Goal: Task Accomplishment & Management: Manage account settings

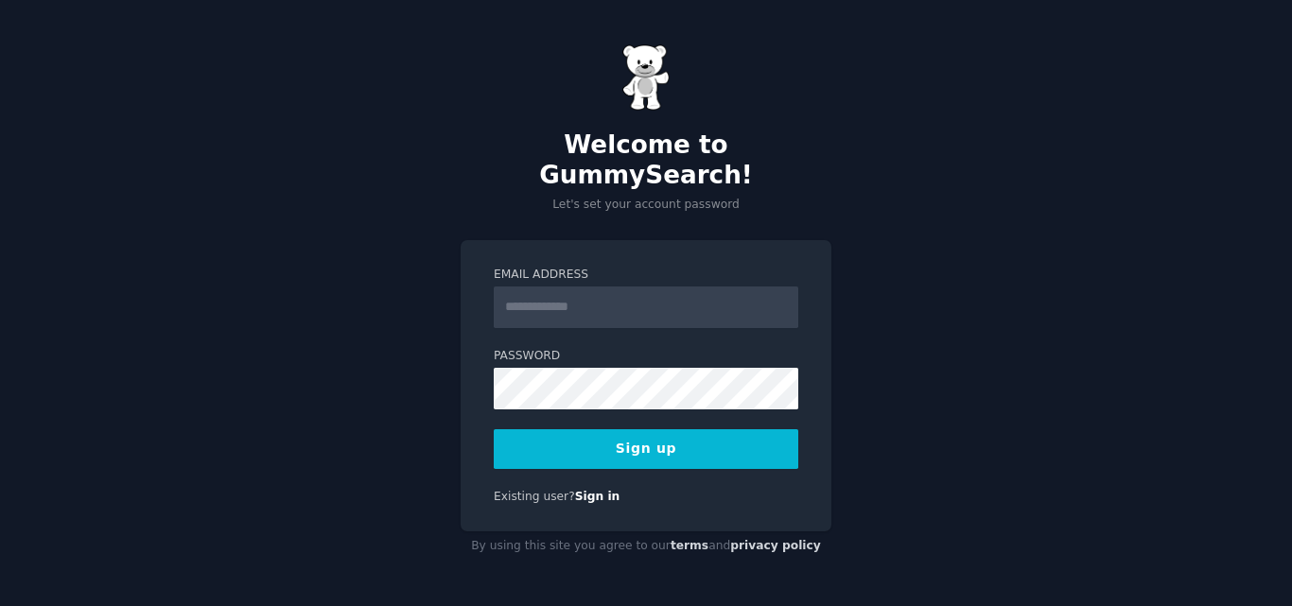
click at [543, 287] on input "Email Address" at bounding box center [646, 308] width 305 height 42
type input "**********"
click at [649, 429] on button "Sign up" at bounding box center [646, 449] width 305 height 40
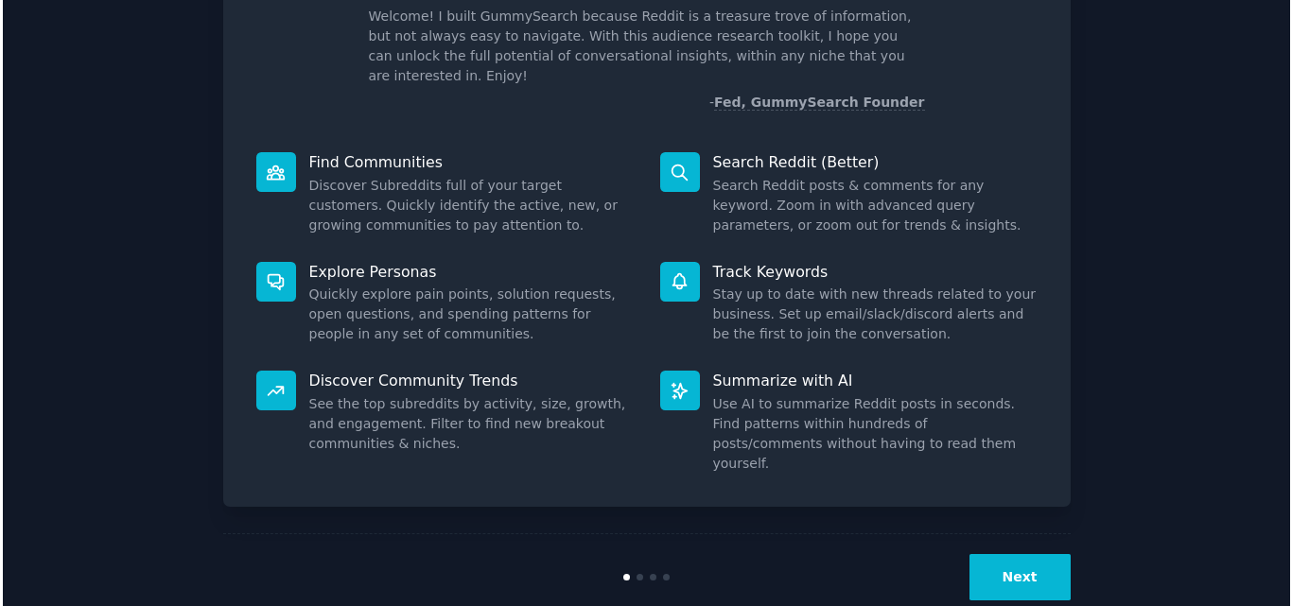
scroll to position [134, 0]
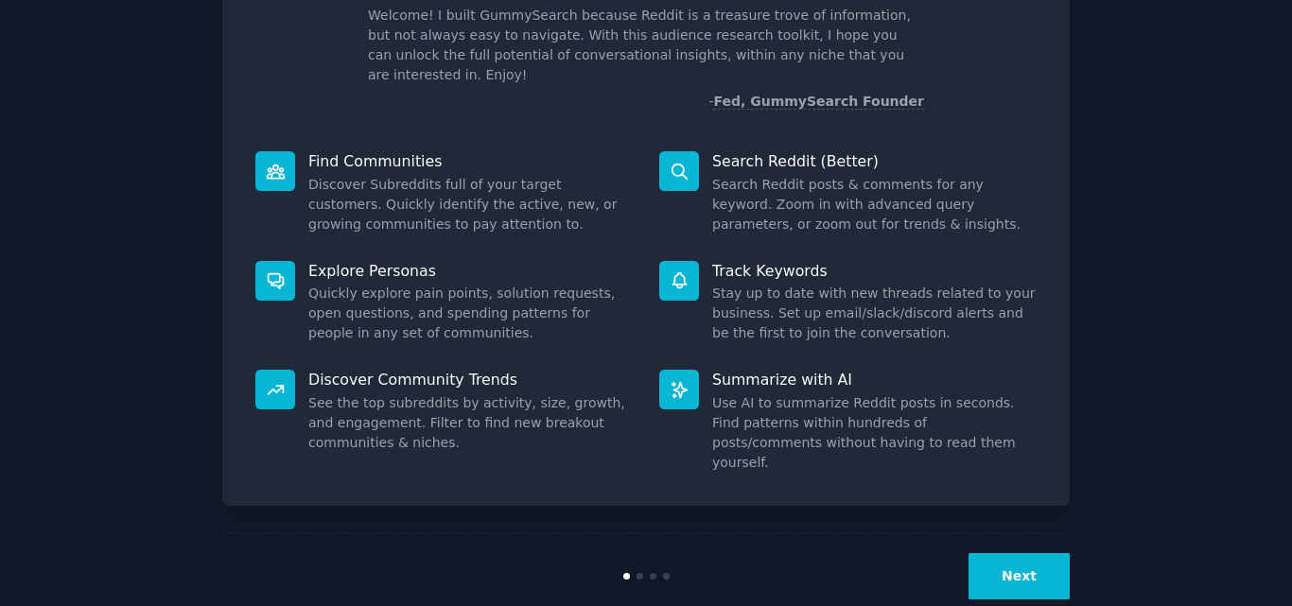
click at [998, 553] on button "Next" at bounding box center [1018, 576] width 101 height 46
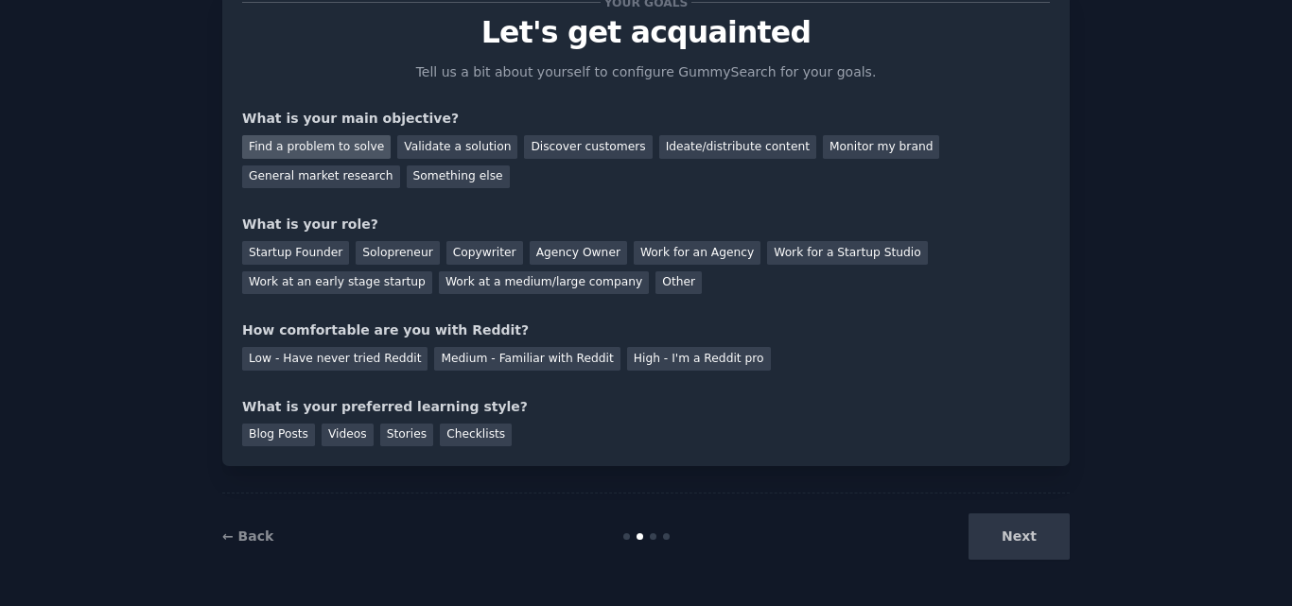
click at [350, 144] on div "Find a problem to solve" at bounding box center [316, 147] width 148 height 24
click at [279, 437] on div "Blog Posts" at bounding box center [278, 436] width 73 height 24
click at [1012, 534] on div "Next" at bounding box center [928, 537] width 283 height 46
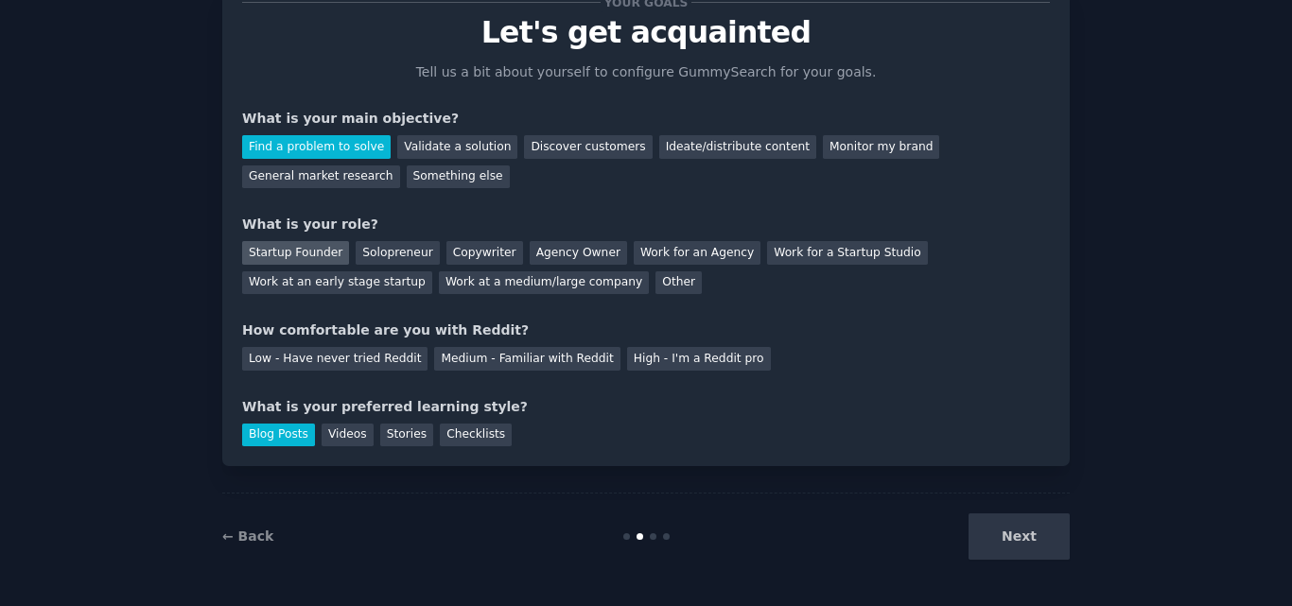
click at [302, 252] on div "Startup Founder" at bounding box center [295, 253] width 107 height 24
click at [483, 357] on div "Medium - Familiar with Reddit" at bounding box center [526, 359] width 185 height 24
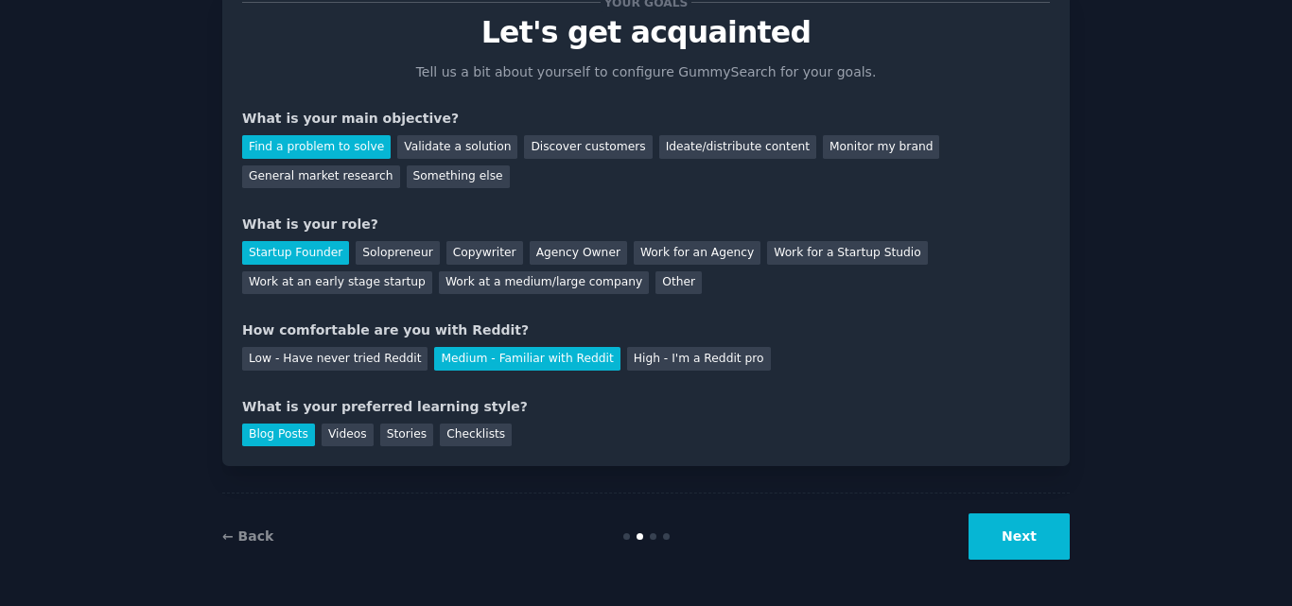
click at [1035, 534] on button "Next" at bounding box center [1018, 537] width 101 height 46
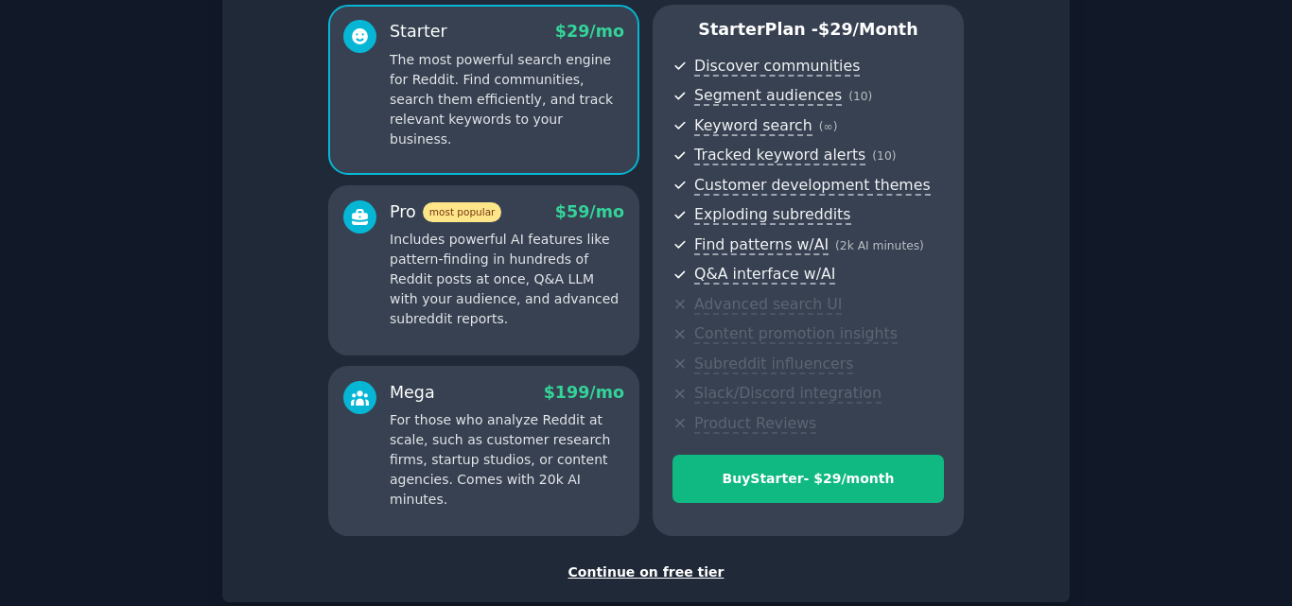
scroll to position [274, 0]
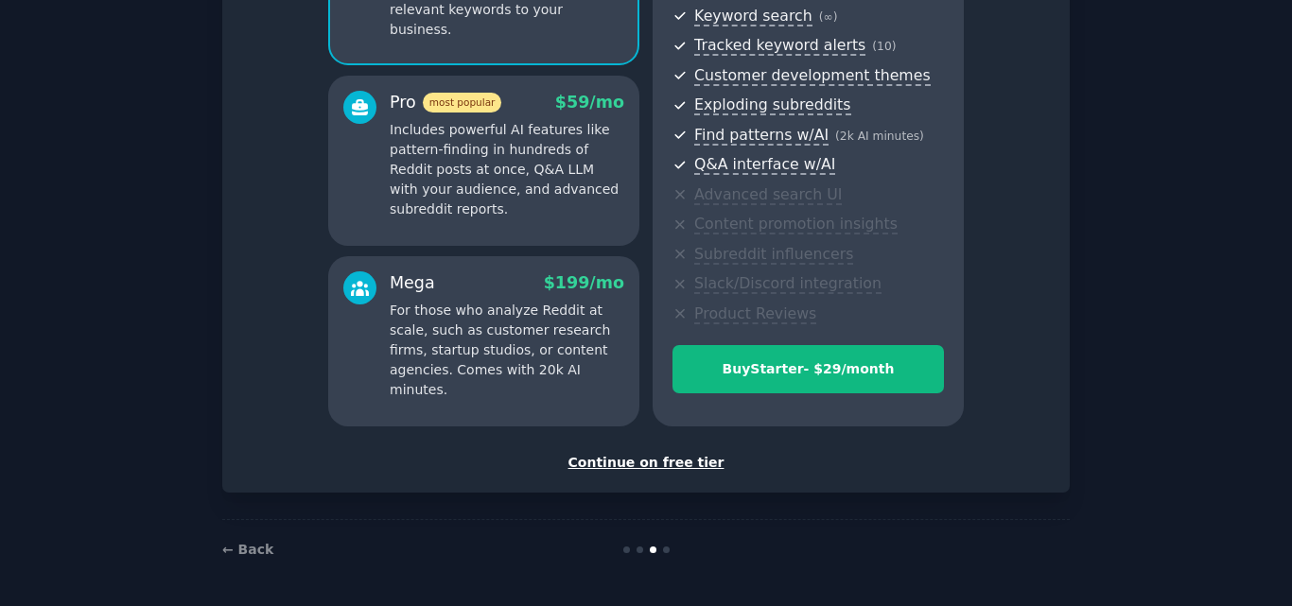
click at [652, 464] on div "Continue on free tier" at bounding box center [646, 463] width 808 height 20
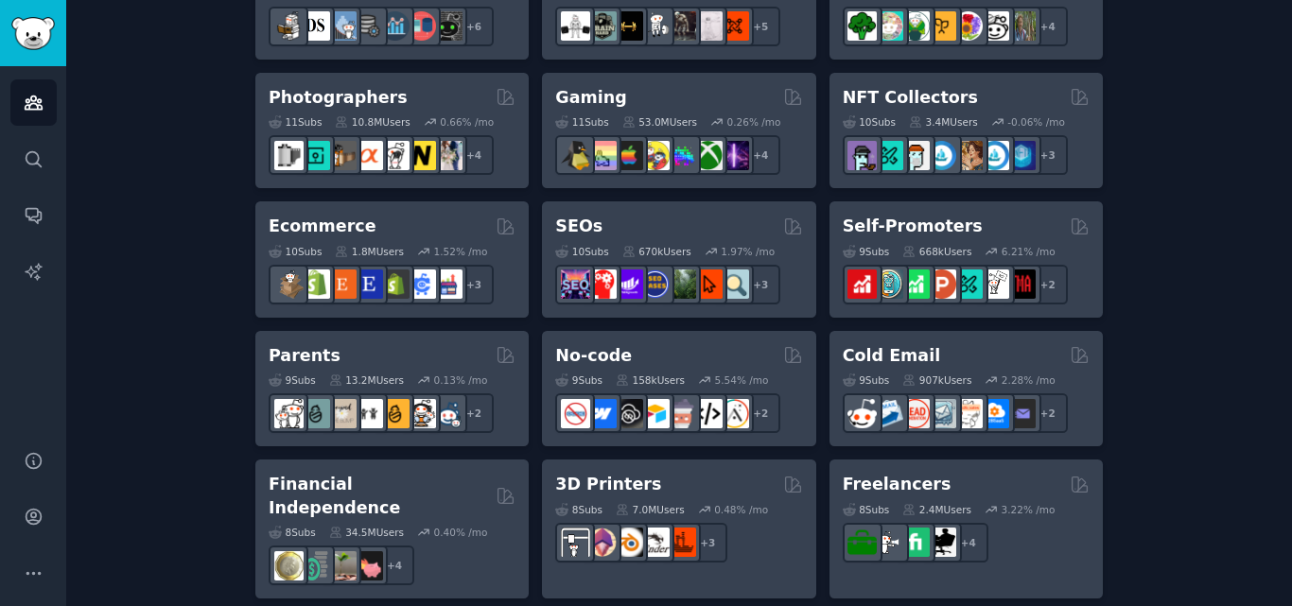
scroll to position [946, 0]
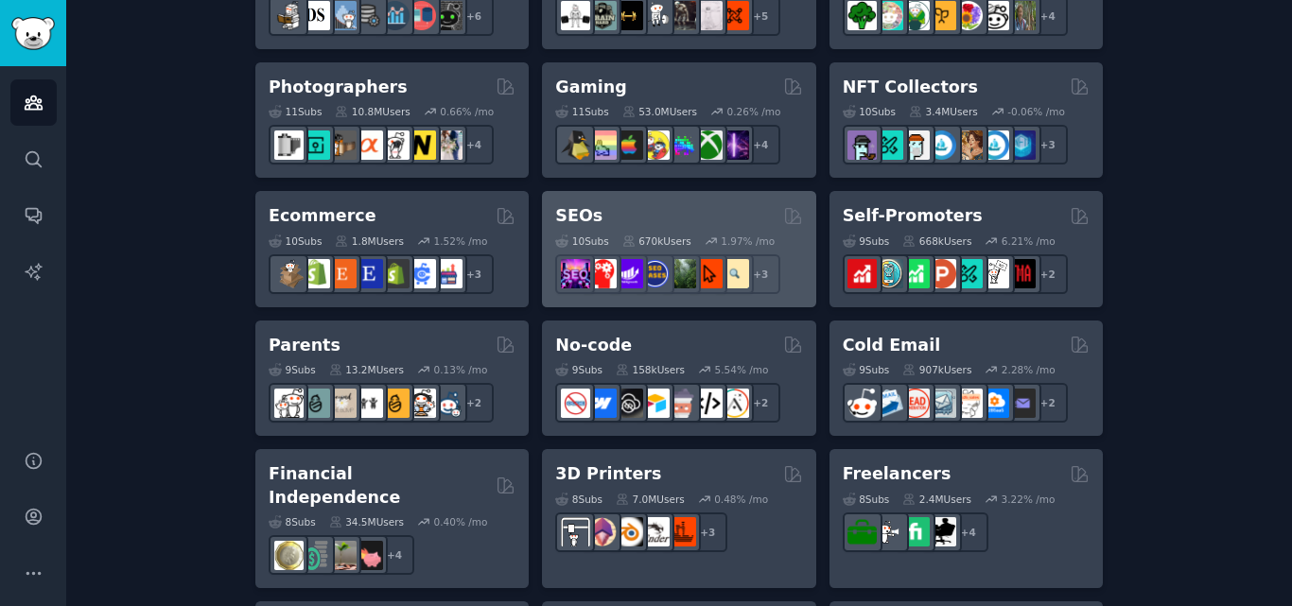
click at [644, 220] on div "SEOs" at bounding box center [678, 216] width 247 height 24
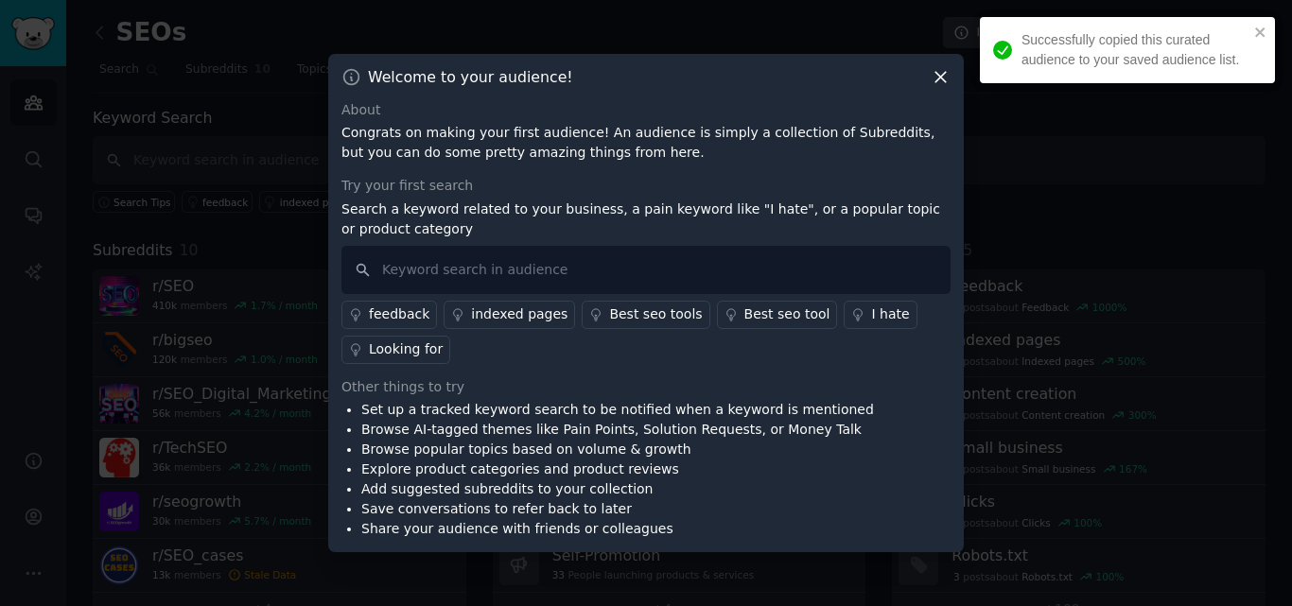
click at [940, 78] on icon at bounding box center [940, 77] width 10 height 10
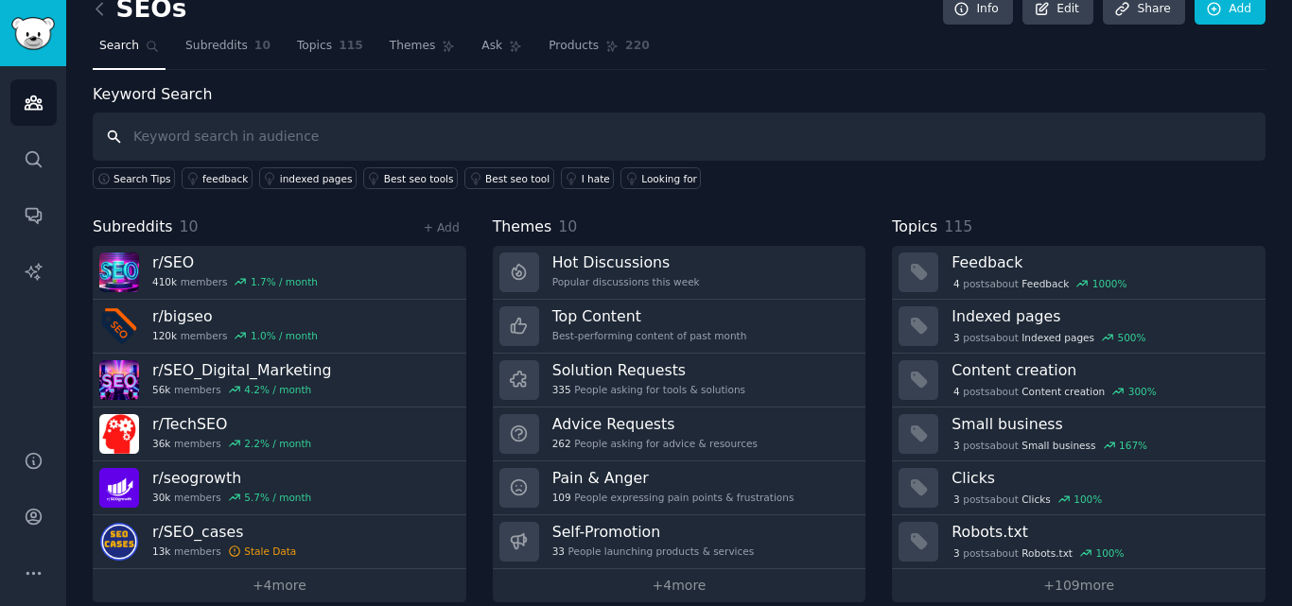
scroll to position [46, 0]
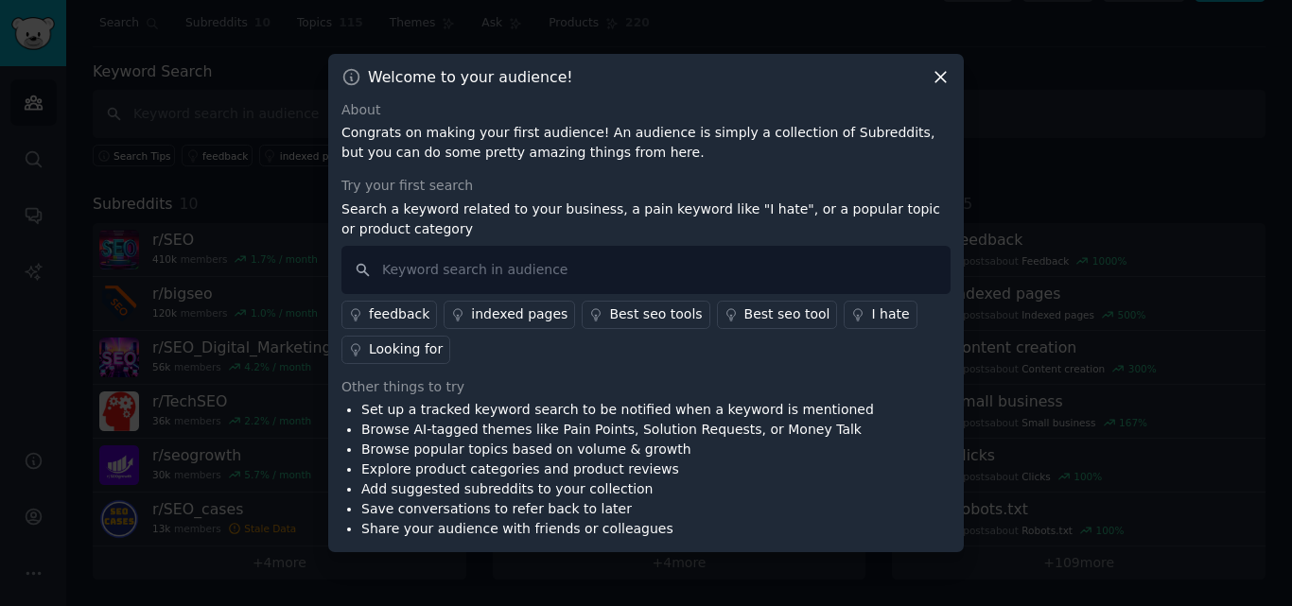
click at [949, 78] on icon at bounding box center [941, 77] width 20 height 20
click at [946, 85] on icon at bounding box center [941, 77] width 20 height 20
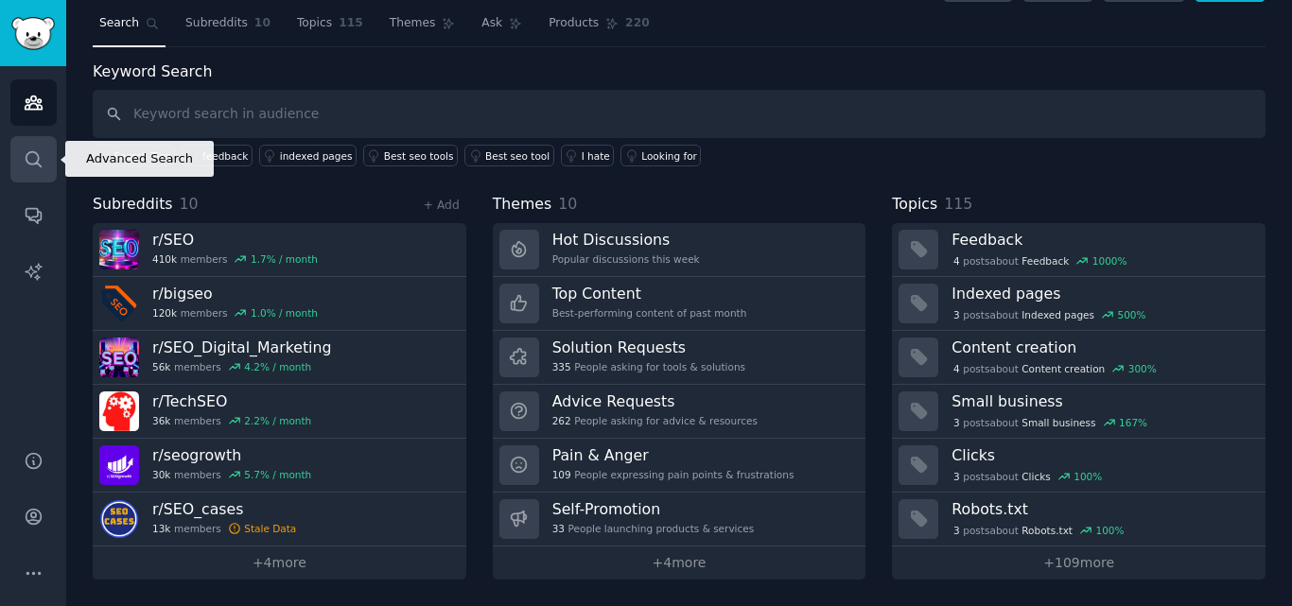
click at [39, 159] on icon "Sidebar" at bounding box center [34, 159] width 20 height 20
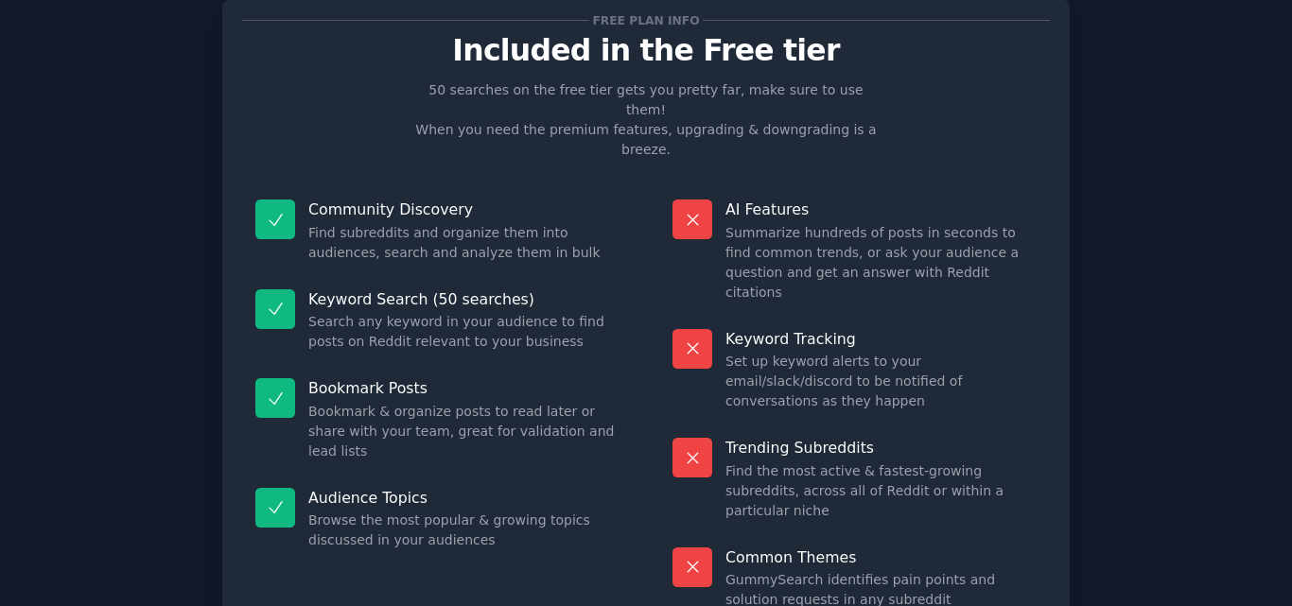
scroll to position [131, 0]
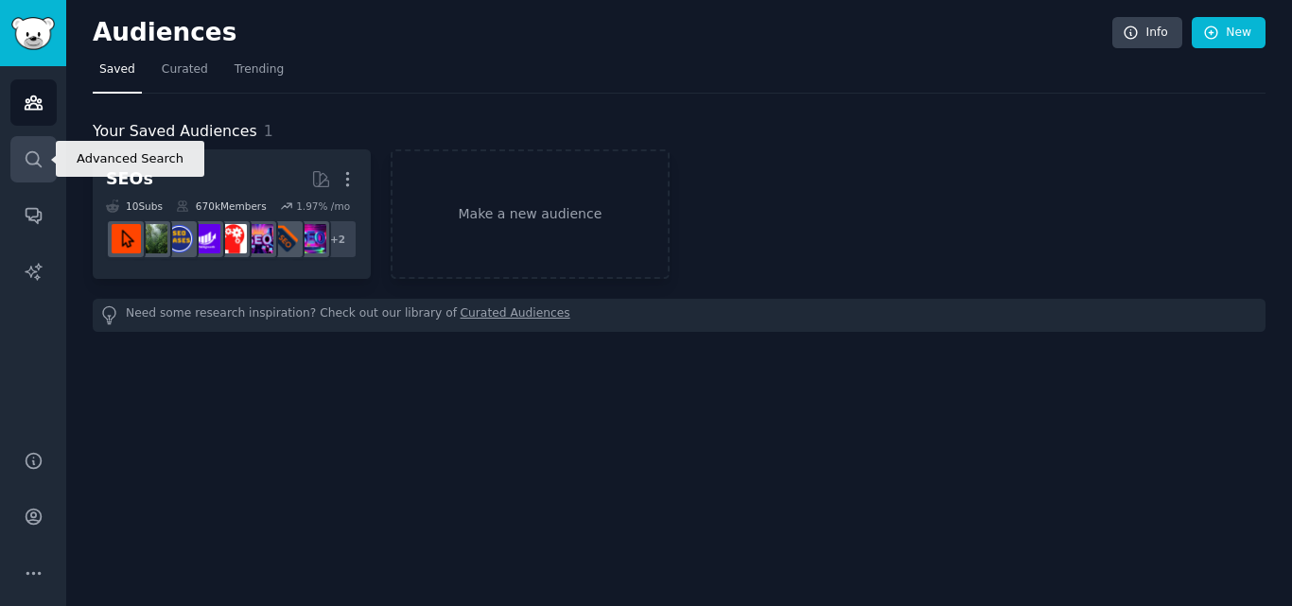
click at [27, 158] on icon "Sidebar" at bounding box center [34, 159] width 20 height 20
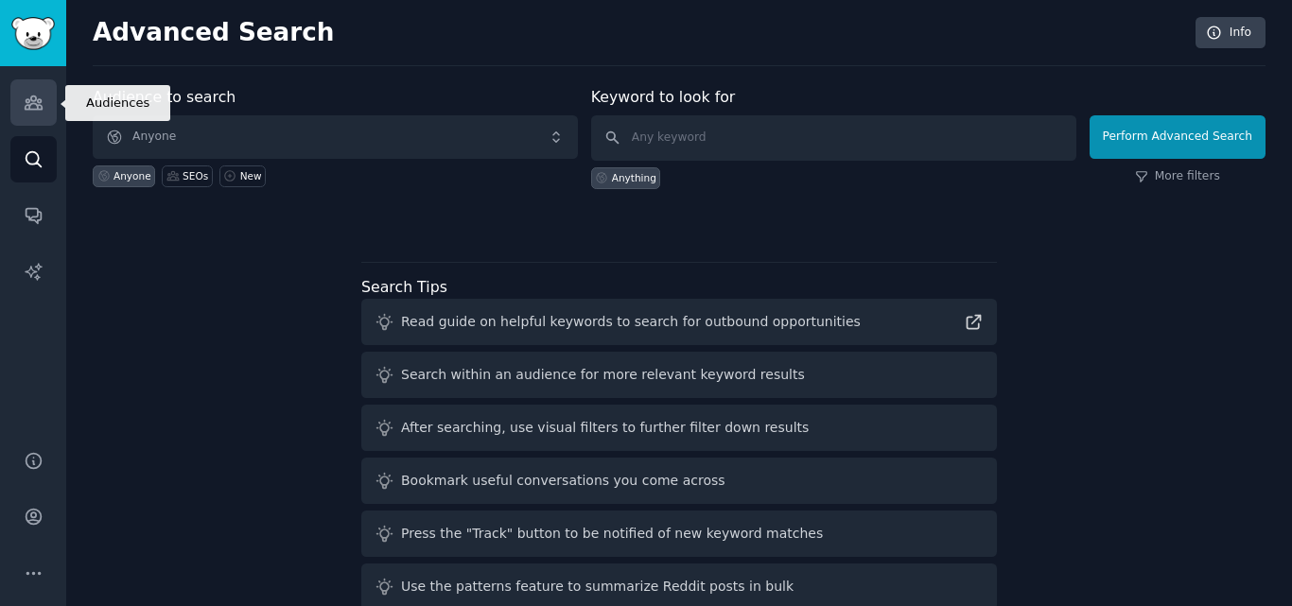
click at [36, 101] on icon "Sidebar" at bounding box center [34, 103] width 20 height 20
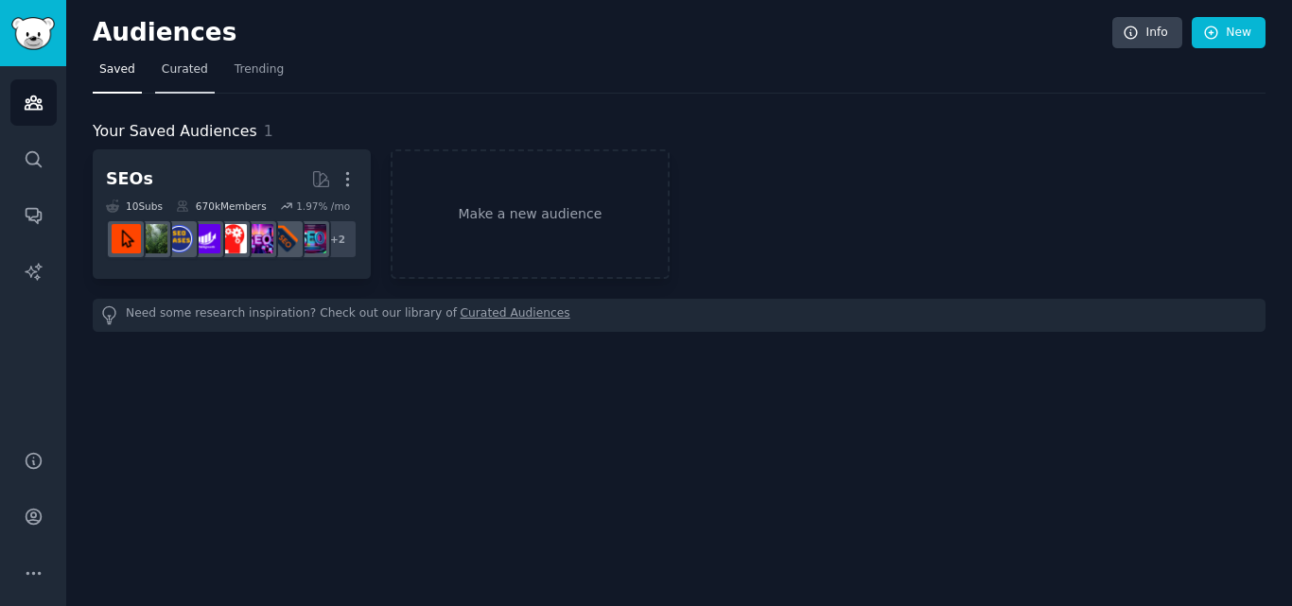
click at [183, 78] on span "Curated" at bounding box center [185, 69] width 46 height 17
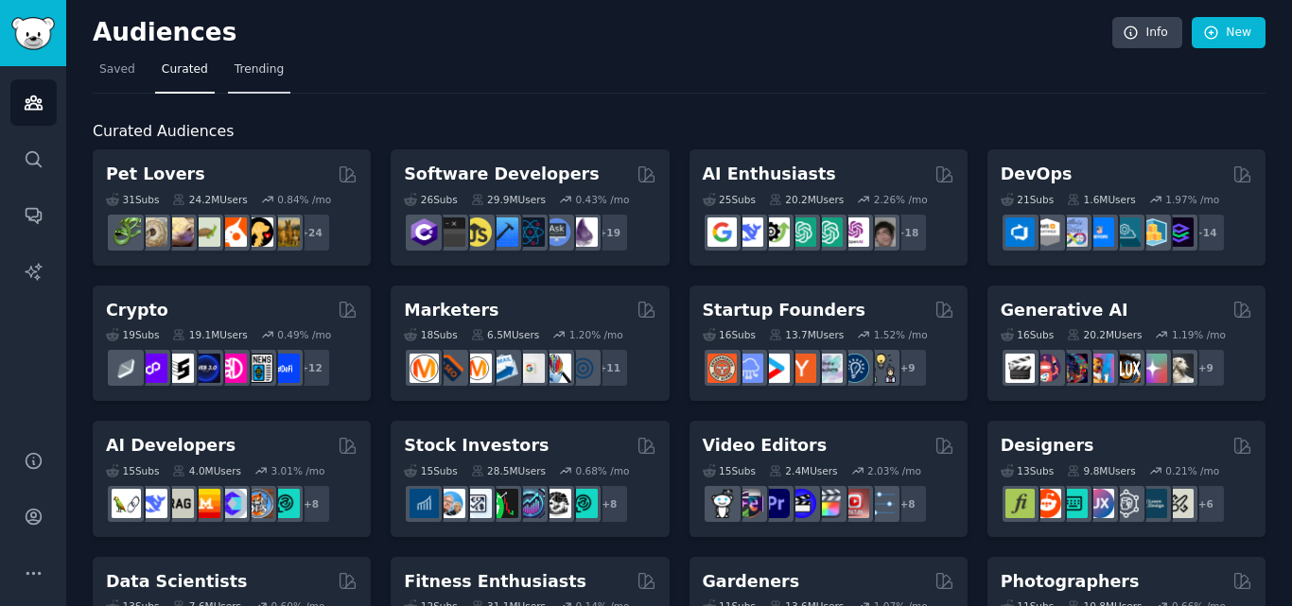
click at [252, 68] on span "Trending" at bounding box center [259, 69] width 49 height 17
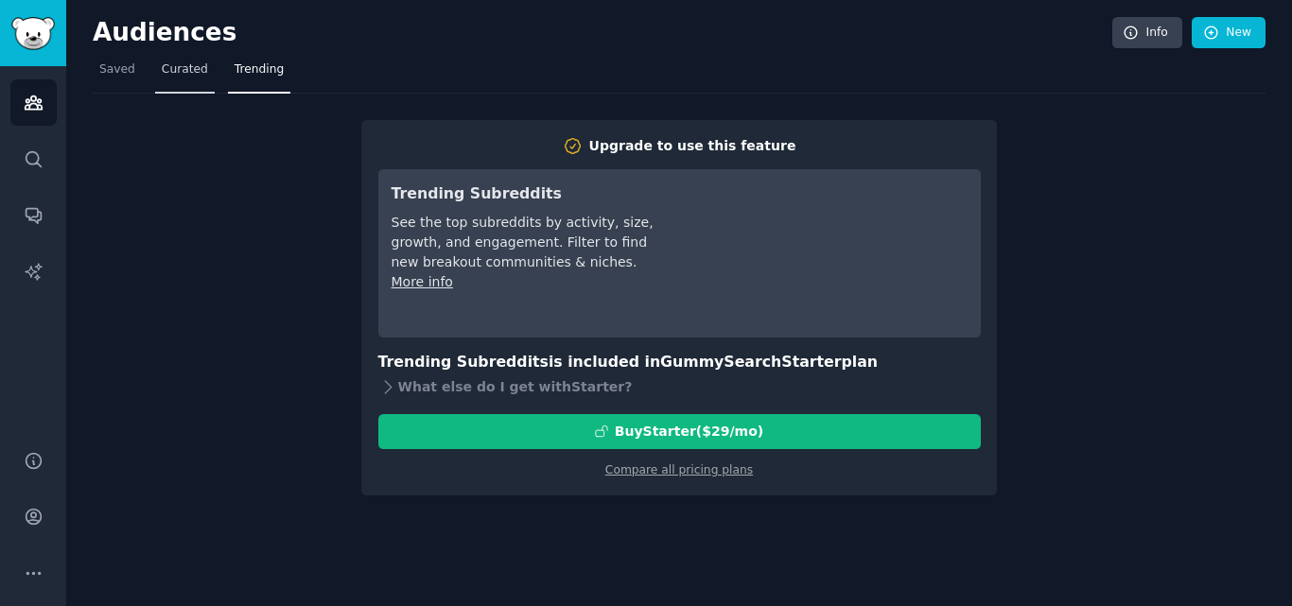
click at [186, 67] on span "Curated" at bounding box center [185, 69] width 46 height 17
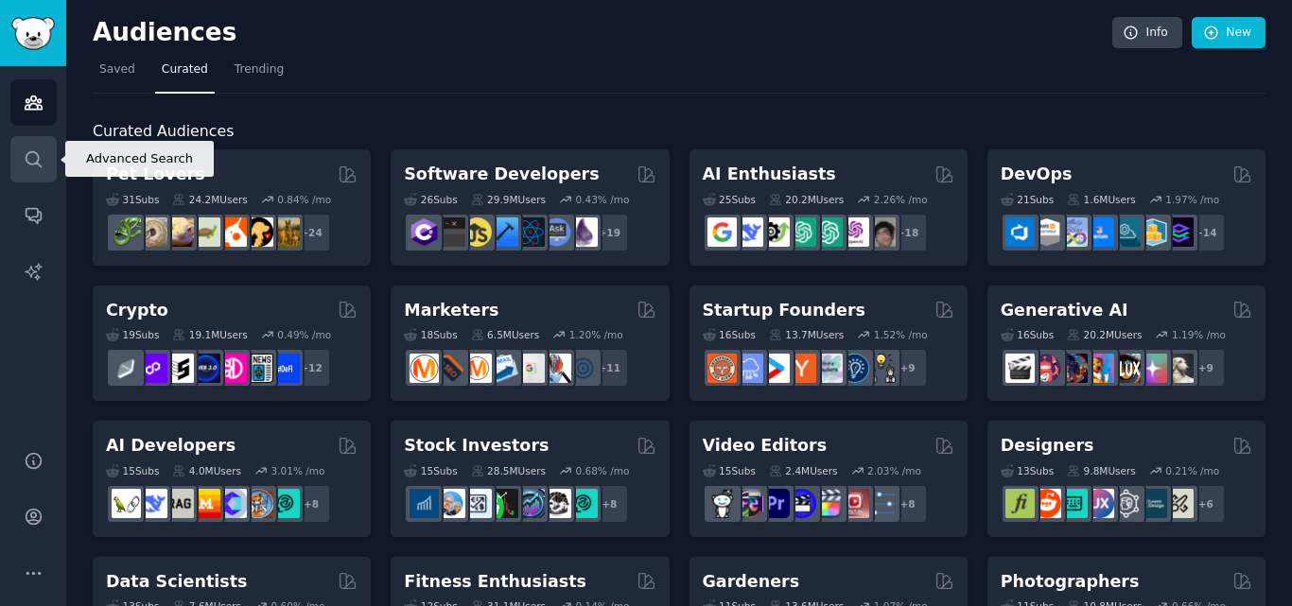
click at [26, 153] on icon "Sidebar" at bounding box center [34, 159] width 20 height 20
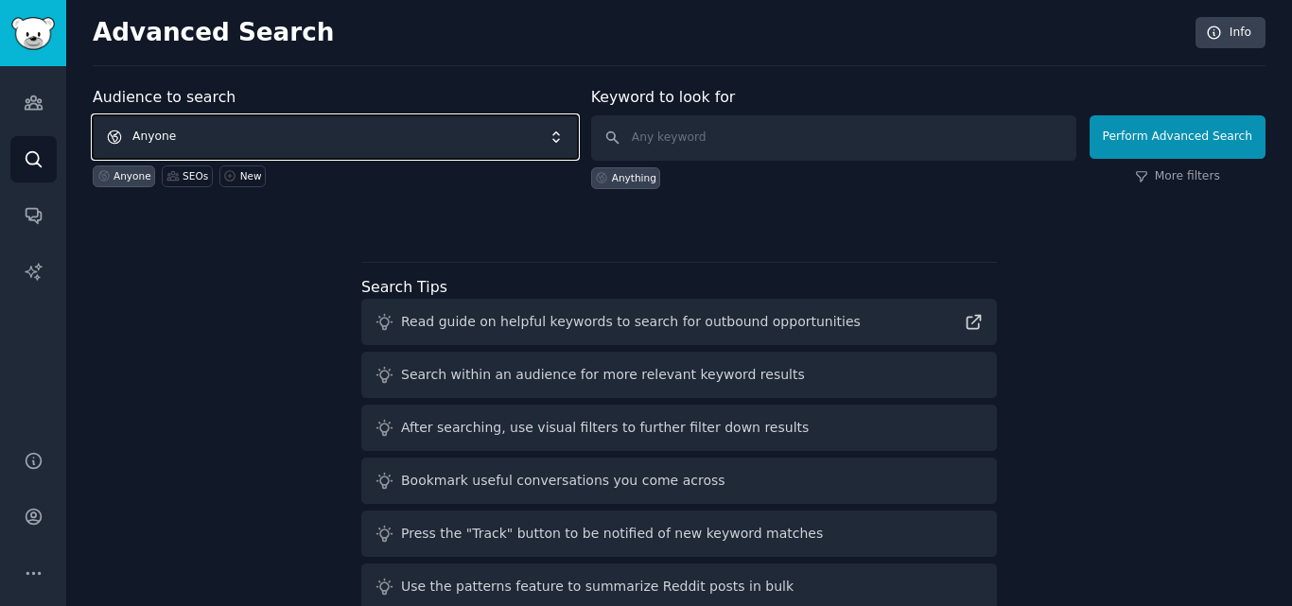
click at [222, 139] on span "Anyone" at bounding box center [335, 137] width 485 height 44
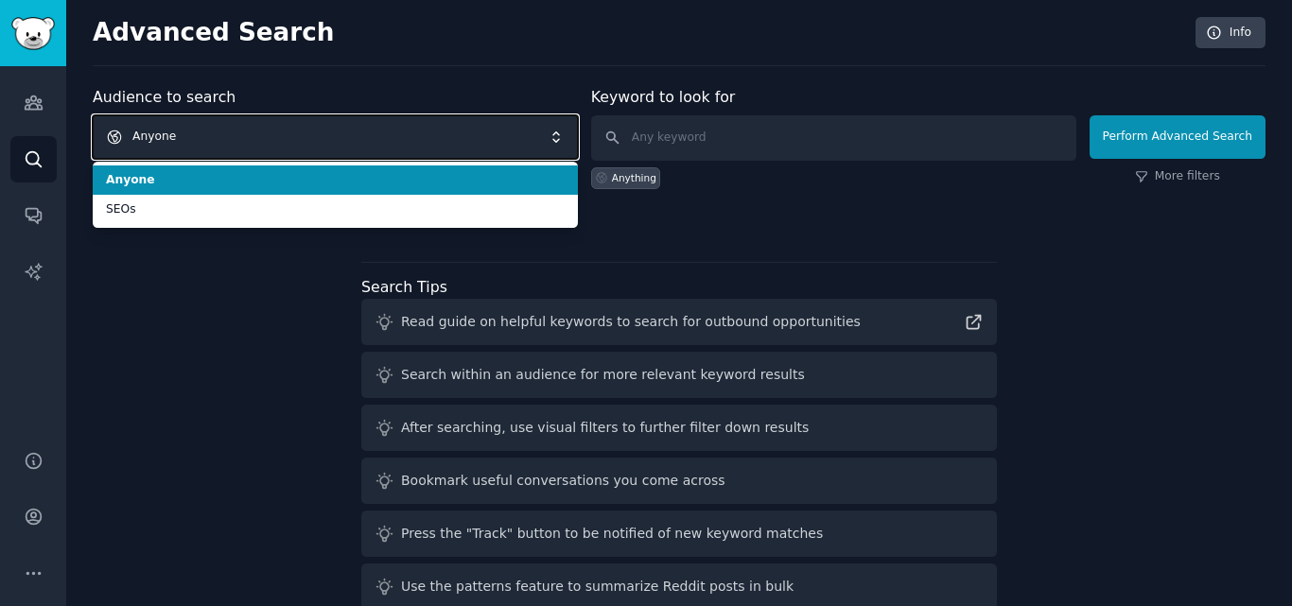
click at [222, 139] on span "Anyone" at bounding box center [335, 137] width 485 height 44
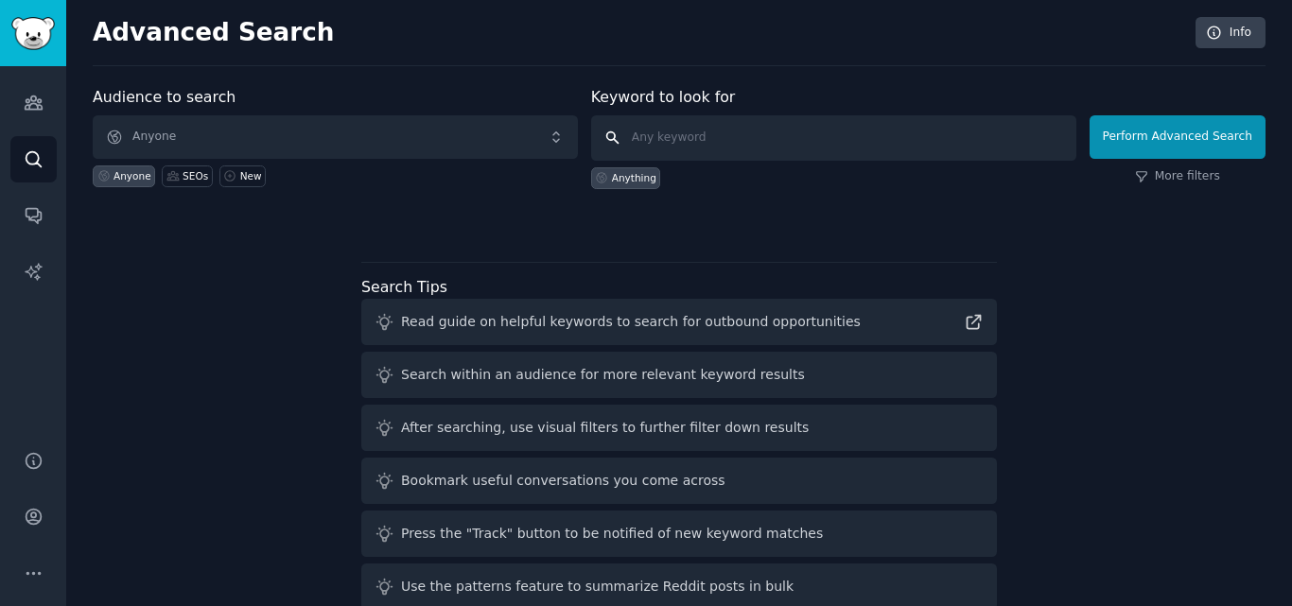
click at [677, 144] on input "text" at bounding box center [833, 137] width 485 height 45
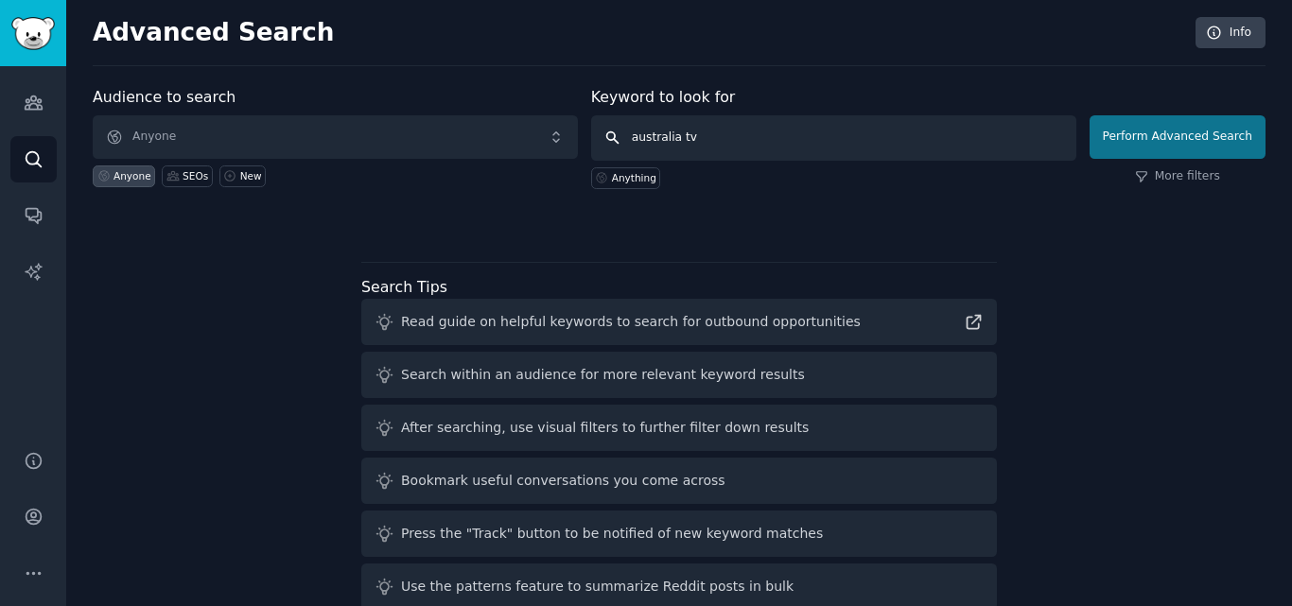
type input "australia tv"
click at [1150, 138] on button "Perform Advanced Search" at bounding box center [1177, 137] width 176 height 44
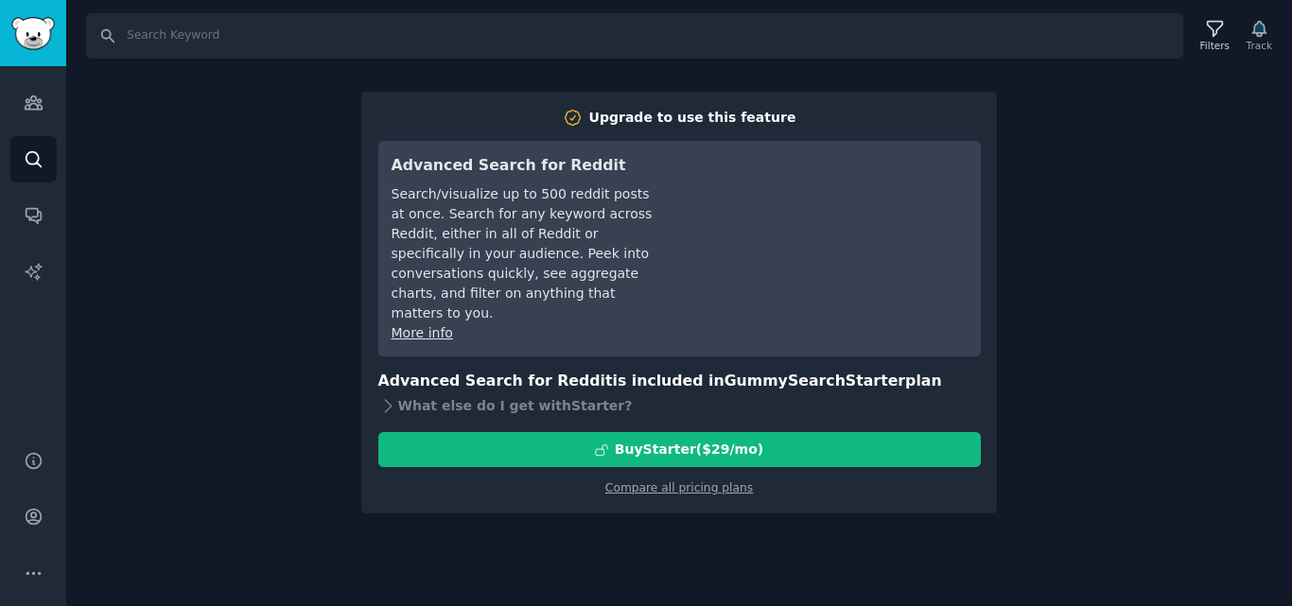
click at [304, 157] on div "Search Filters Track Upgrade to use this feature Advanced Search for Reddit Sea…" at bounding box center [679, 303] width 1226 height 606
click at [697, 481] on link "Compare all pricing plans" at bounding box center [679, 487] width 148 height 13
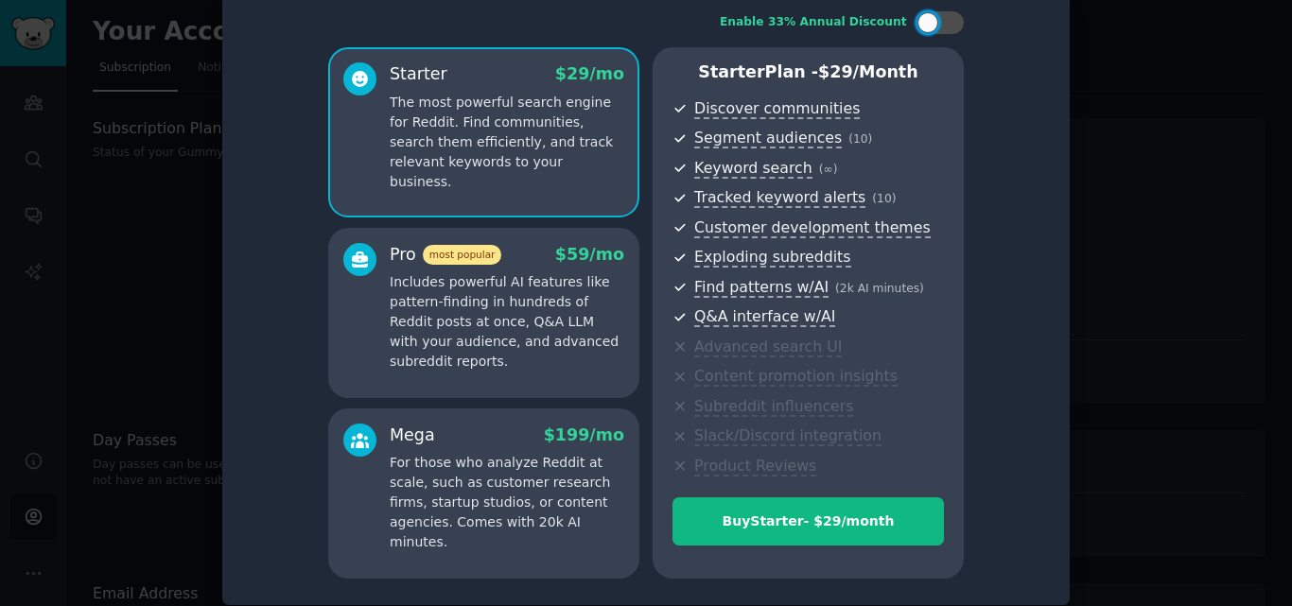
scroll to position [41, 0]
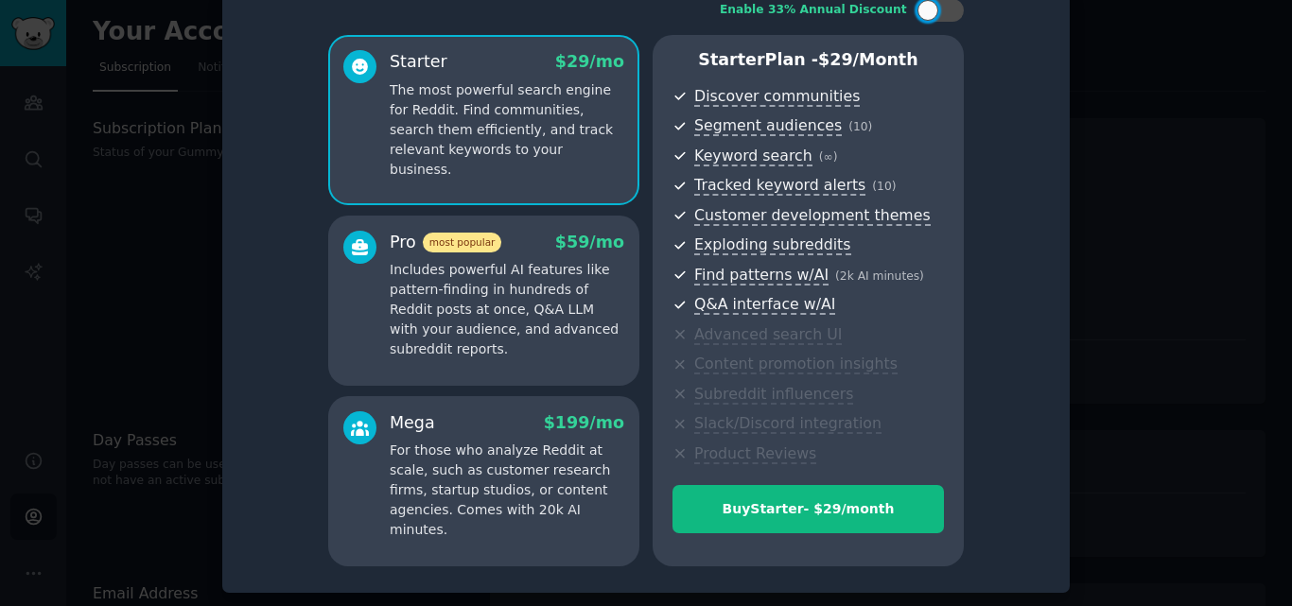
click at [1176, 225] on div at bounding box center [646, 303] width 1292 height 606
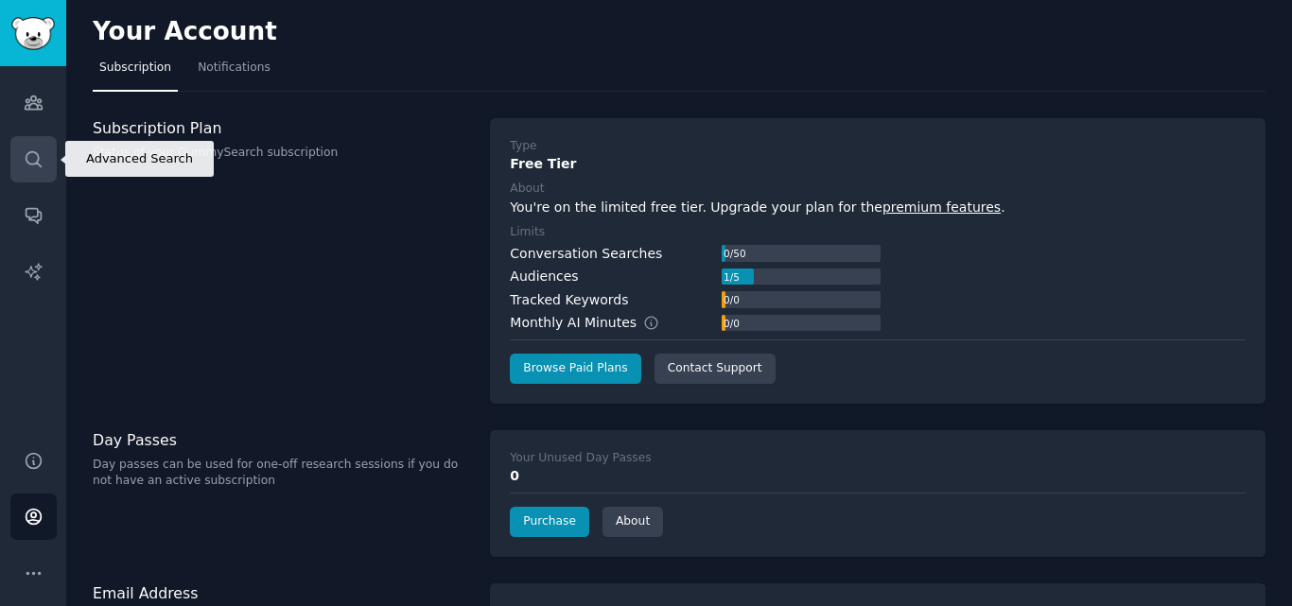
click at [40, 158] on icon "Sidebar" at bounding box center [34, 159] width 20 height 20
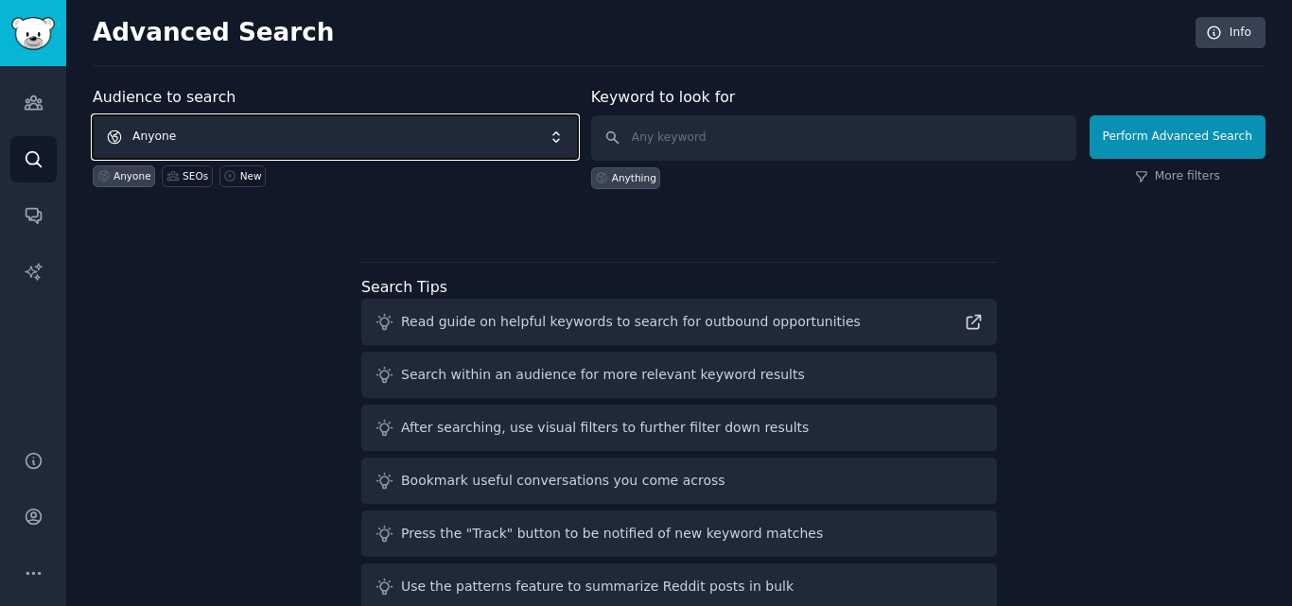
click at [390, 145] on span "Anyone" at bounding box center [335, 137] width 485 height 44
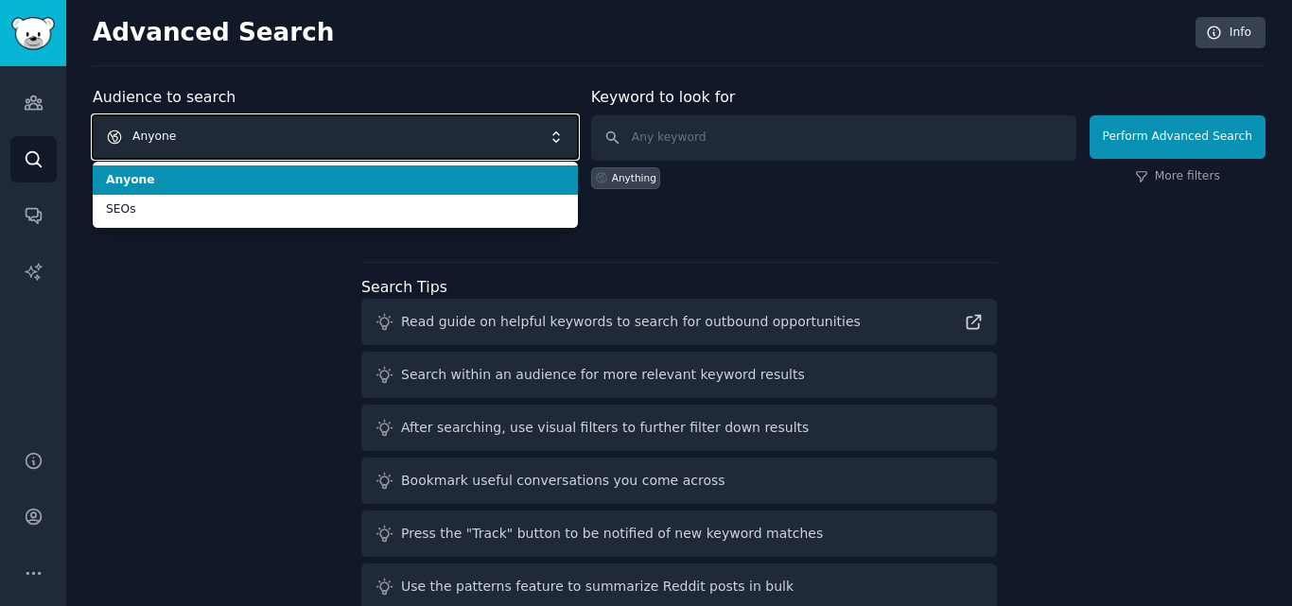
click at [388, 144] on span "Anyone" at bounding box center [335, 137] width 485 height 44
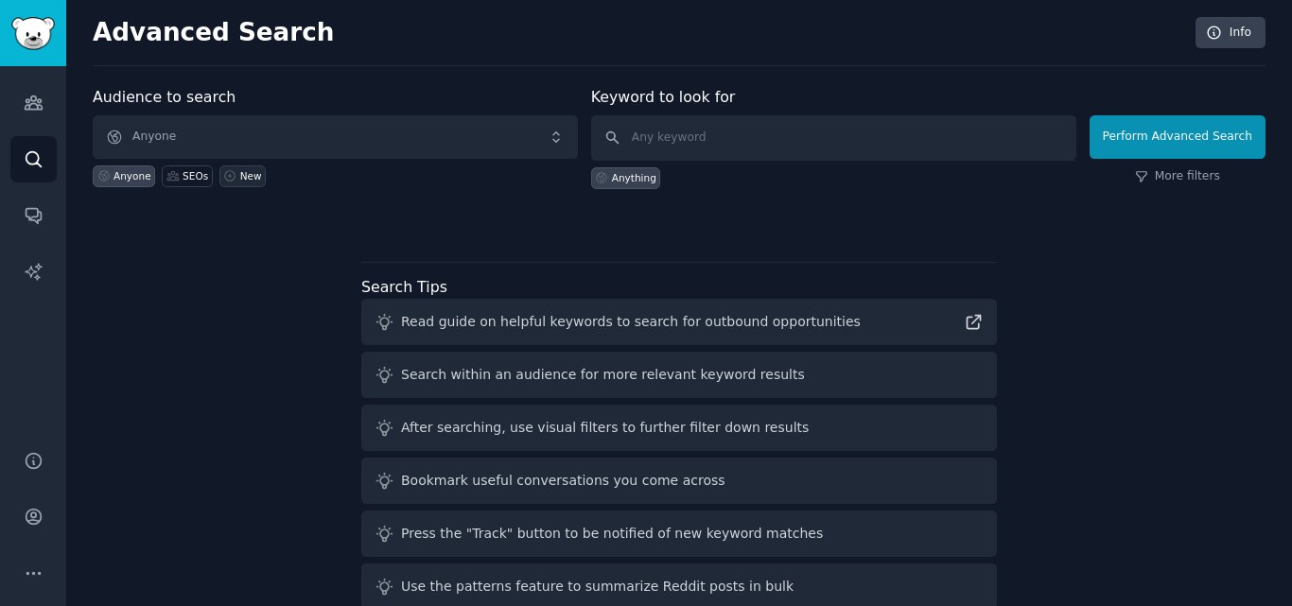
click at [242, 175] on div "New" at bounding box center [251, 175] width 22 height 13
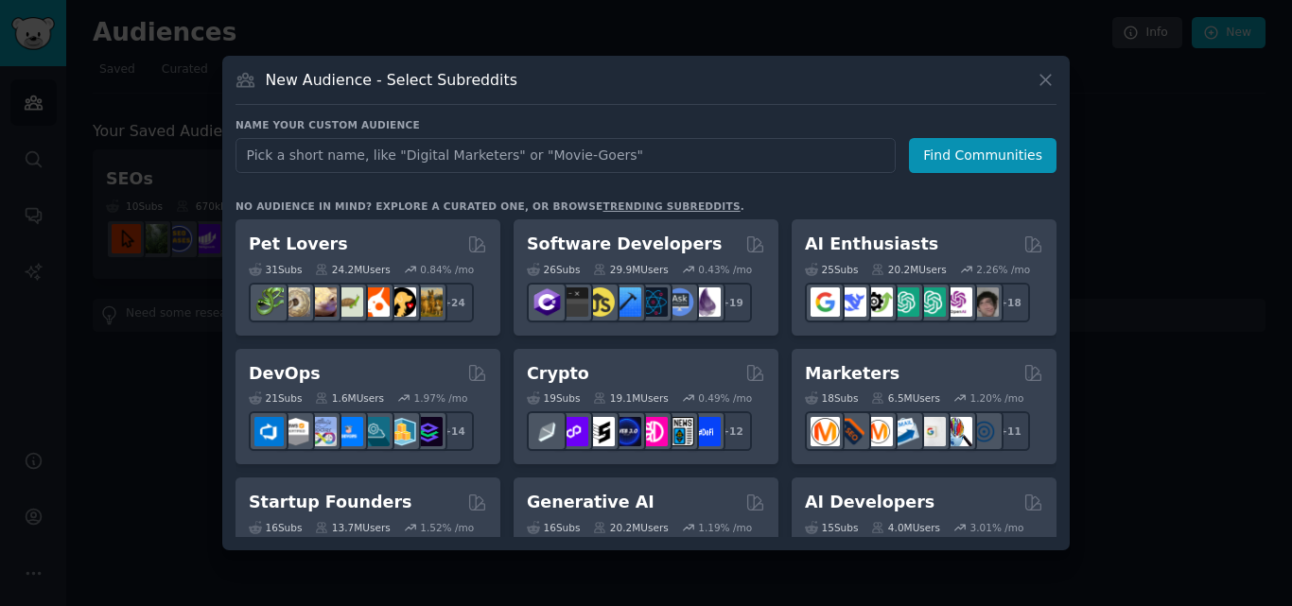
click at [315, 155] on input "text" at bounding box center [565, 155] width 660 height 35
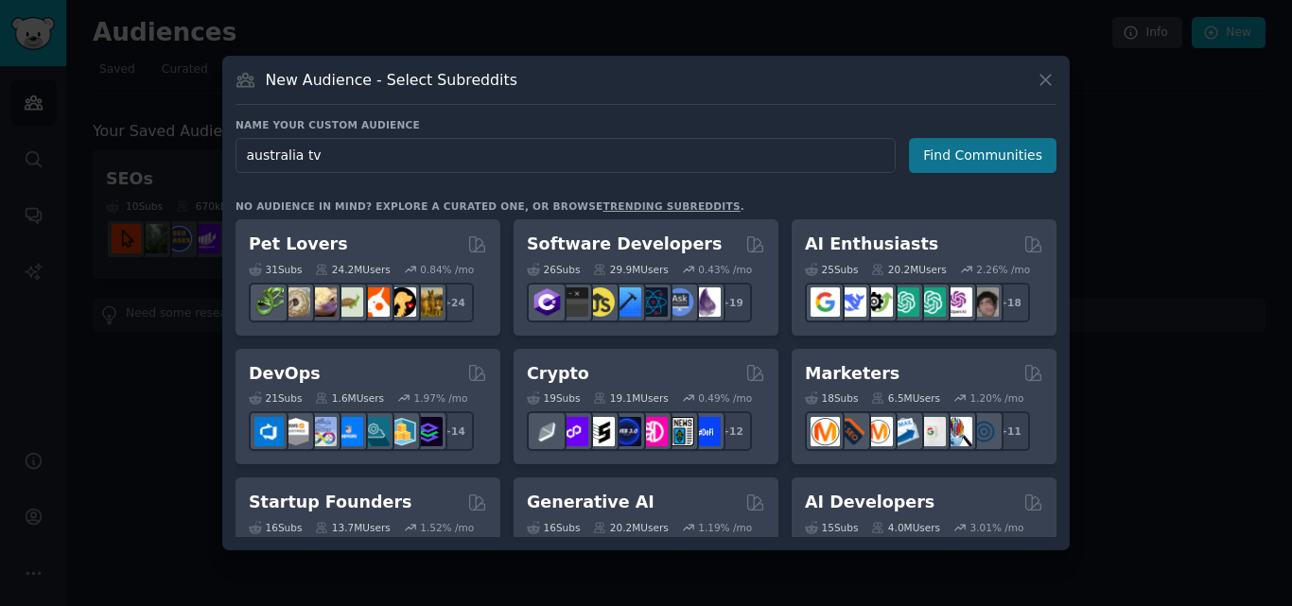
type input "australia tv"
click at [968, 159] on button "Find Communities" at bounding box center [983, 155] width 148 height 35
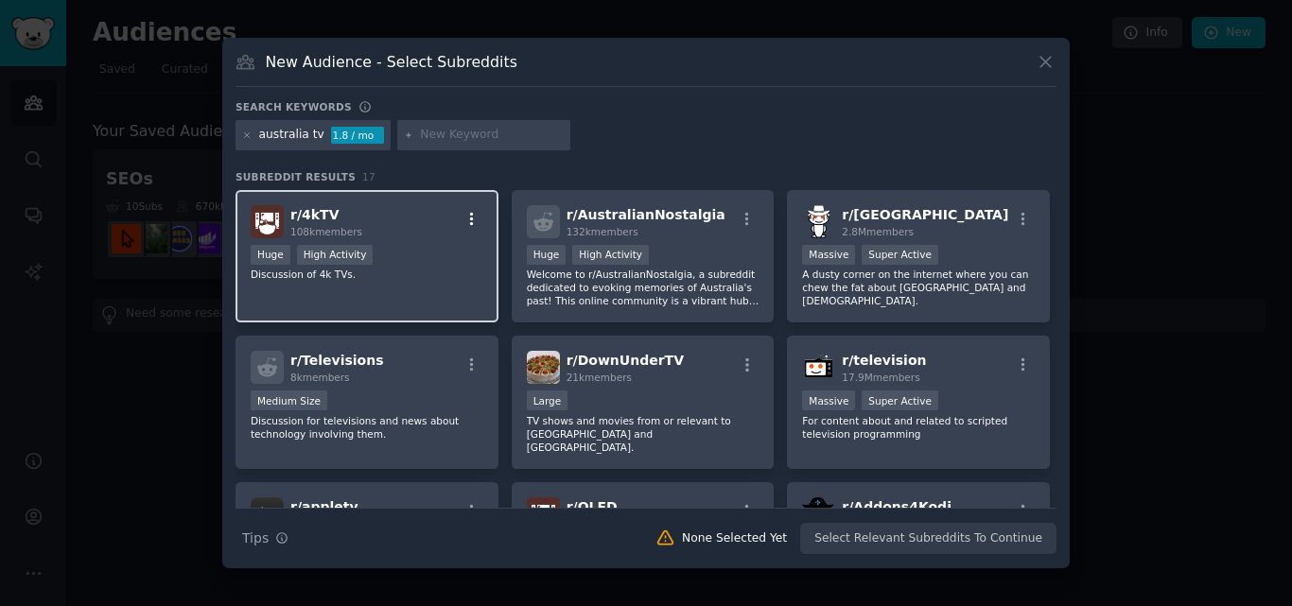
click at [470, 216] on icon "button" at bounding box center [472, 218] width 4 height 13
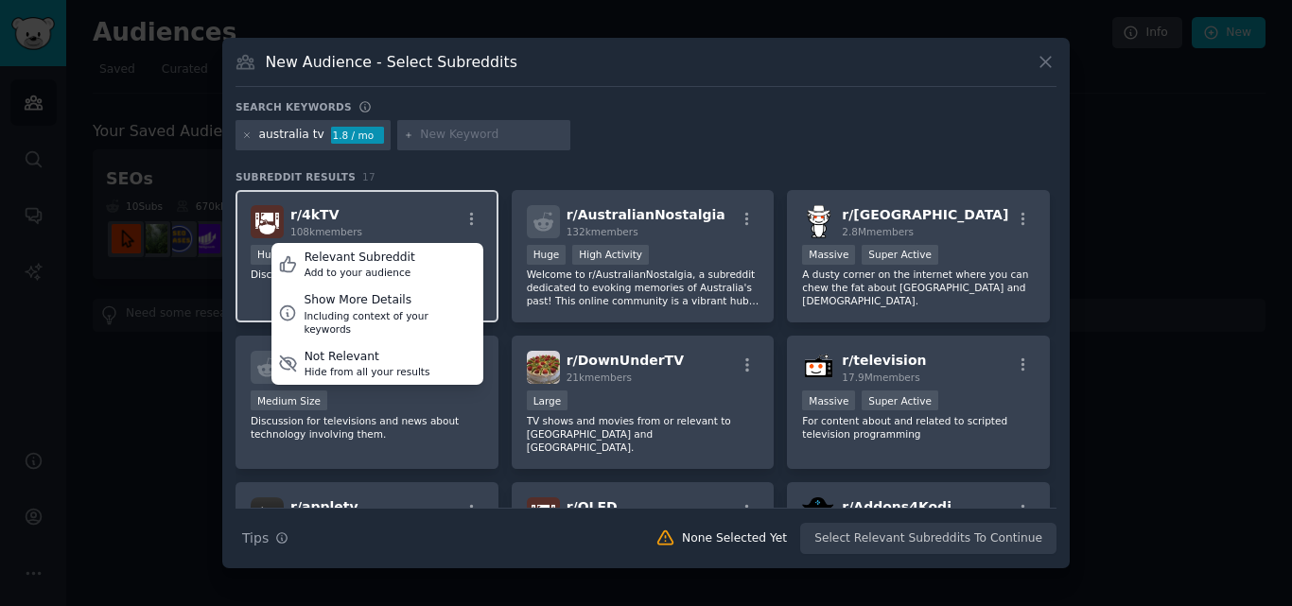
drag, startPoint x: 397, startPoint y: 303, endPoint x: 383, endPoint y: 216, distance: 88.2
click at [383, 216] on div "r/ 4kTV 108k members Relevant Subreddit Add to your audience Show More Details …" at bounding box center [367, 221] width 233 height 33
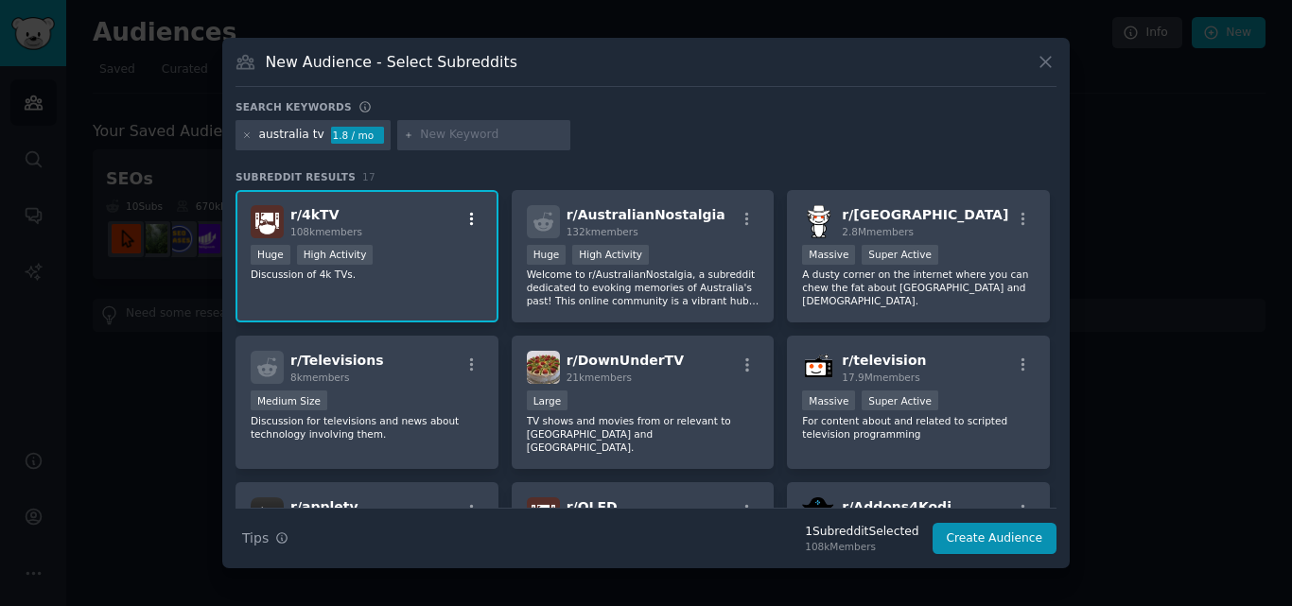
click at [464, 217] on icon "button" at bounding box center [471, 219] width 17 height 17
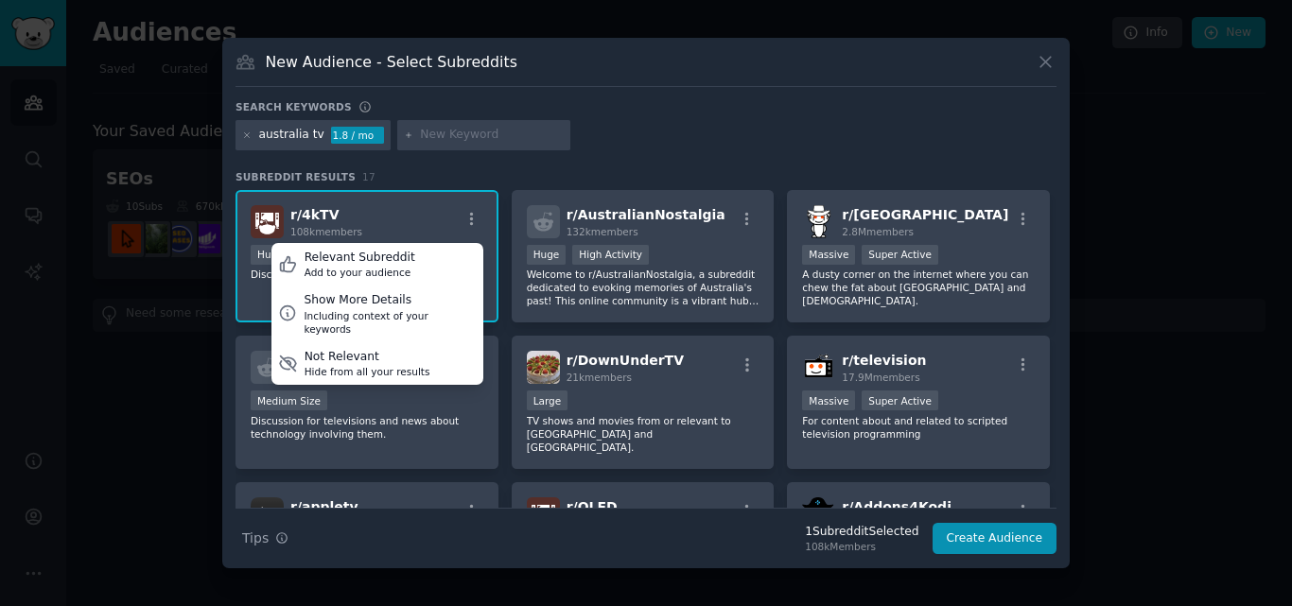
click at [377, 239] on div "r/ 4kTV 108k members Relevant Subreddit Add to your audience Show More Details …" at bounding box center [366, 256] width 263 height 133
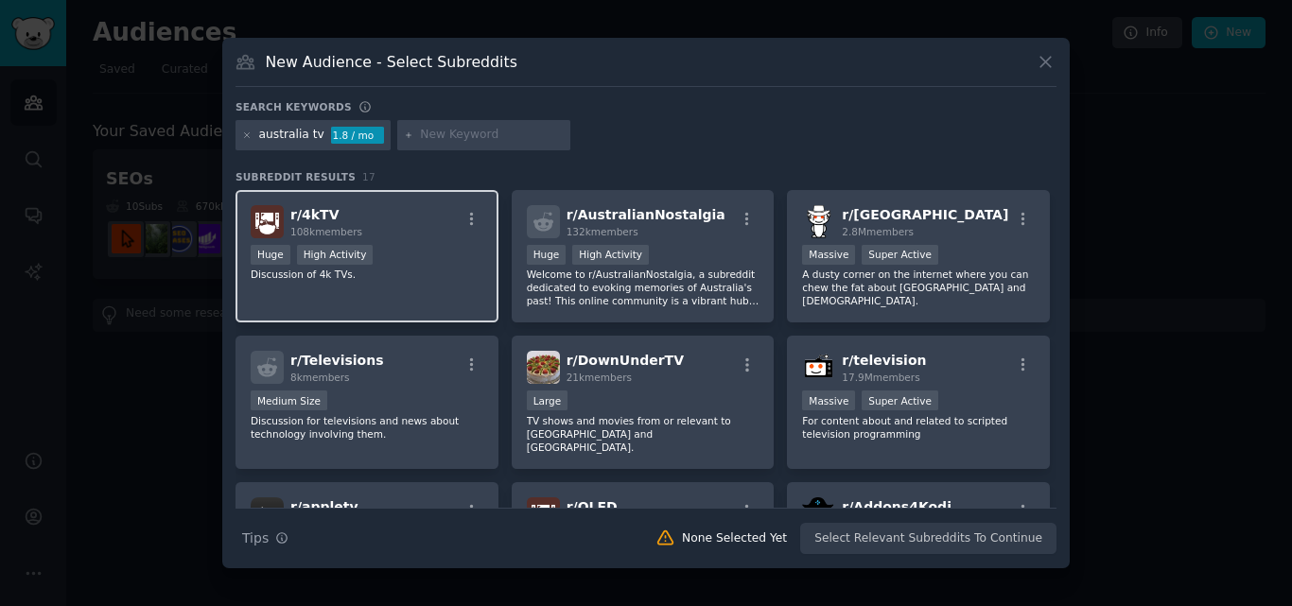
click at [379, 219] on div "r/ 4kTV 108k members" at bounding box center [367, 221] width 233 height 33
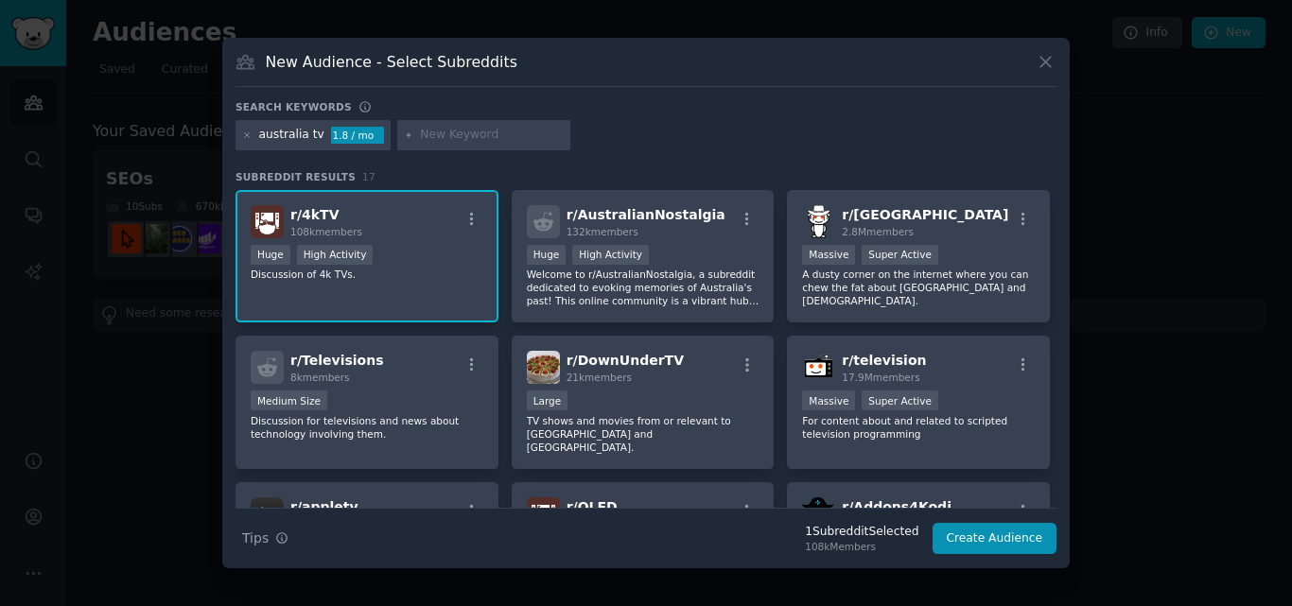
click at [379, 219] on div "r/ 4kTV 108k members" at bounding box center [367, 221] width 233 height 33
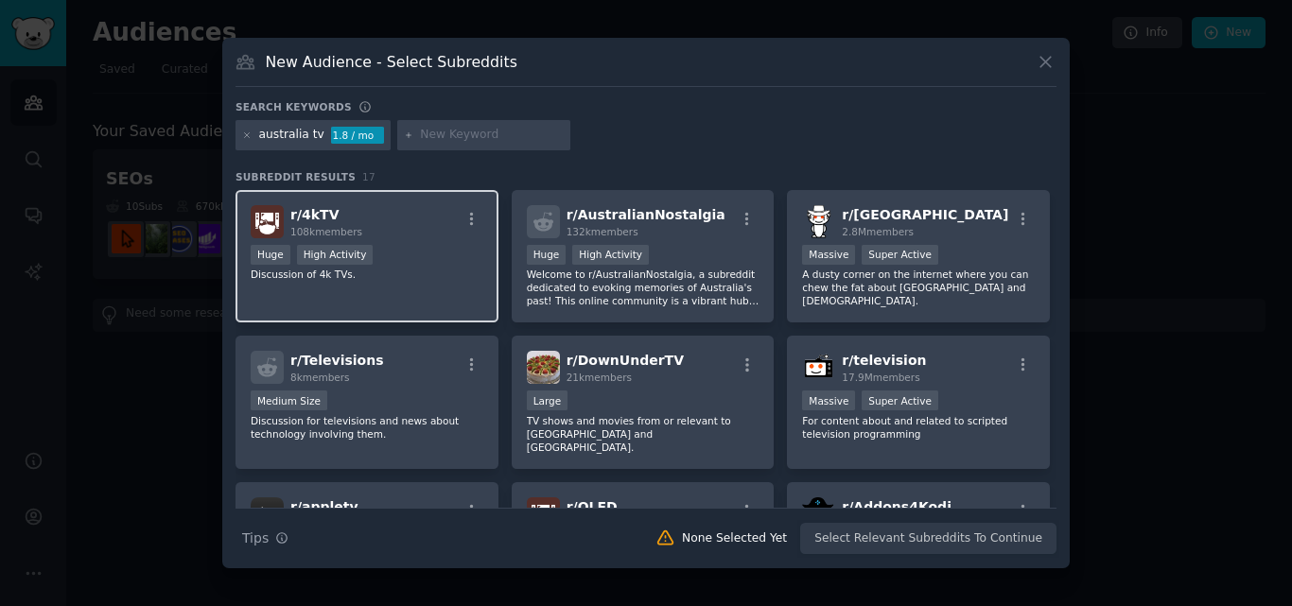
click at [378, 218] on div "r/ 4kTV 108k members" at bounding box center [367, 221] width 233 height 33
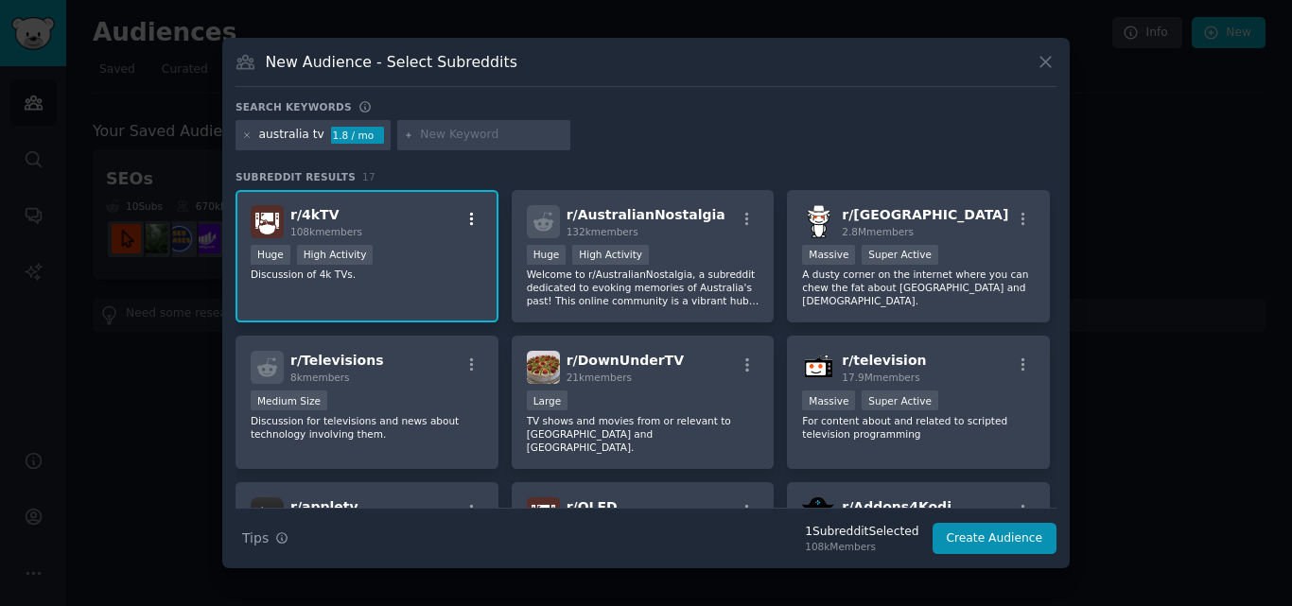
click at [466, 218] on icon "button" at bounding box center [471, 219] width 17 height 17
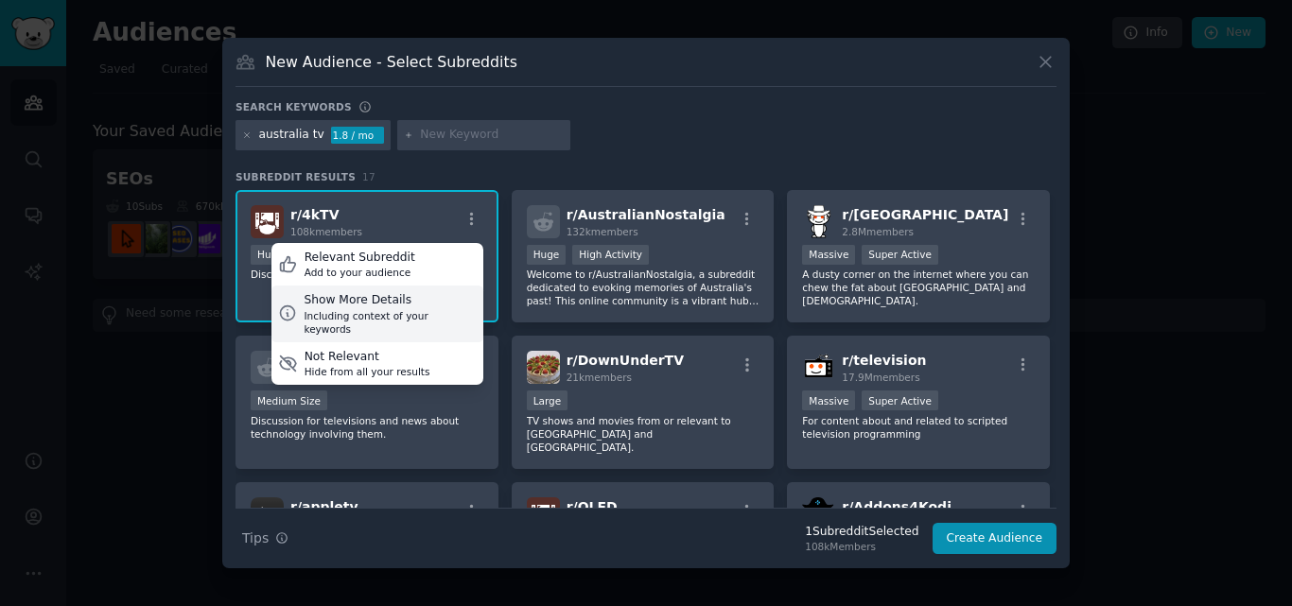
click at [401, 305] on div "Show More Details" at bounding box center [390, 300] width 172 height 17
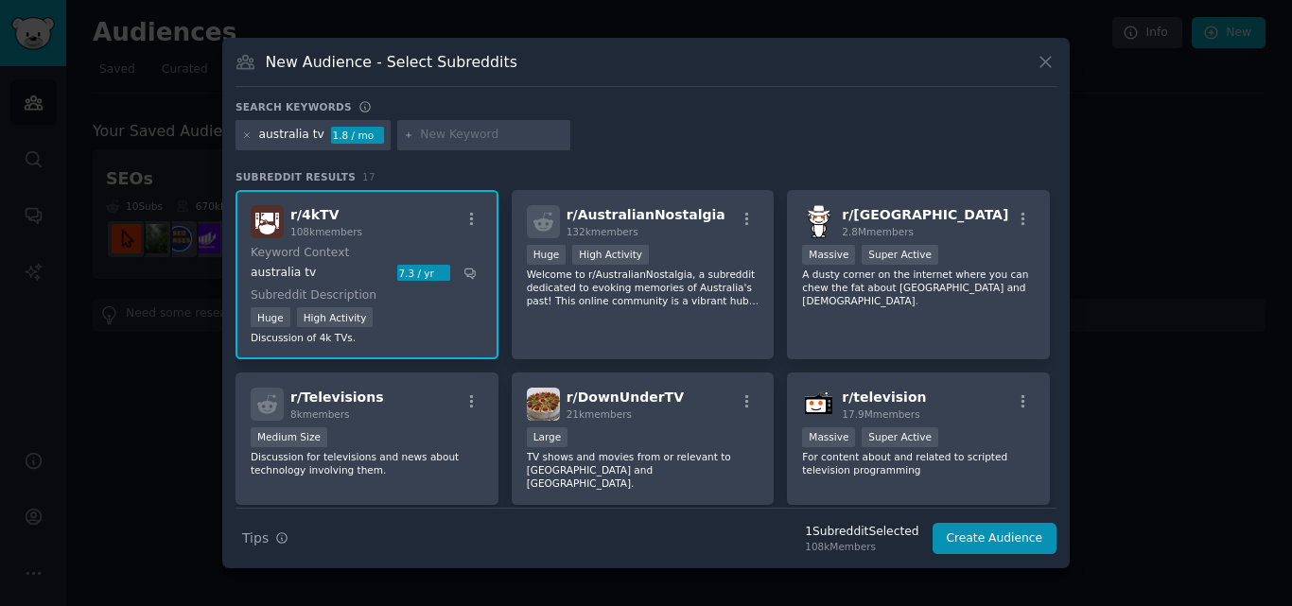
click at [623, 148] on div "australia tv 1.8 / mo" at bounding box center [645, 138] width 821 height 37
click at [303, 258] on dt "Keyword Context" at bounding box center [364, 253] width 226 height 17
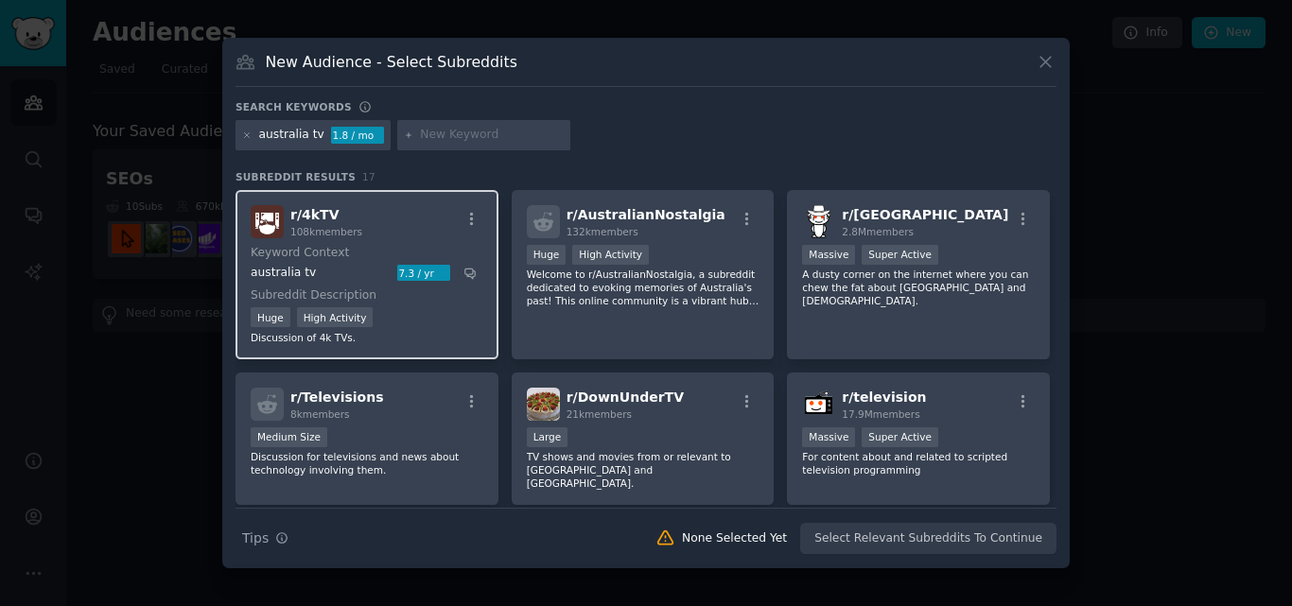
click at [303, 257] on dt "Keyword Context" at bounding box center [364, 253] width 226 height 17
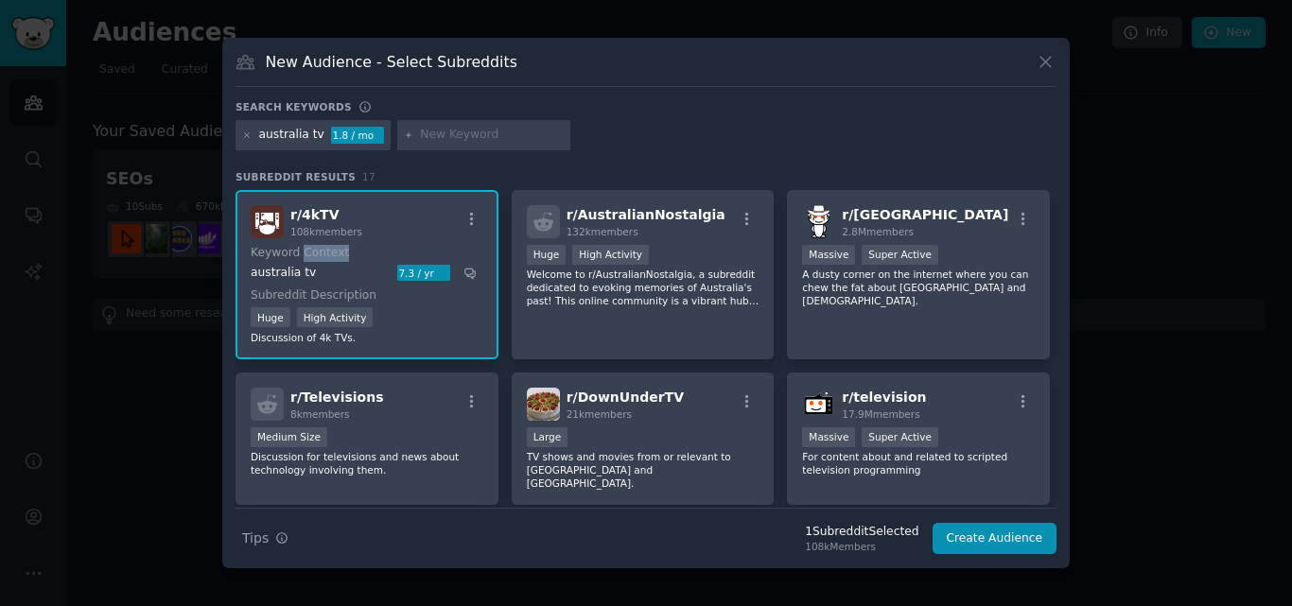
click at [303, 257] on dt "Keyword Context" at bounding box center [364, 253] width 226 height 17
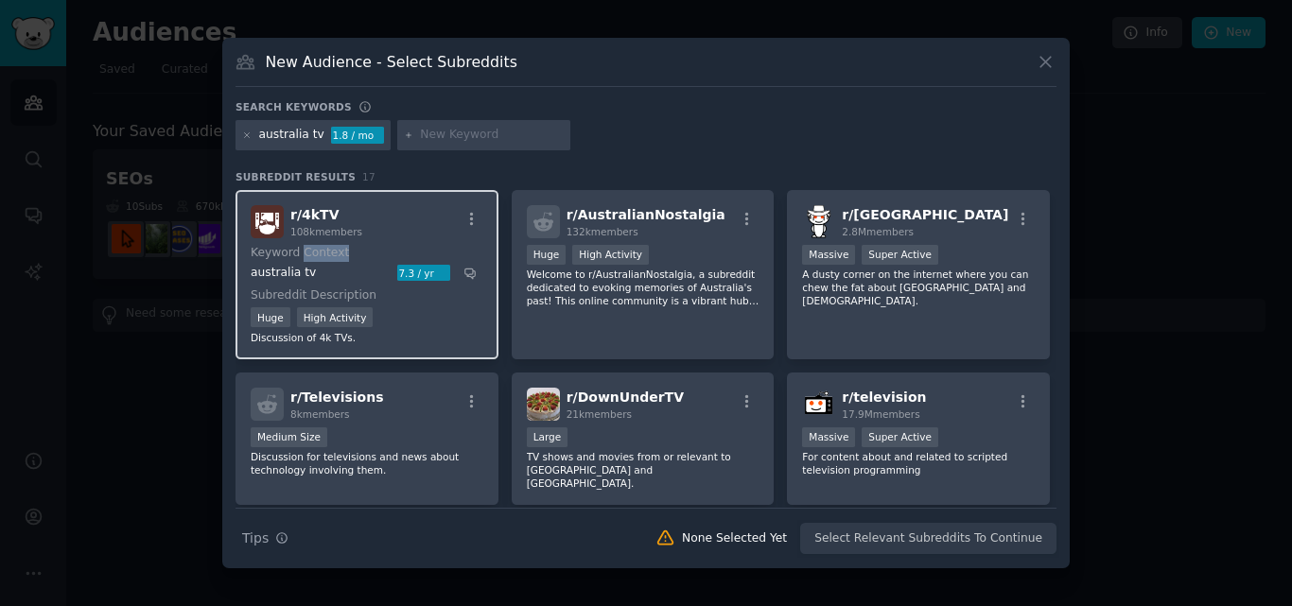
click at [302, 257] on dt "Keyword Context" at bounding box center [364, 253] width 226 height 17
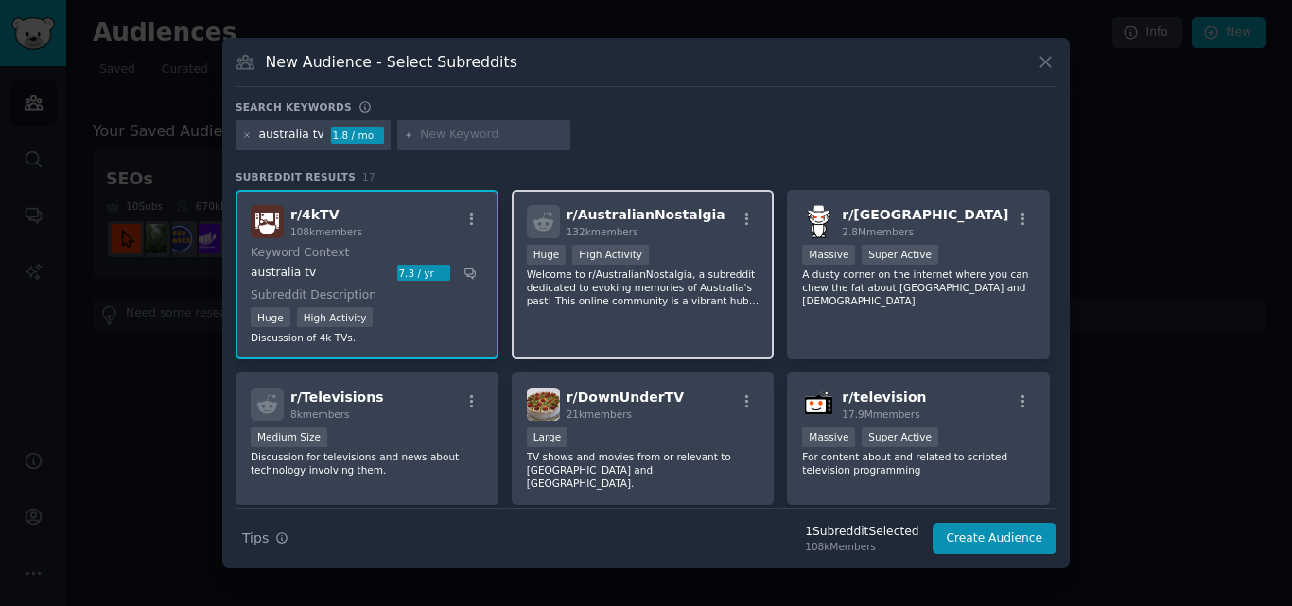
click at [685, 245] on div "Huge High Activity" at bounding box center [643, 257] width 233 height 24
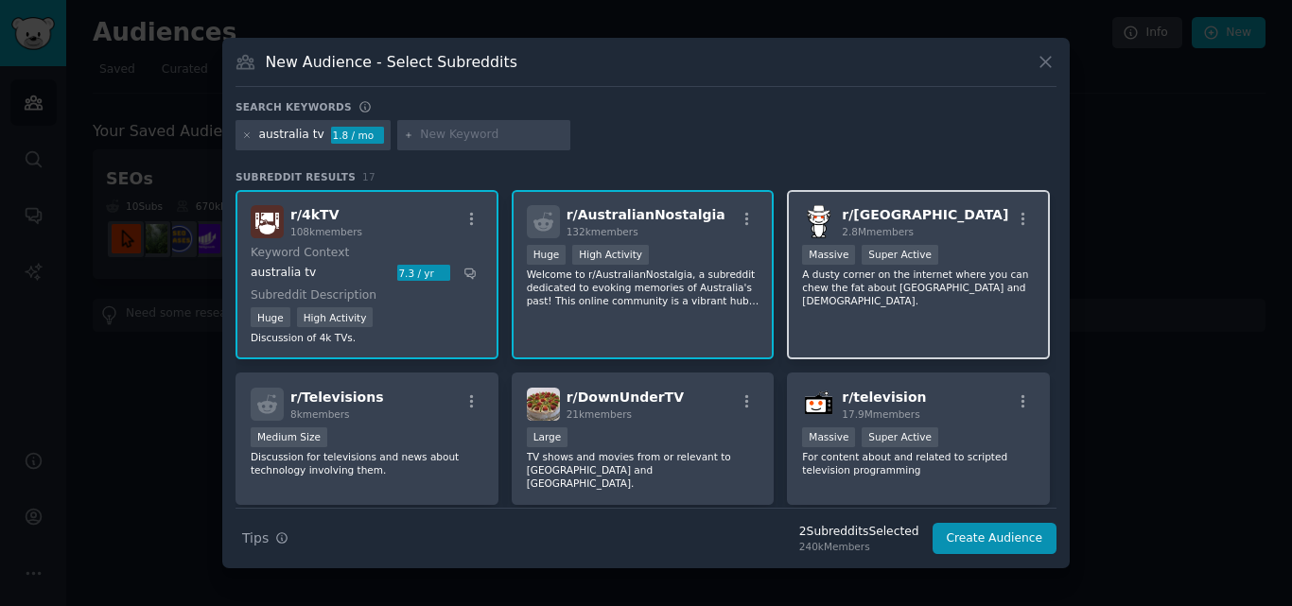
click at [973, 250] on div "Massive Super Active" at bounding box center [918, 257] width 233 height 24
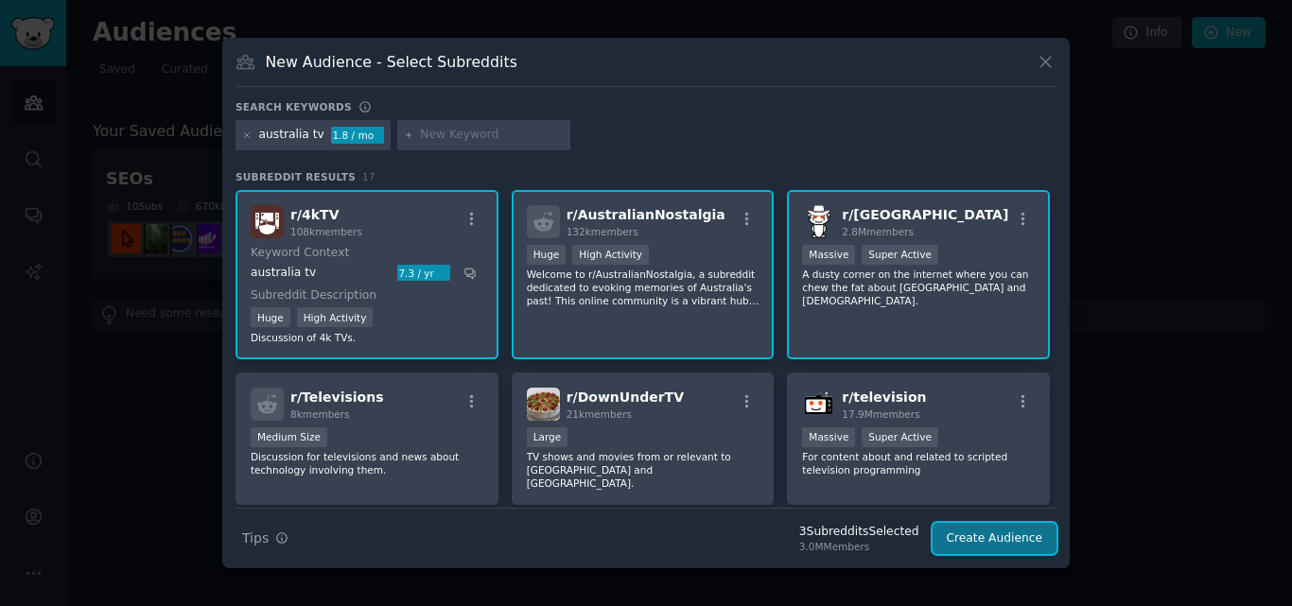
click at [1001, 537] on button "Create Audience" at bounding box center [994, 539] width 125 height 32
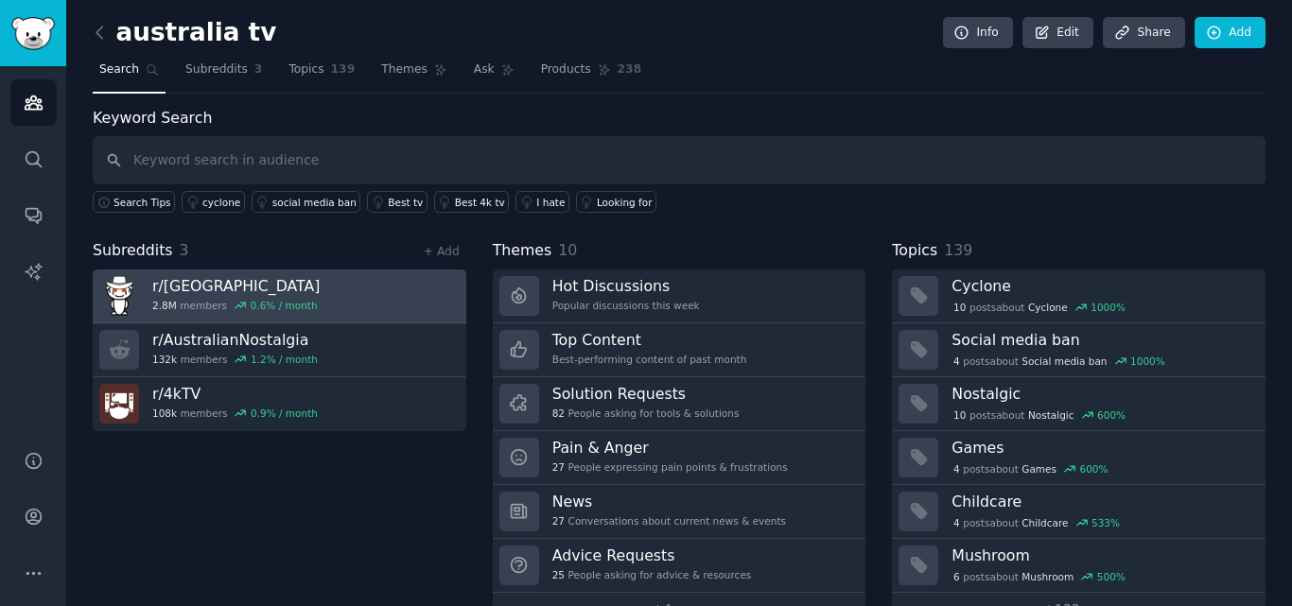
click at [336, 296] on link "r/ australia 2.8M members 0.6 % / month" at bounding box center [280, 297] width 374 height 54
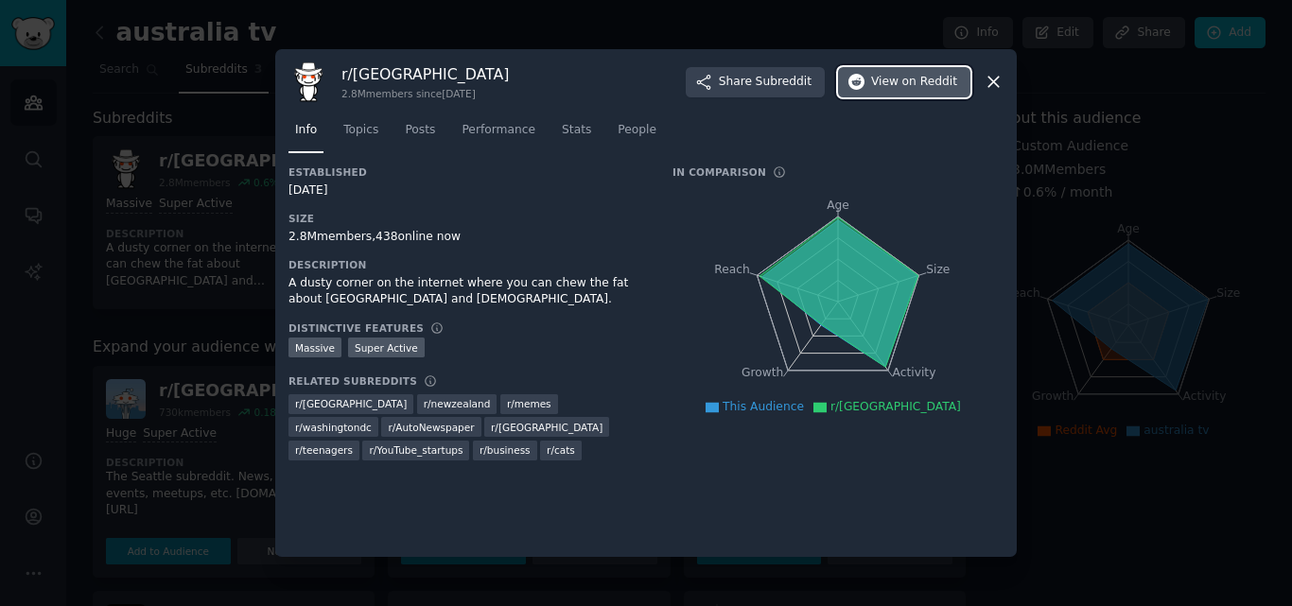
click at [897, 82] on span "View on Reddit" at bounding box center [914, 82] width 86 height 17
click at [994, 81] on icon at bounding box center [993, 83] width 10 height 10
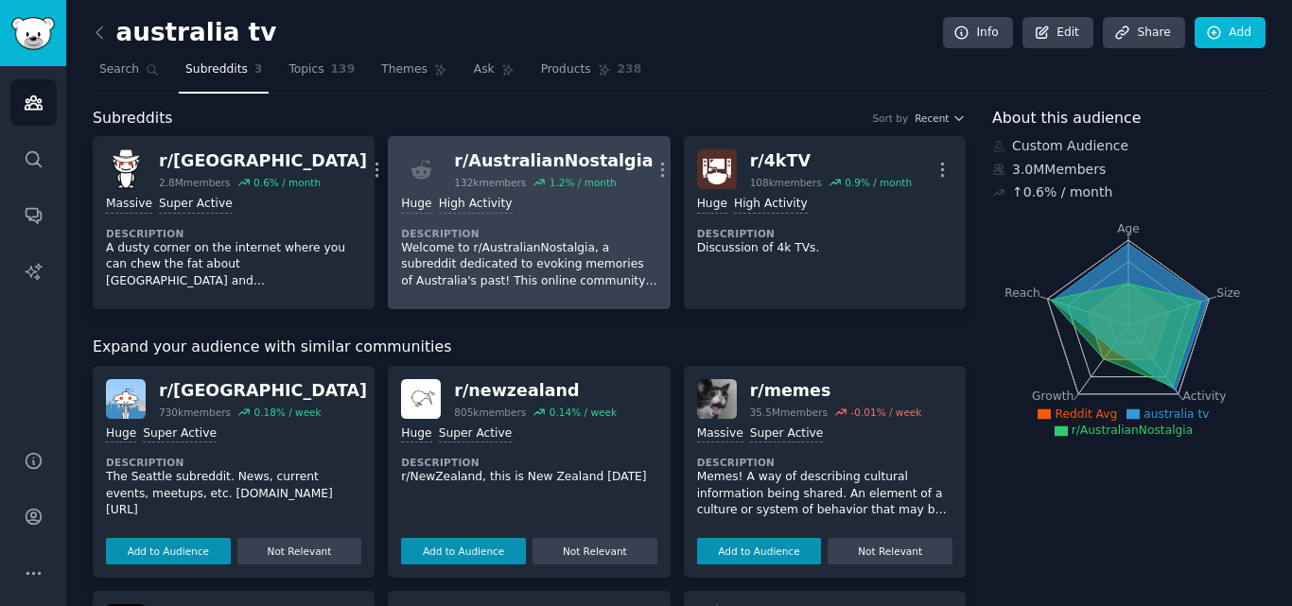
click at [568, 218] on div "Huge High Activity Description Welcome to r/AustralianNostalgia, a subreddit de…" at bounding box center [528, 242] width 255 height 107
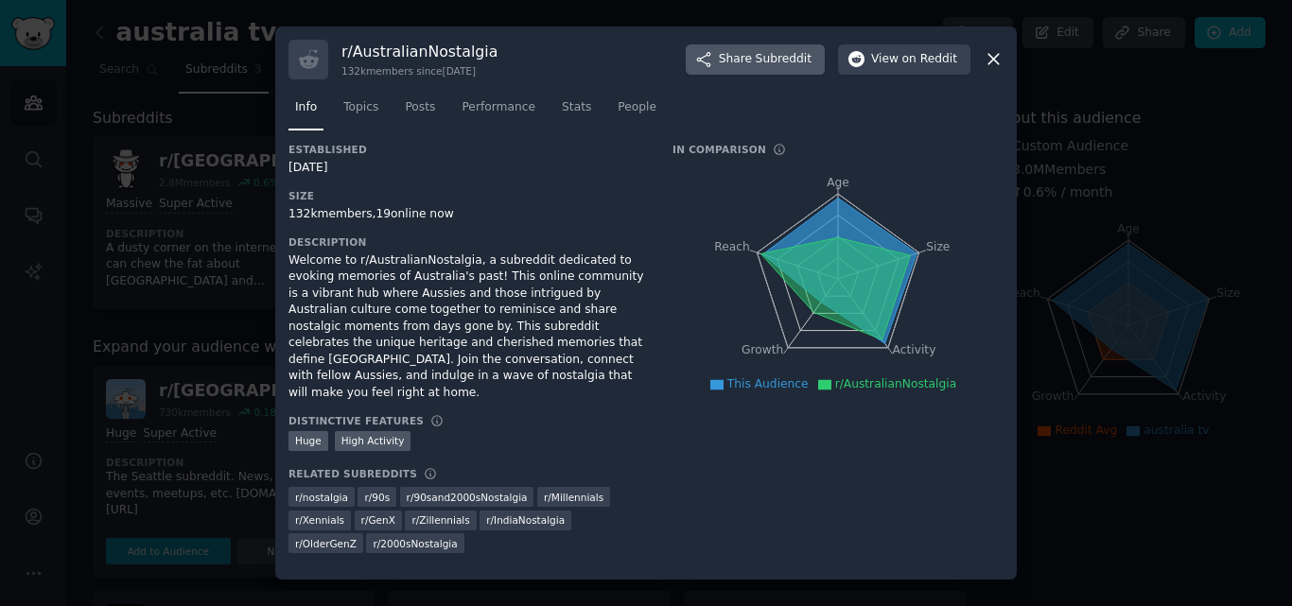
click at [773, 75] on button "Share Subreddit" at bounding box center [755, 59] width 139 height 30
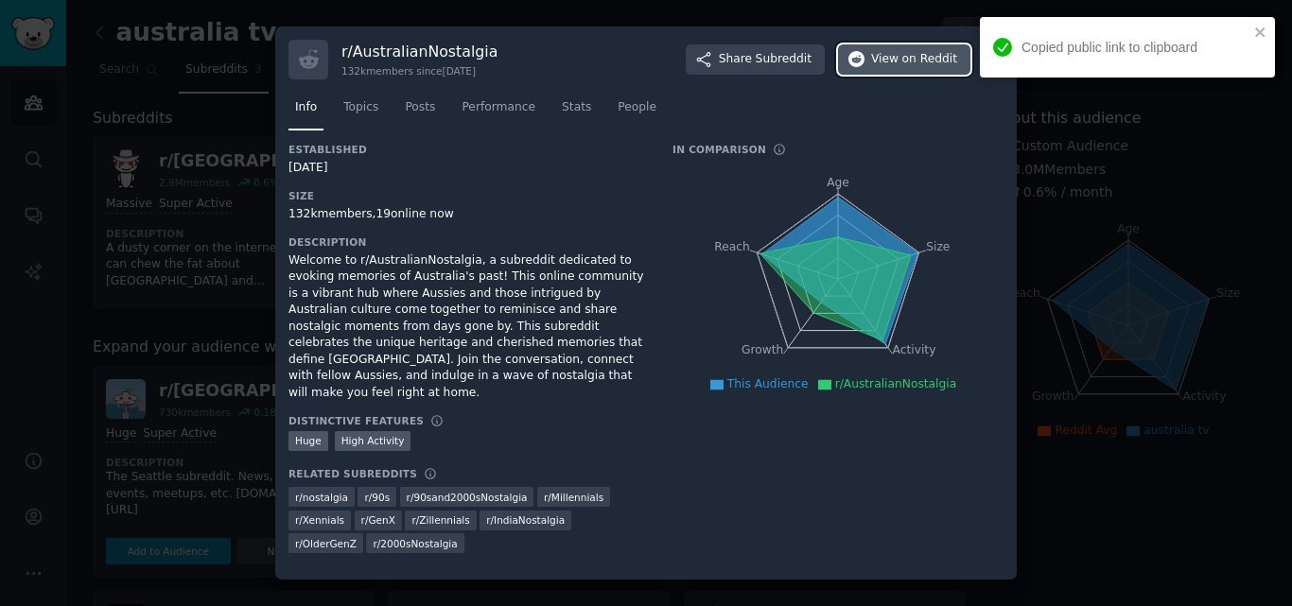
click at [880, 63] on span "View on Reddit" at bounding box center [914, 59] width 86 height 17
click at [1264, 30] on icon "close" at bounding box center [1260, 32] width 13 height 15
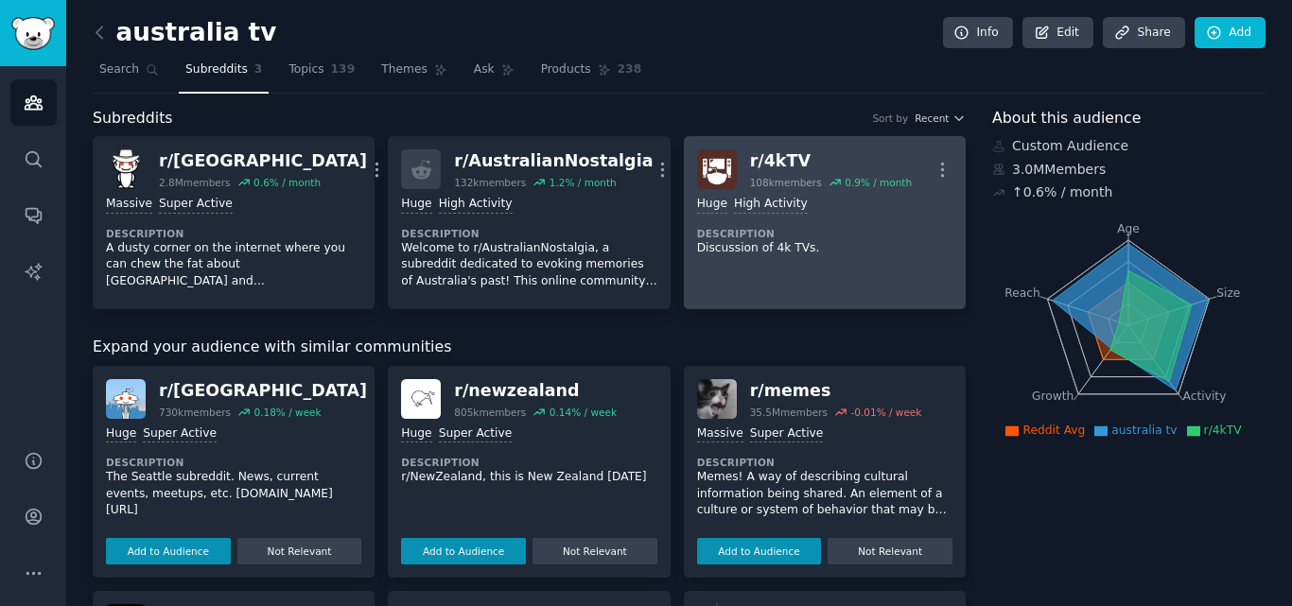
click at [857, 240] on p "Discussion of 4k TVs." at bounding box center [824, 248] width 255 height 17
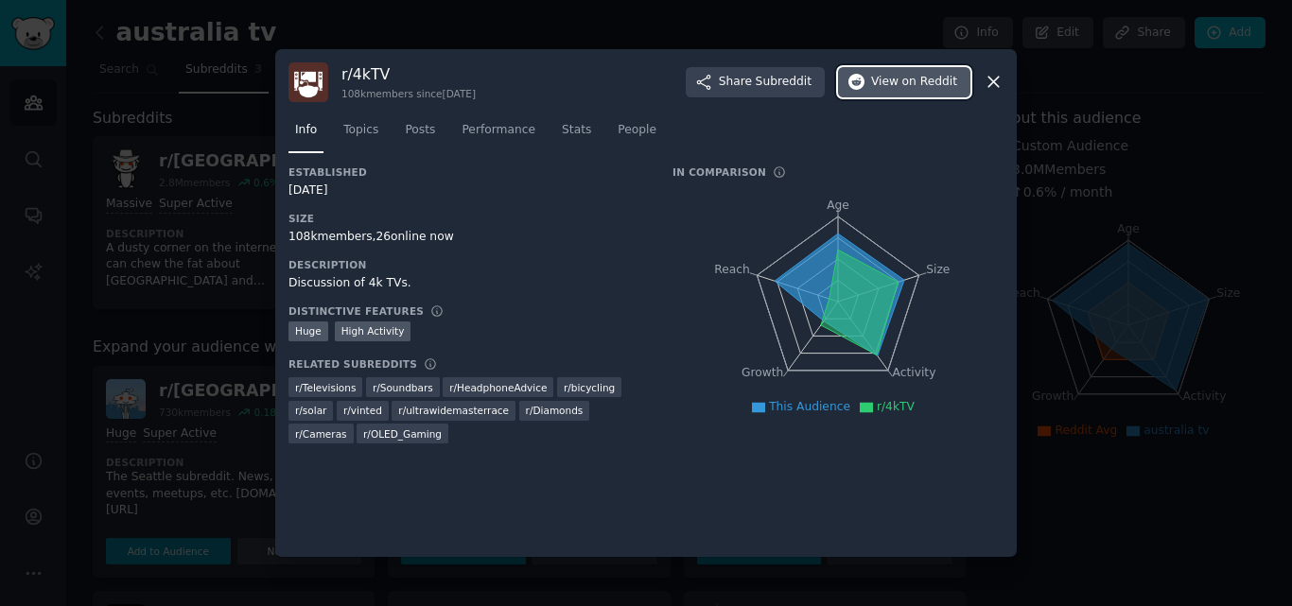
click at [906, 75] on span "on Reddit" at bounding box center [929, 82] width 55 height 17
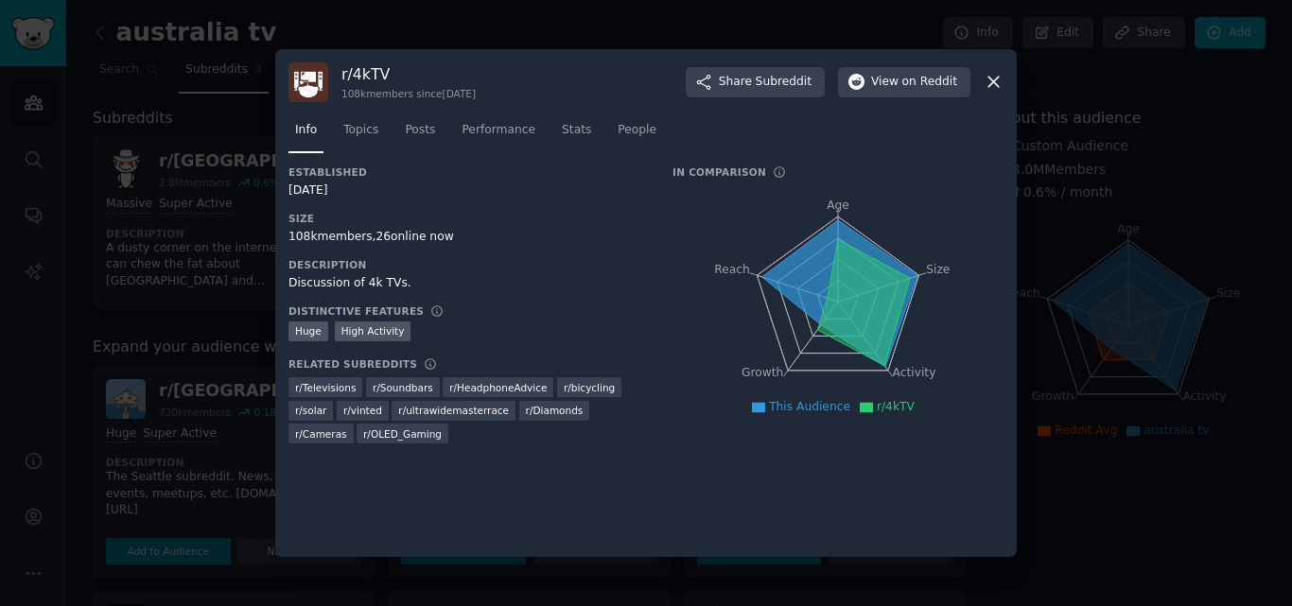
click at [994, 85] on icon at bounding box center [994, 82] width 20 height 20
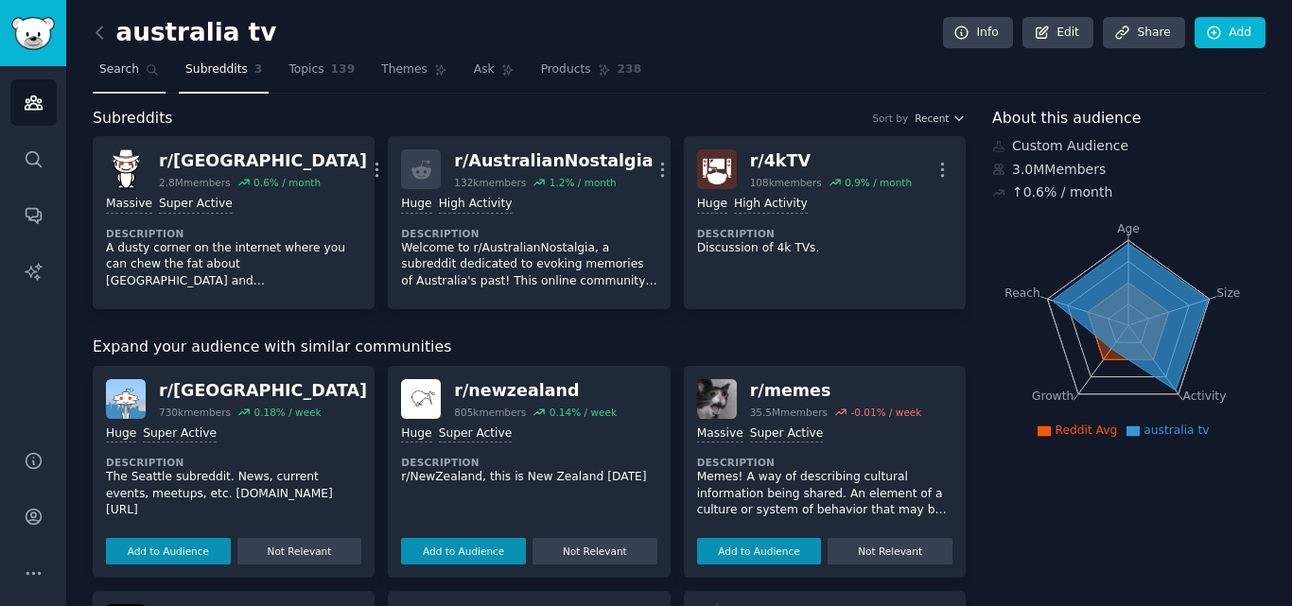
click at [128, 74] on span "Search" at bounding box center [119, 69] width 40 height 17
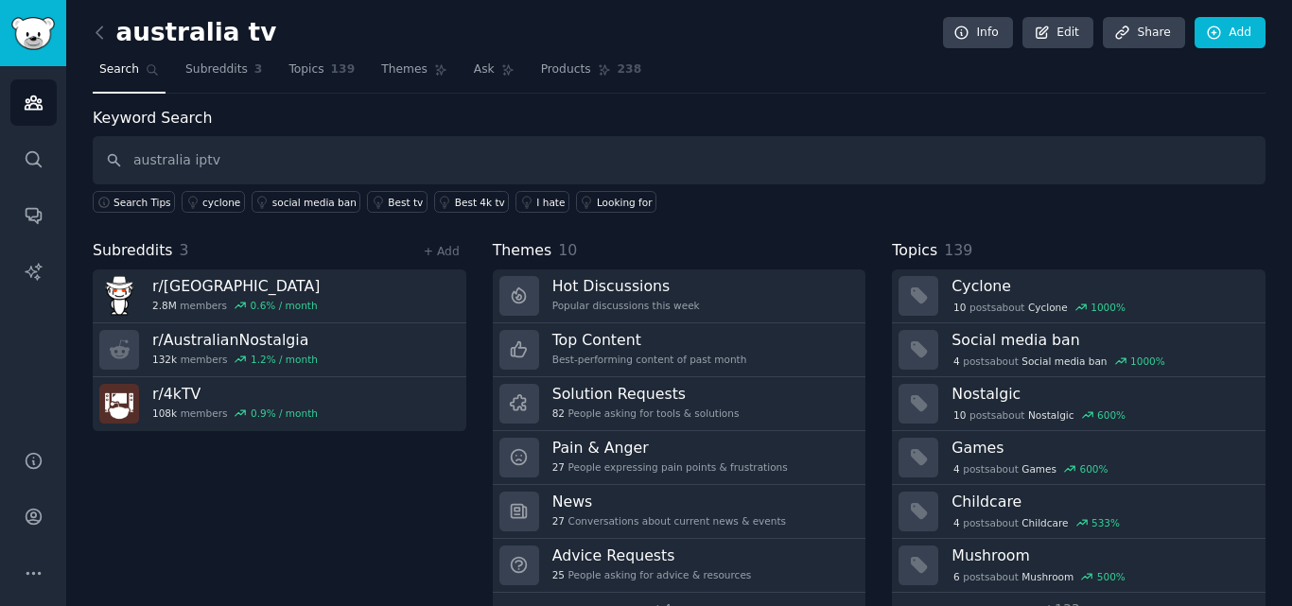
type input "australia iptv"
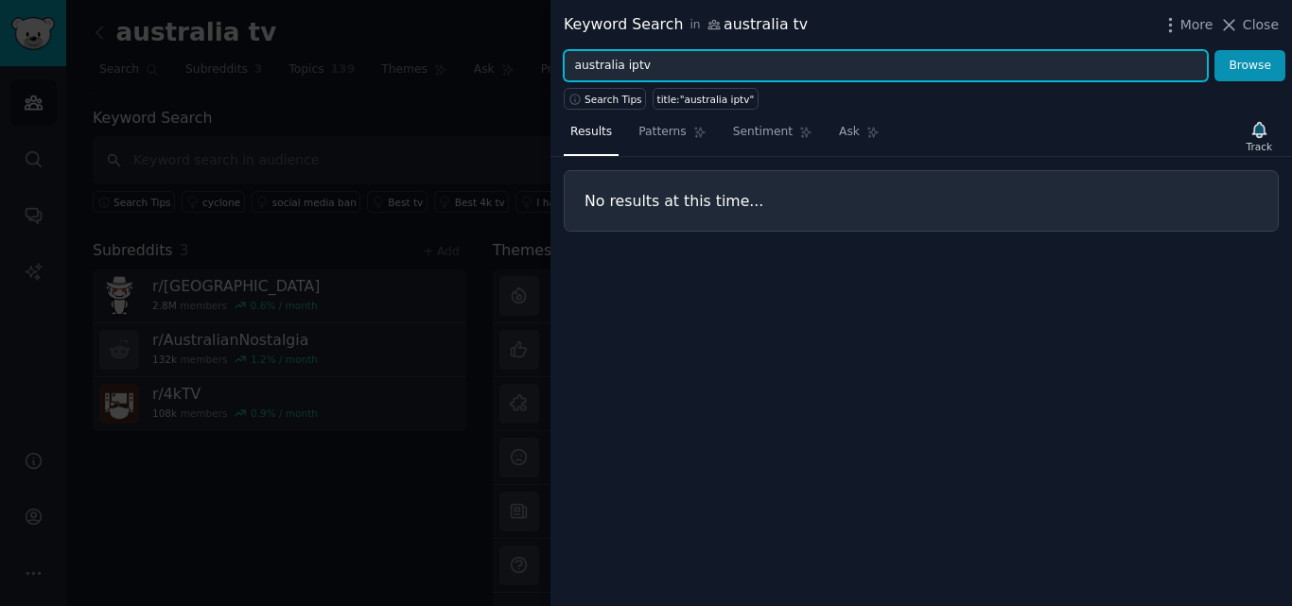
drag, startPoint x: 651, startPoint y: 65, endPoint x: 619, endPoint y: 67, distance: 31.3
click at [619, 67] on input "australia iptv" at bounding box center [886, 66] width 644 height 32
click at [1214, 50] on button "Browse" at bounding box center [1249, 66] width 71 height 32
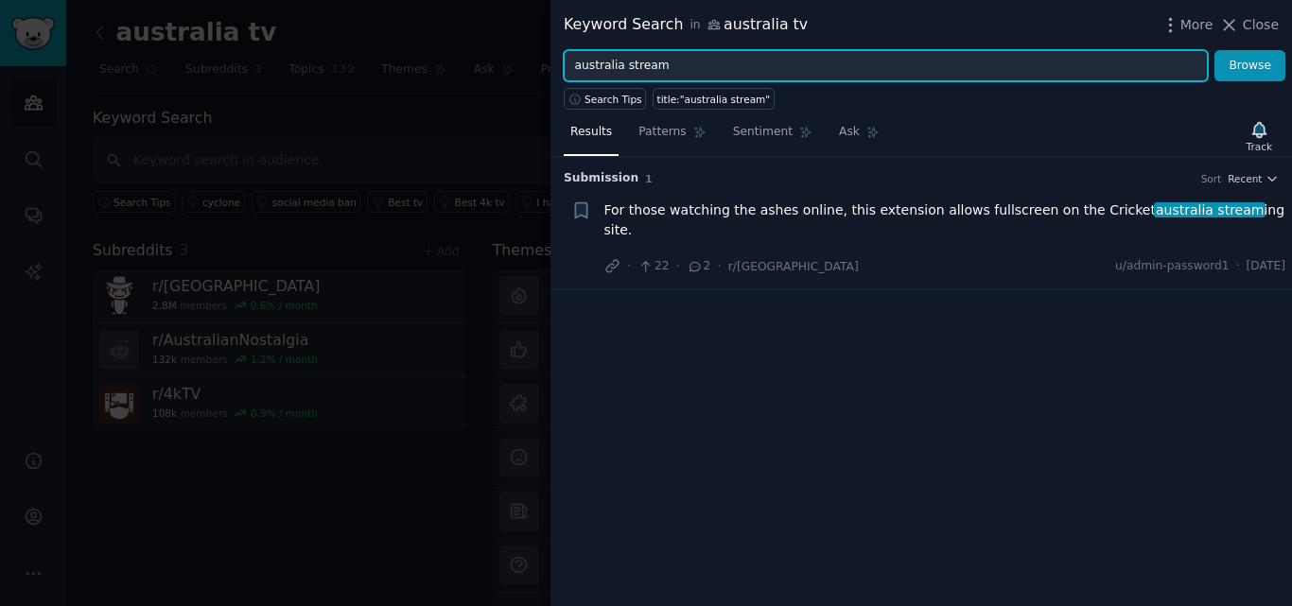
click at [705, 64] on input "australia stream" at bounding box center [886, 66] width 644 height 32
type input "australia"
click at [1214, 50] on button "Browse" at bounding box center [1249, 66] width 71 height 32
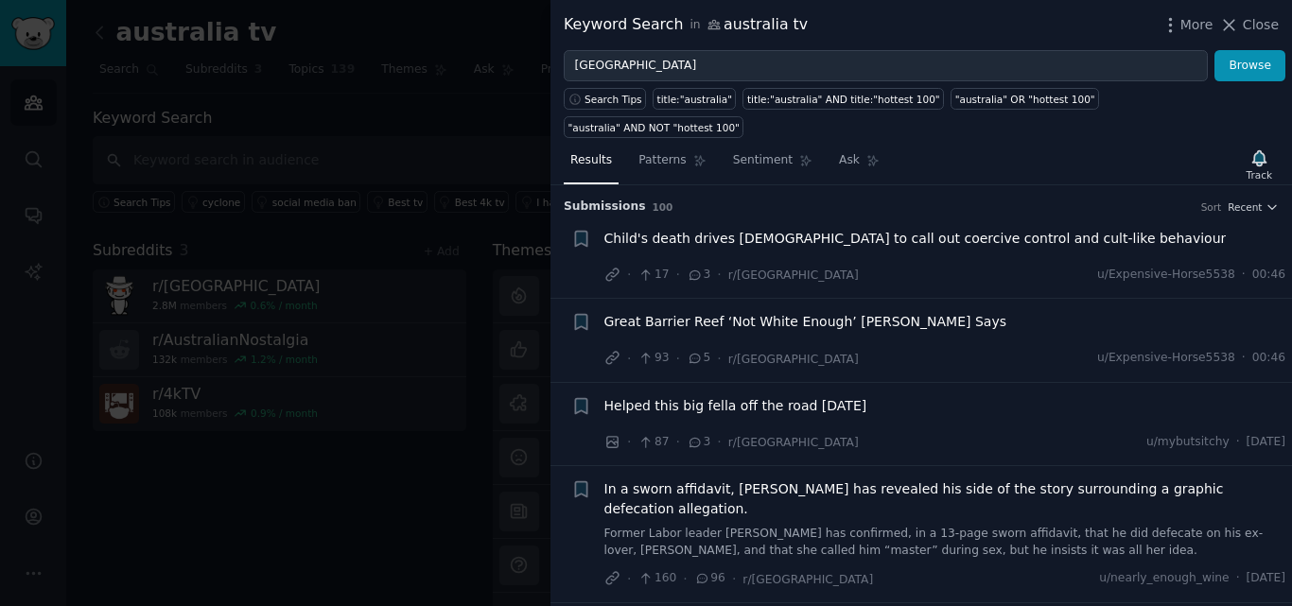
drag, startPoint x: 1258, startPoint y: 23, endPoint x: 390, endPoint y: 128, distance: 874.5
click at [1258, 23] on span "Close" at bounding box center [1261, 25] width 36 height 20
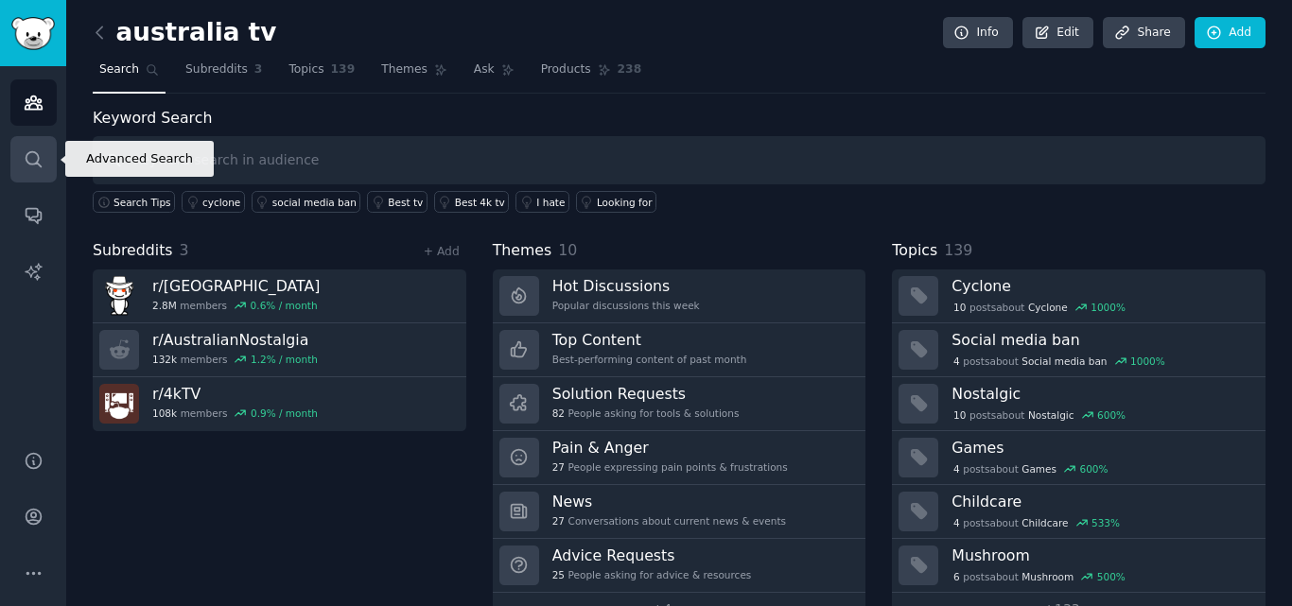
click at [28, 151] on icon "Sidebar" at bounding box center [34, 159] width 20 height 20
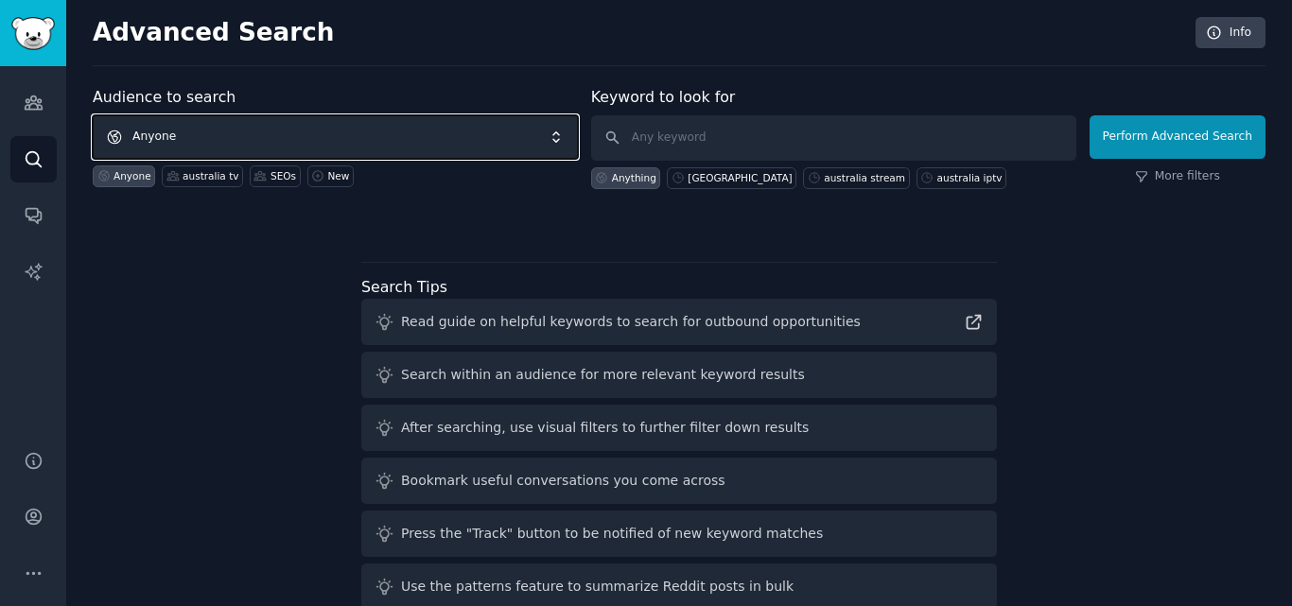
click at [189, 144] on span "Anyone" at bounding box center [335, 137] width 485 height 44
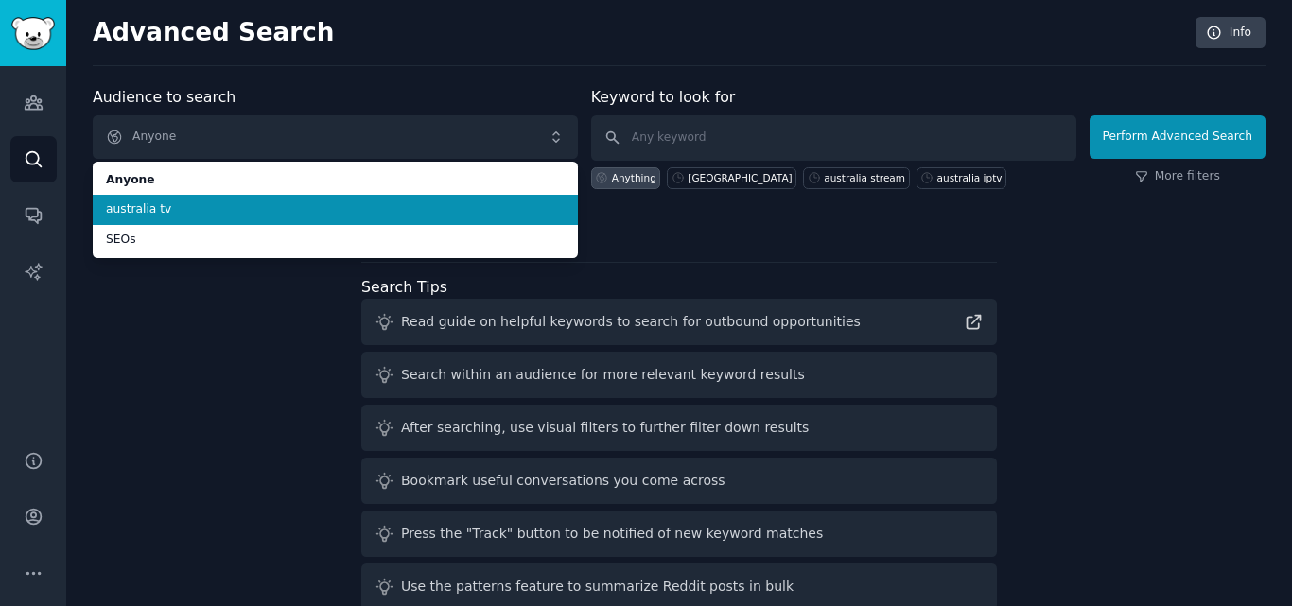
click at [151, 208] on span "australia tv" at bounding box center [335, 209] width 459 height 17
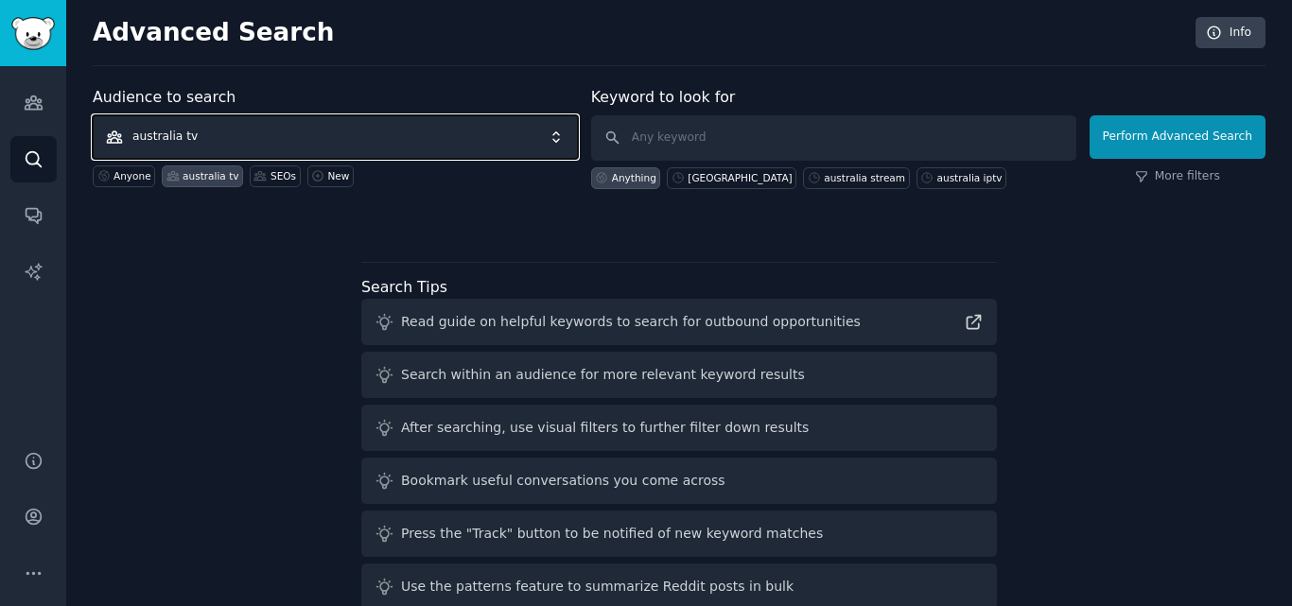
click at [232, 134] on span "australia tv" at bounding box center [335, 137] width 485 height 44
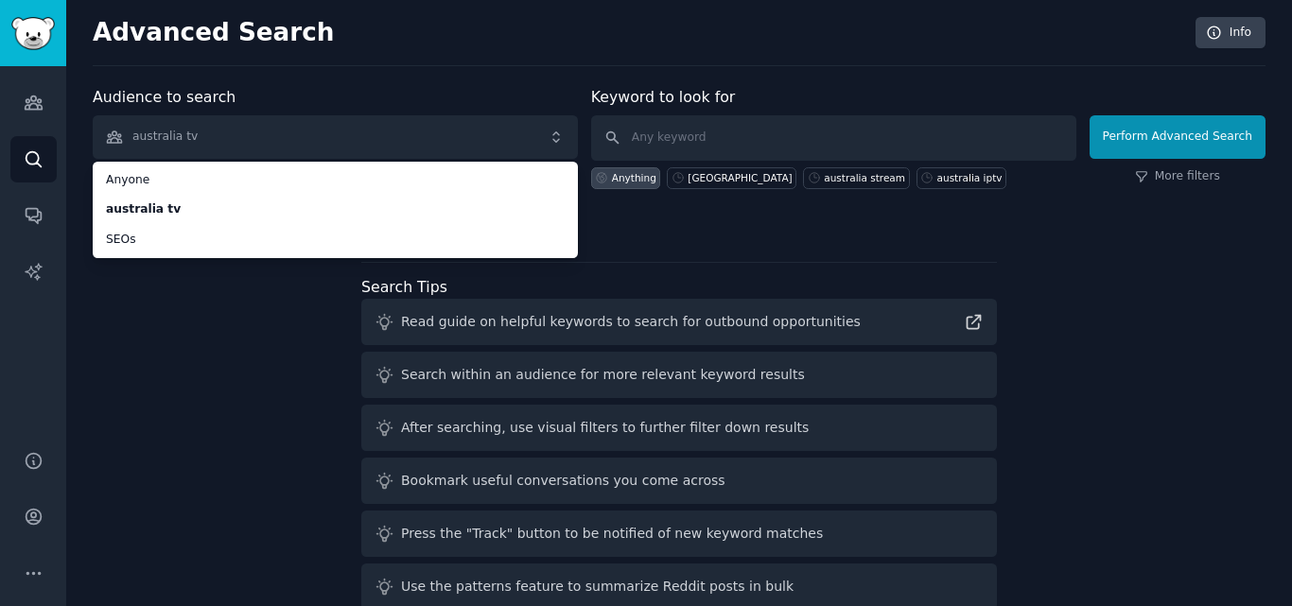
click at [1030, 228] on div at bounding box center [679, 222] width 1173 height 13
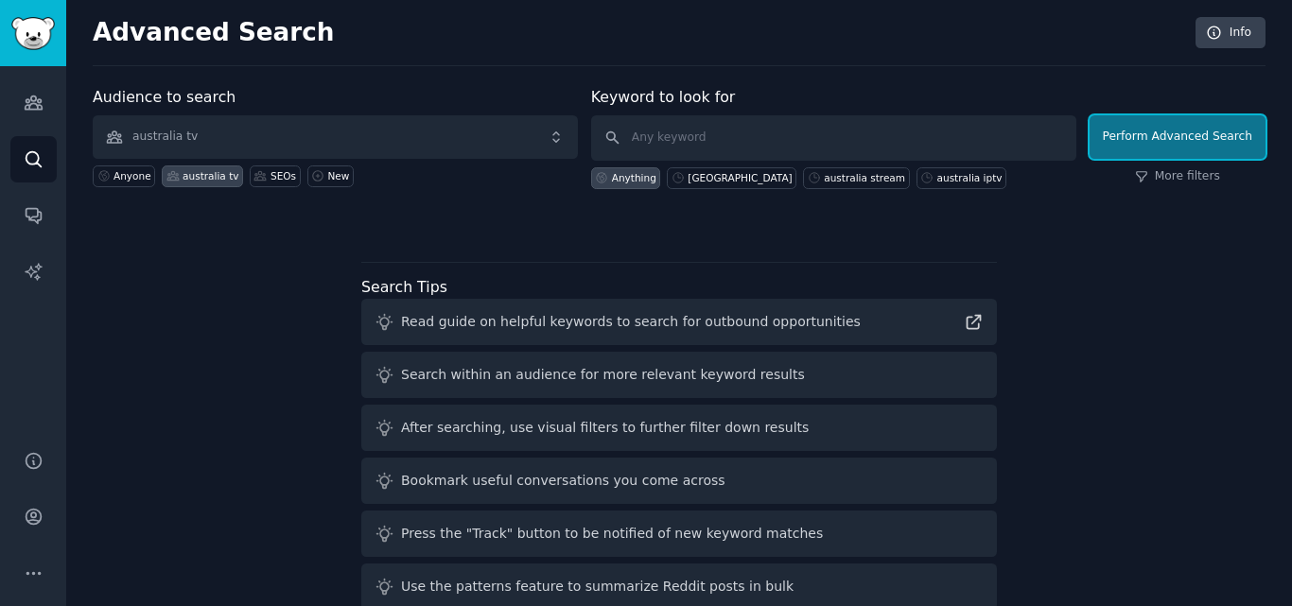
click at [1173, 147] on button "Perform Advanced Search" at bounding box center [1177, 137] width 176 height 44
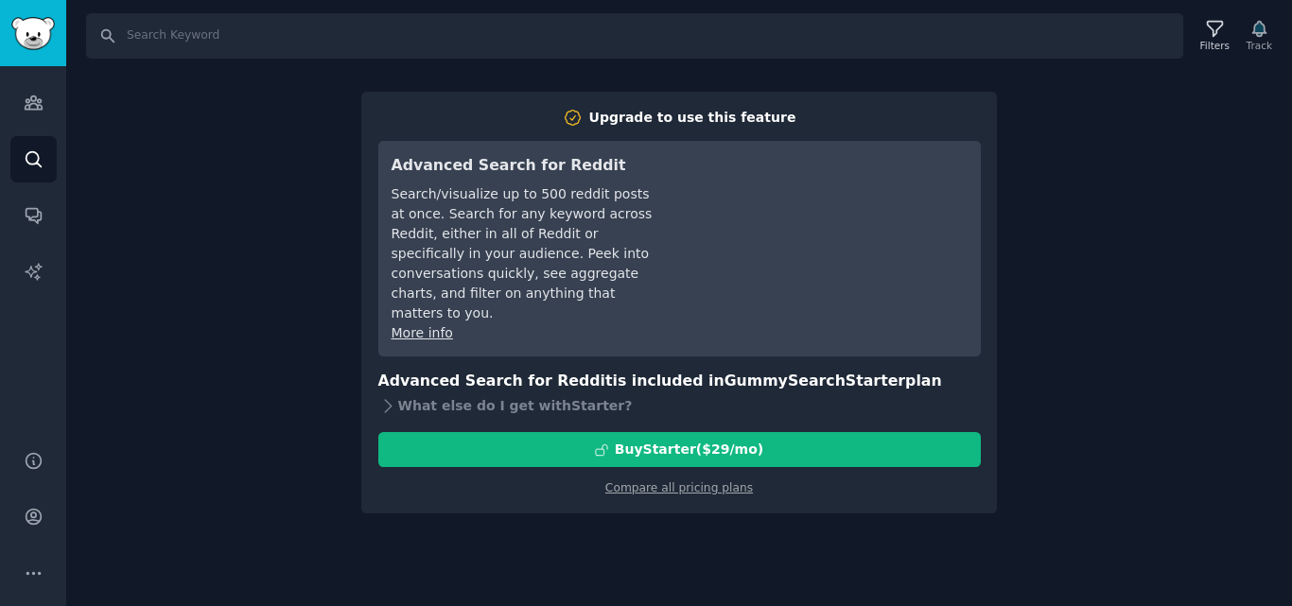
click at [1107, 134] on div "Search Filters Track Upgrade to use this feature Advanced Search for Reddit Sea…" at bounding box center [679, 303] width 1226 height 606
drag, startPoint x: 1149, startPoint y: 346, endPoint x: 1134, endPoint y: 353, distance: 16.5
click at [1148, 347] on div "Search Filters Track Upgrade to use this feature Advanced Search for Reddit Sea…" at bounding box center [679, 303] width 1226 height 606
drag, startPoint x: 94, startPoint y: 356, endPoint x: 142, endPoint y: 323, distance: 58.0
click at [94, 353] on div "Search Filters Track Upgrade to use this feature Advanced Search for Reddit Sea…" at bounding box center [679, 303] width 1226 height 606
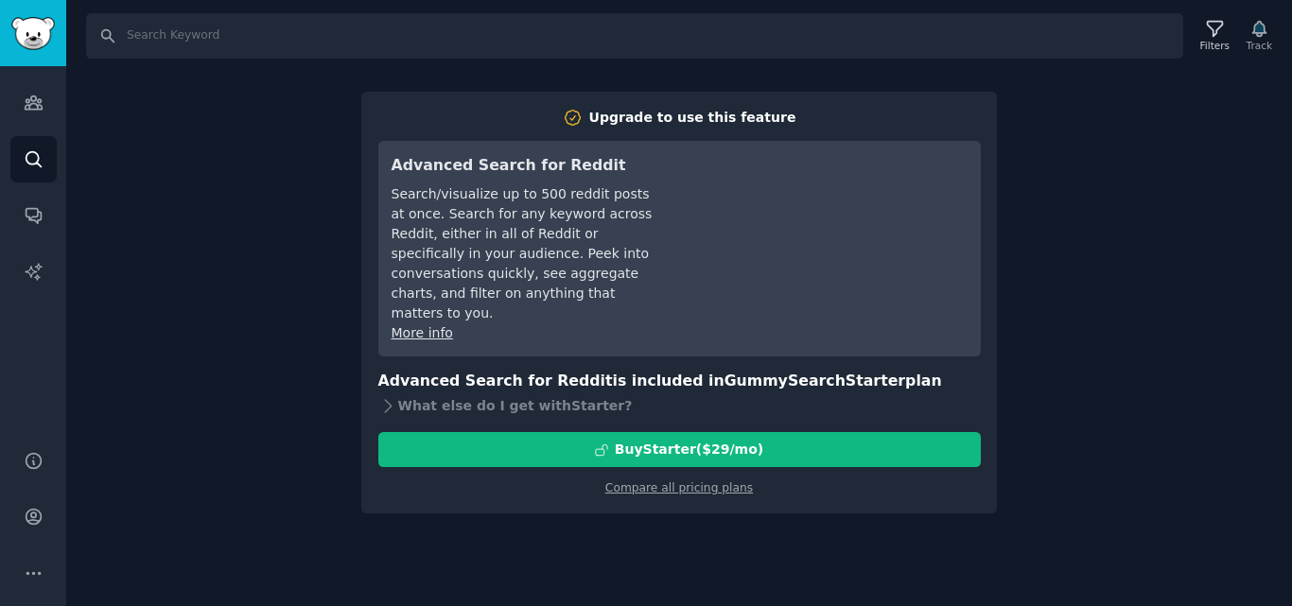
click at [171, 277] on div "Search Filters Track Upgrade to use this feature Advanced Search for Reddit Sea…" at bounding box center [679, 303] width 1226 height 606
click at [464, 110] on h2 "Upgrade to use this feature" at bounding box center [679, 118] width 602 height 20
click at [133, 45] on input "Search" at bounding box center [634, 35] width 1097 height 45
click at [26, 107] on icon "Sidebar" at bounding box center [34, 103] width 20 height 20
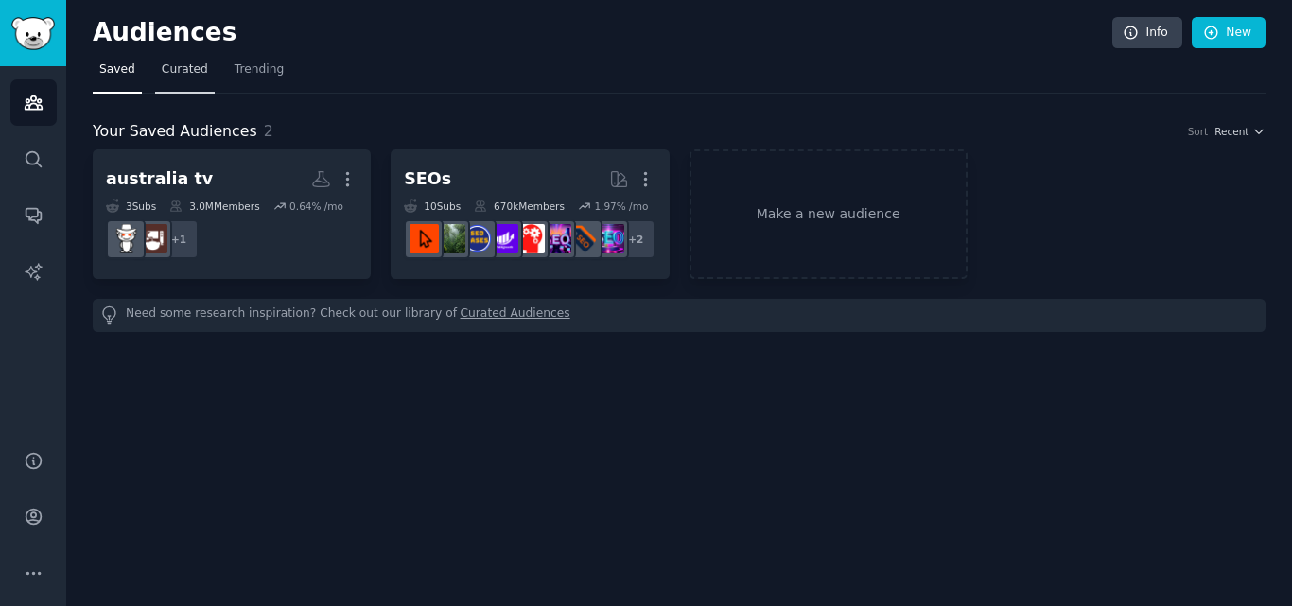
click at [180, 71] on span "Curated" at bounding box center [185, 69] width 46 height 17
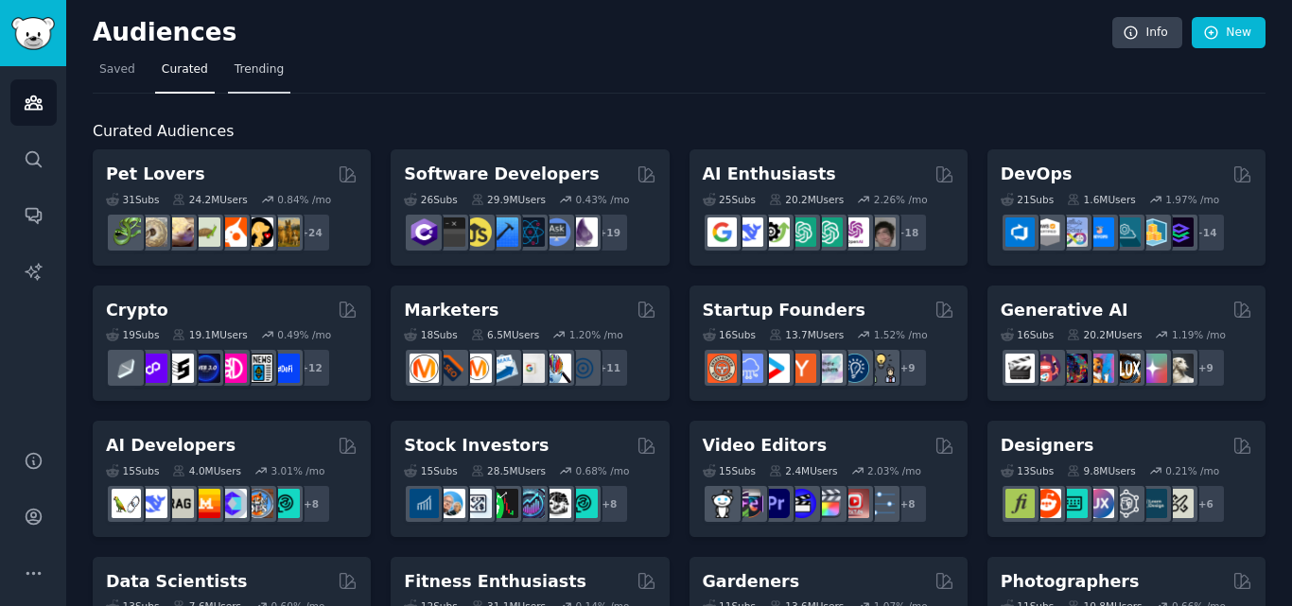
click at [243, 76] on span "Trending" at bounding box center [259, 69] width 49 height 17
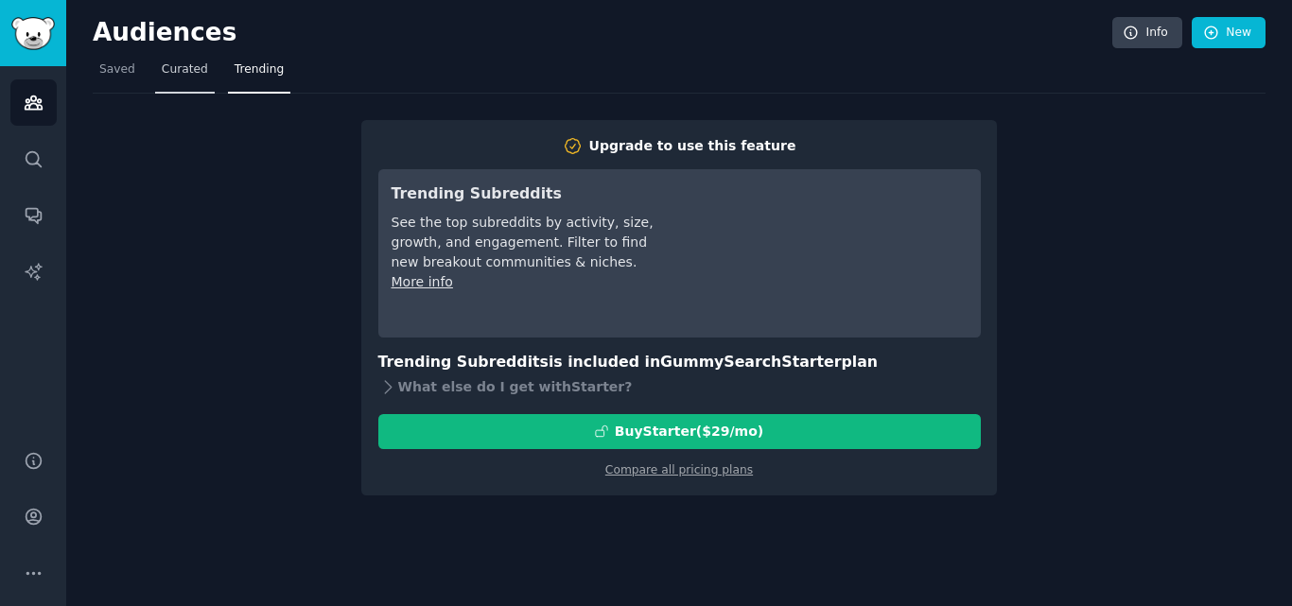
click at [175, 76] on span "Curated" at bounding box center [185, 69] width 46 height 17
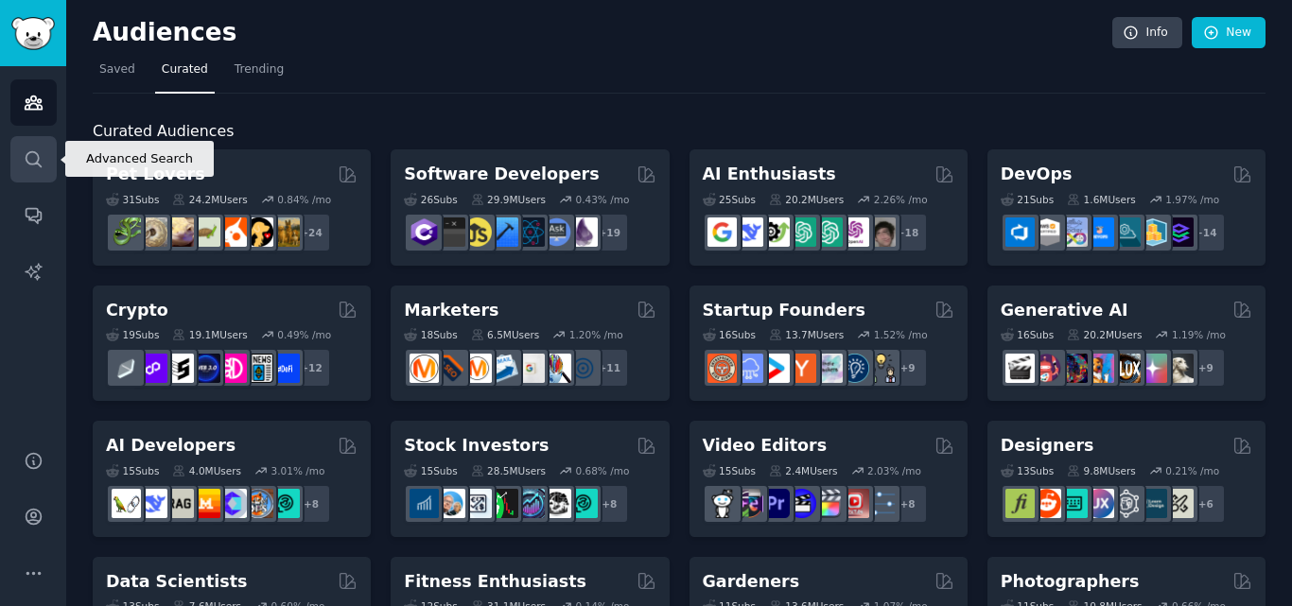
click at [35, 157] on icon "Sidebar" at bounding box center [34, 159] width 20 height 20
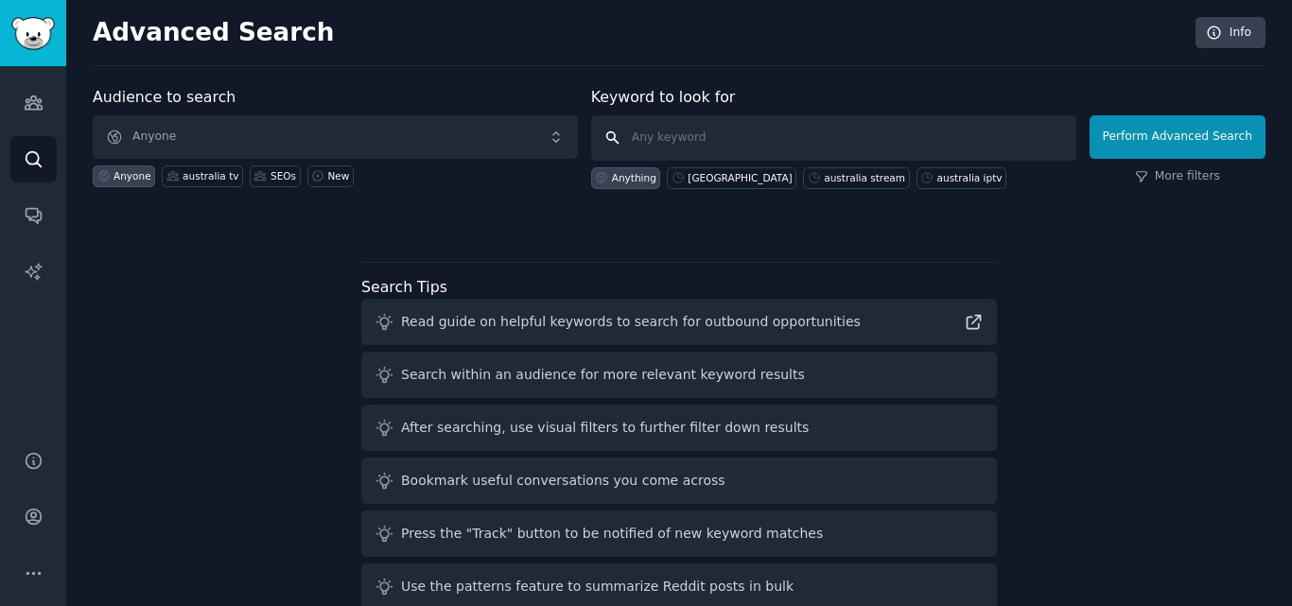
click at [662, 130] on input "text" at bounding box center [833, 137] width 485 height 45
click at [824, 179] on div "australia stream" at bounding box center [864, 177] width 81 height 13
type input "australia stream"
click at [710, 136] on input "australia stream" at bounding box center [833, 137] width 485 height 45
click at [801, 136] on input "australia stream" at bounding box center [833, 137] width 485 height 45
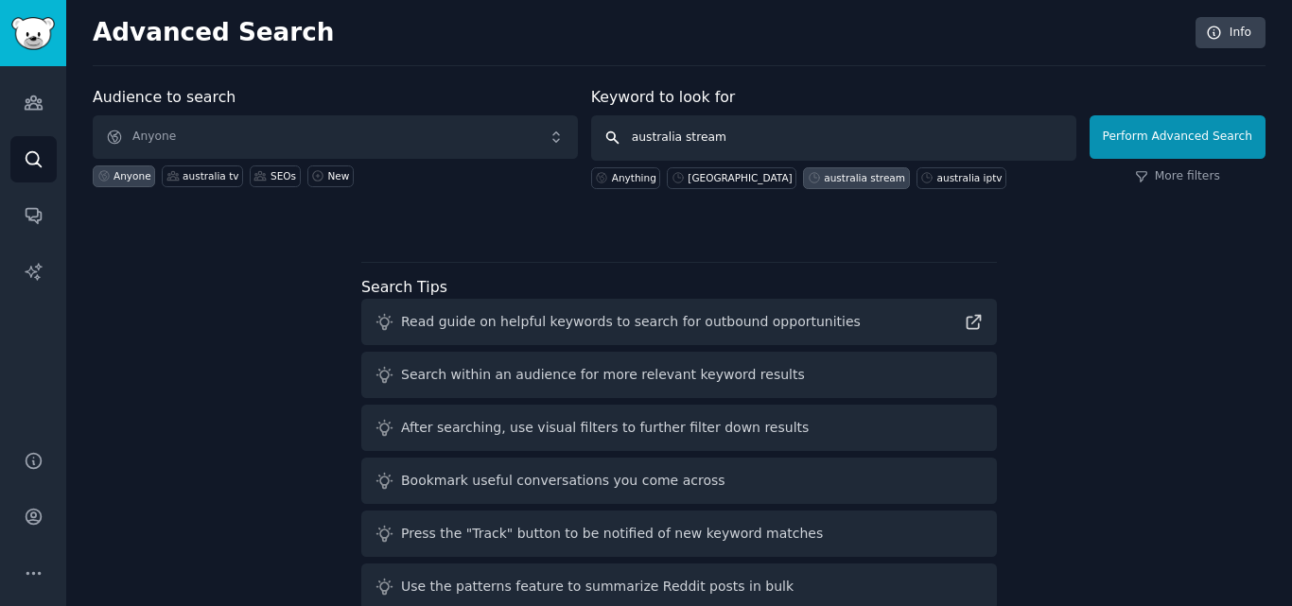
click button "Perform Advanced Search" at bounding box center [1177, 137] width 176 height 44
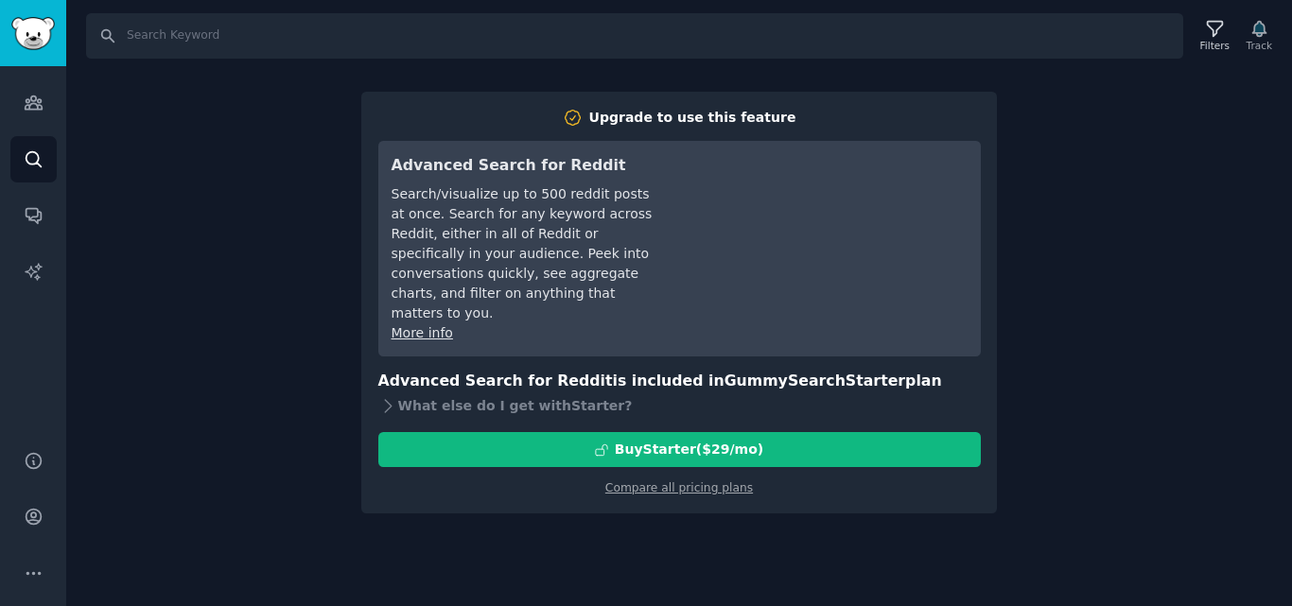
click at [241, 226] on div "Search Filters Track Upgrade to use this feature Advanced Search for Reddit Sea…" at bounding box center [679, 303] width 1226 height 606
click at [26, 113] on link "Audiences" at bounding box center [33, 102] width 46 height 46
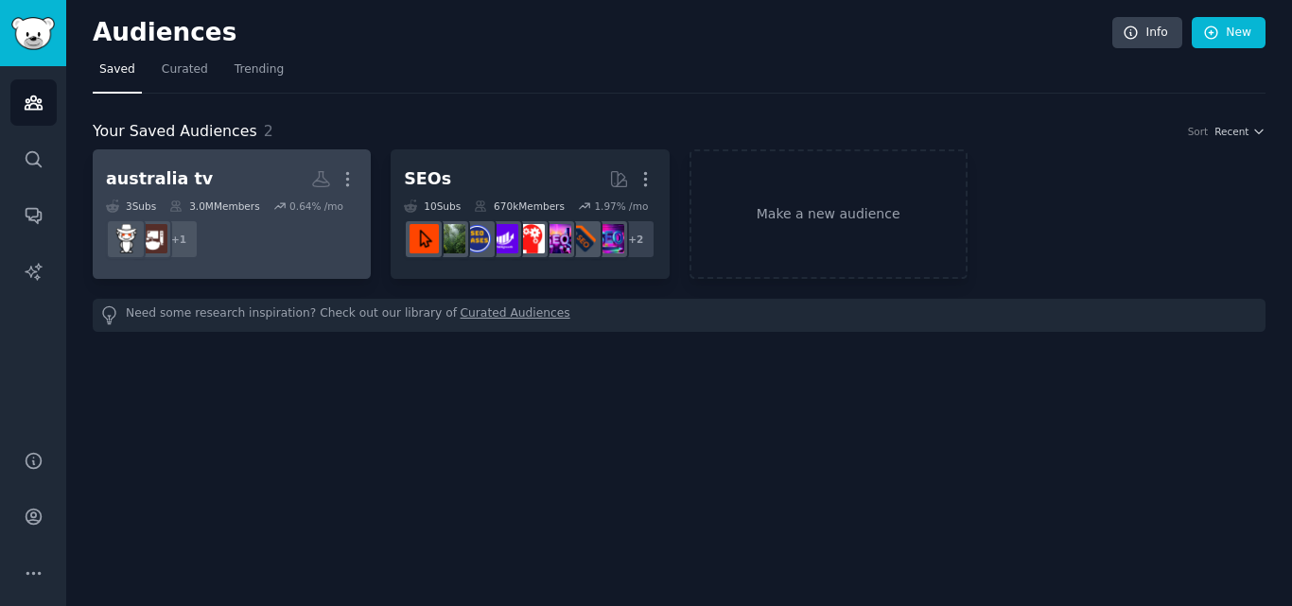
click at [235, 175] on h2 "australia tv More" at bounding box center [232, 179] width 252 height 33
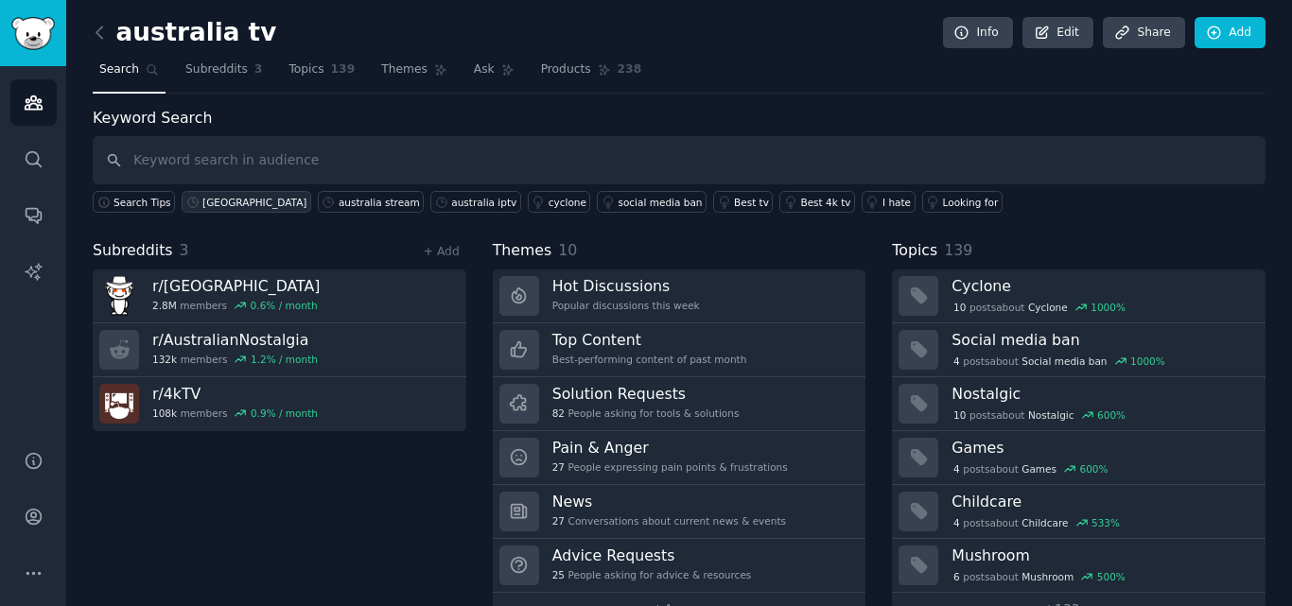
click at [204, 202] on div "australia" at bounding box center [254, 202] width 104 height 13
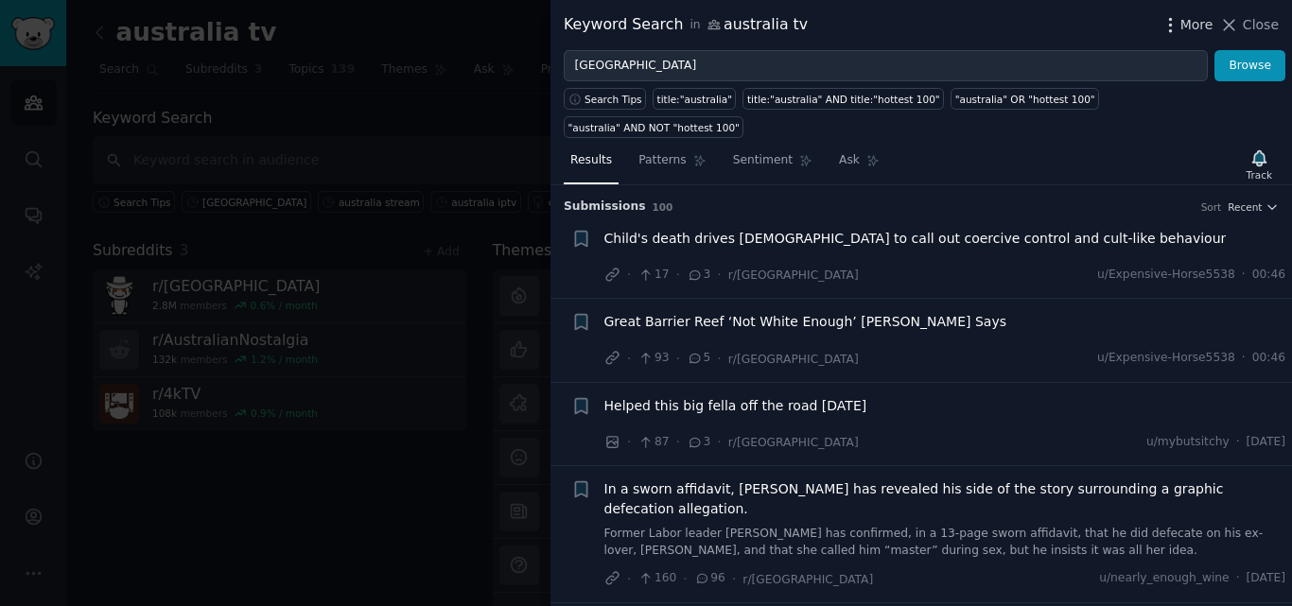
click at [1201, 30] on span "More" at bounding box center [1196, 25] width 33 height 20
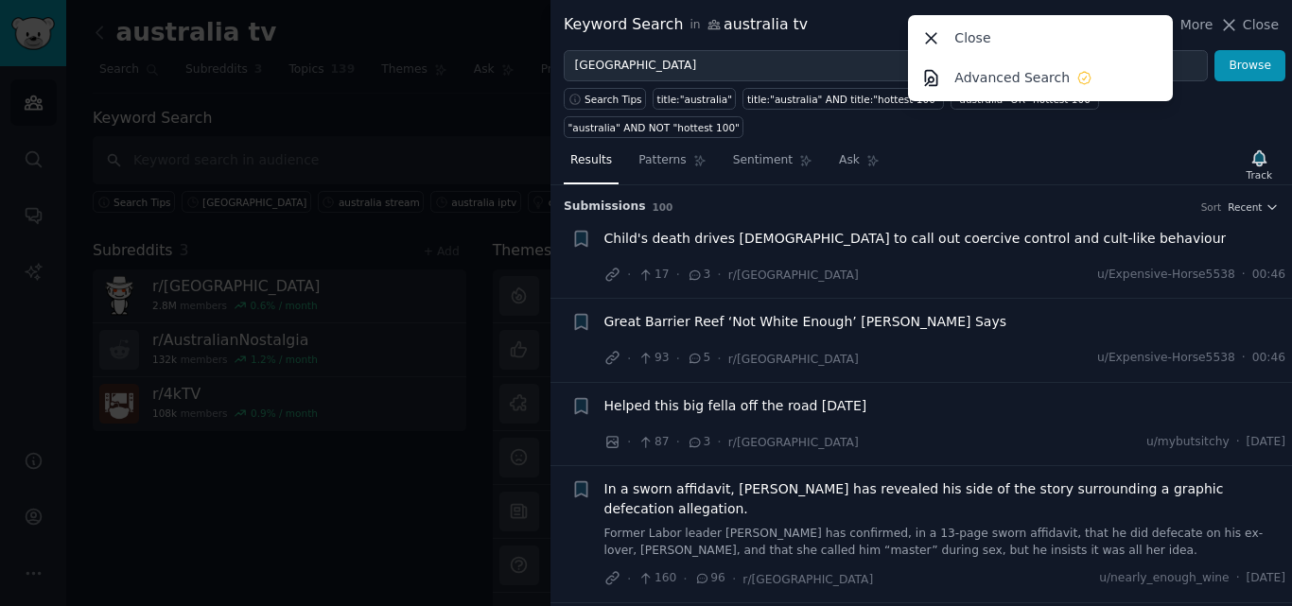
drag, startPoint x: 980, startPoint y: 30, endPoint x: 944, endPoint y: 31, distance: 35.9
click at [979, 31] on p "Close" at bounding box center [972, 38] width 36 height 20
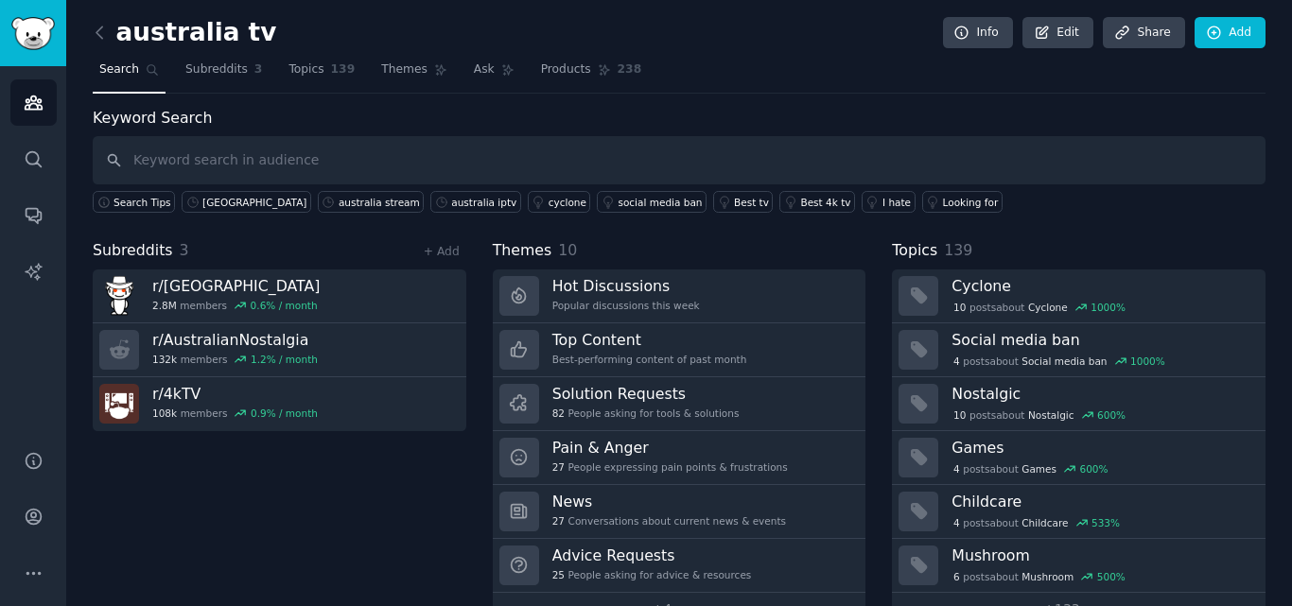
click at [944, 31] on div "Info Edit Share Add" at bounding box center [1098, 33] width 333 height 32
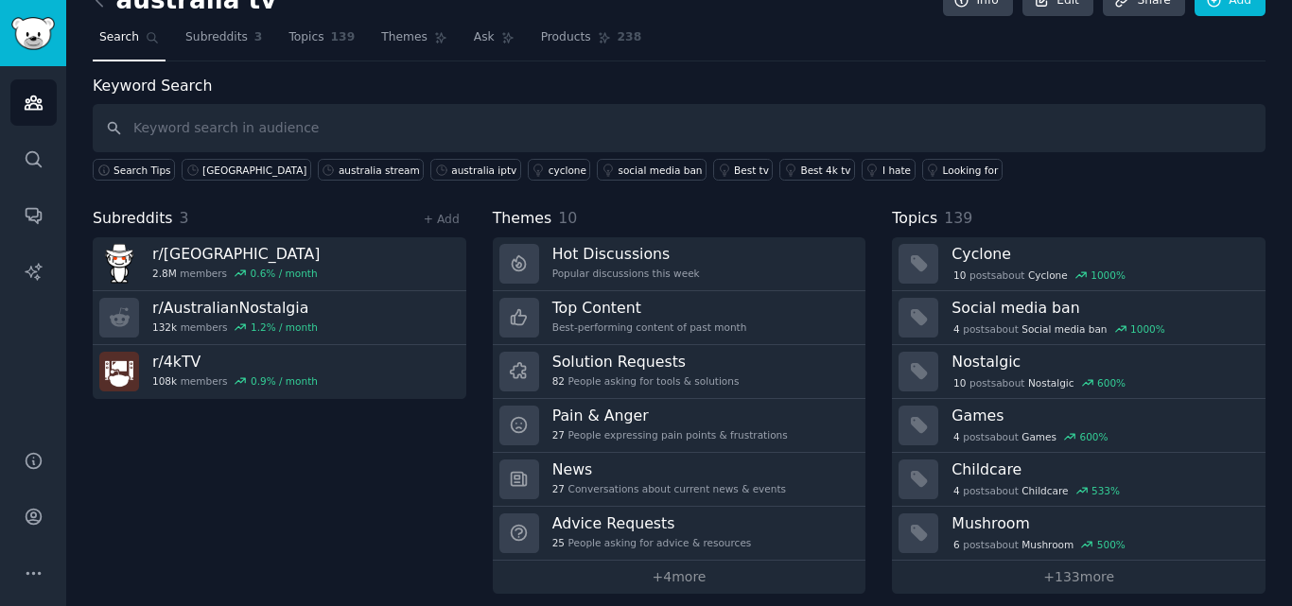
scroll to position [46, 0]
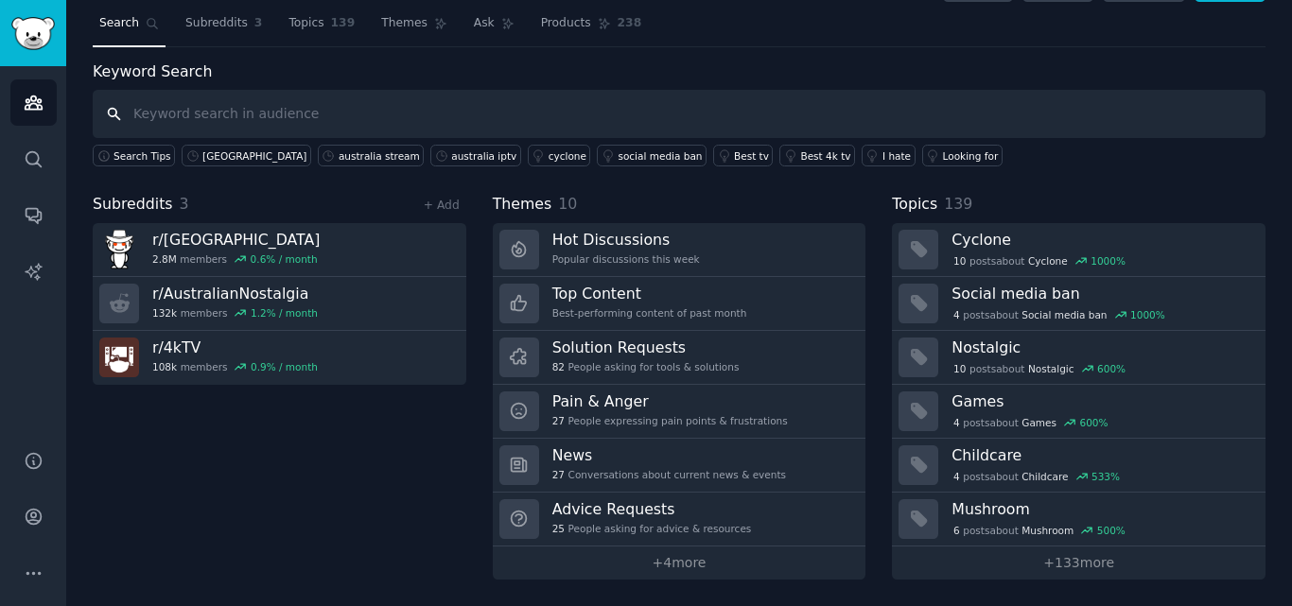
click at [241, 108] on input "text" at bounding box center [679, 114] width 1173 height 48
click at [212, 18] on span "Subreddits" at bounding box center [216, 23] width 62 height 17
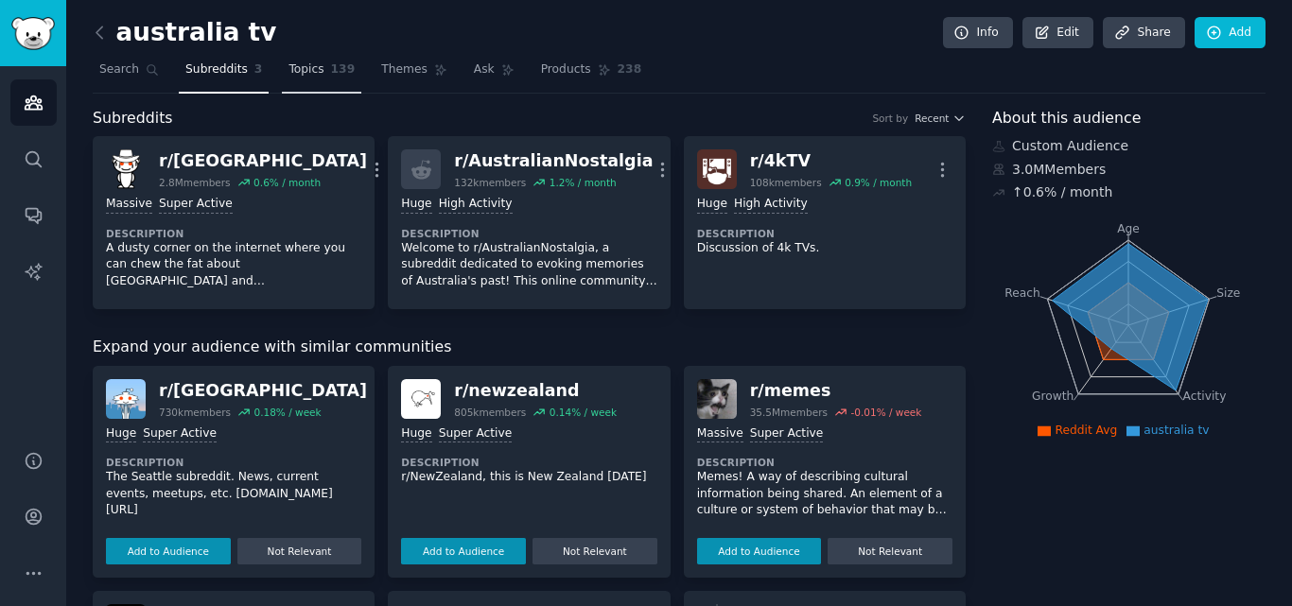
click at [314, 71] on link "Topics 139" at bounding box center [321, 74] width 79 height 39
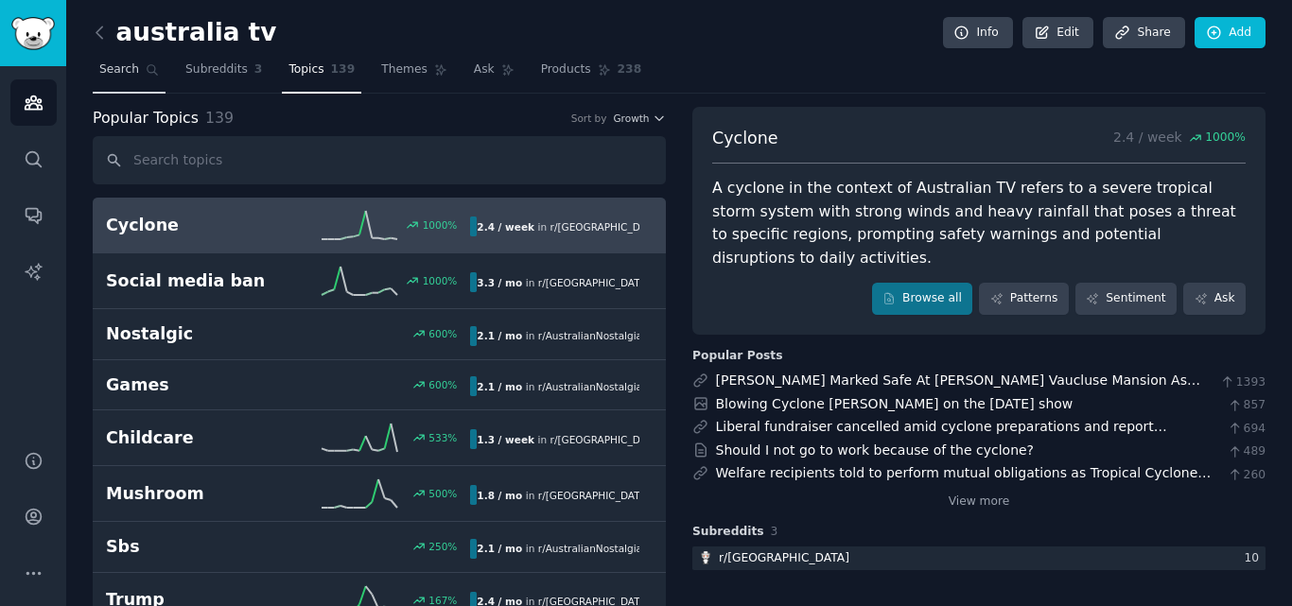
click at [148, 72] on icon at bounding box center [153, 70] width 10 height 10
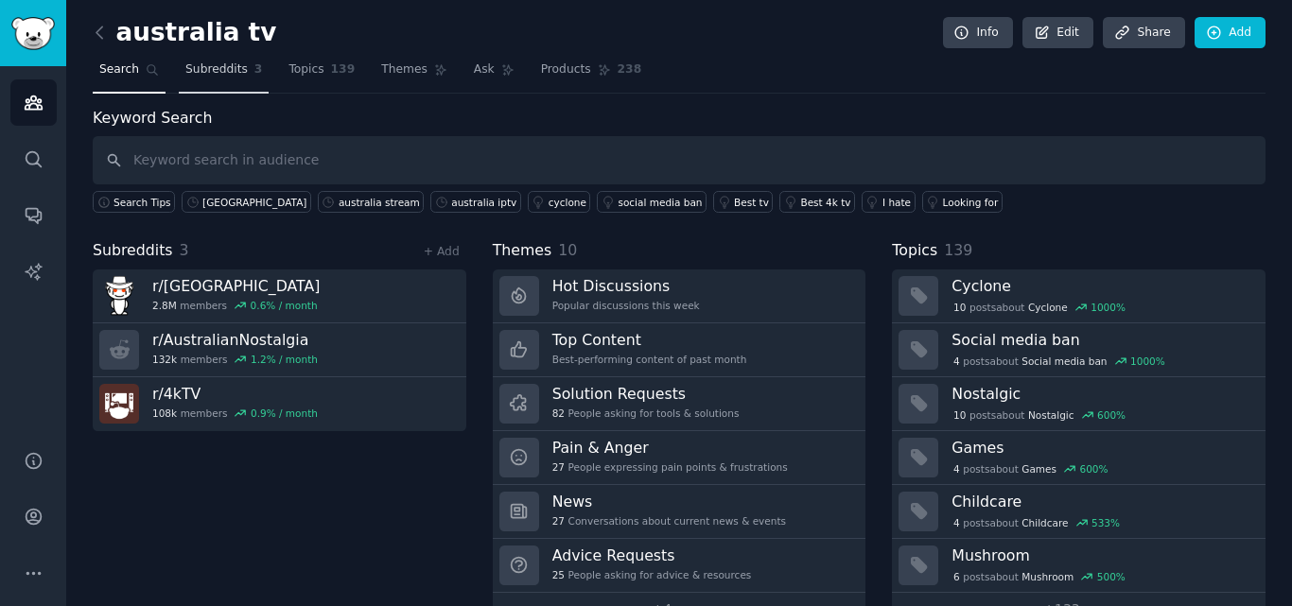
click at [219, 73] on span "Subreddits" at bounding box center [216, 69] width 62 height 17
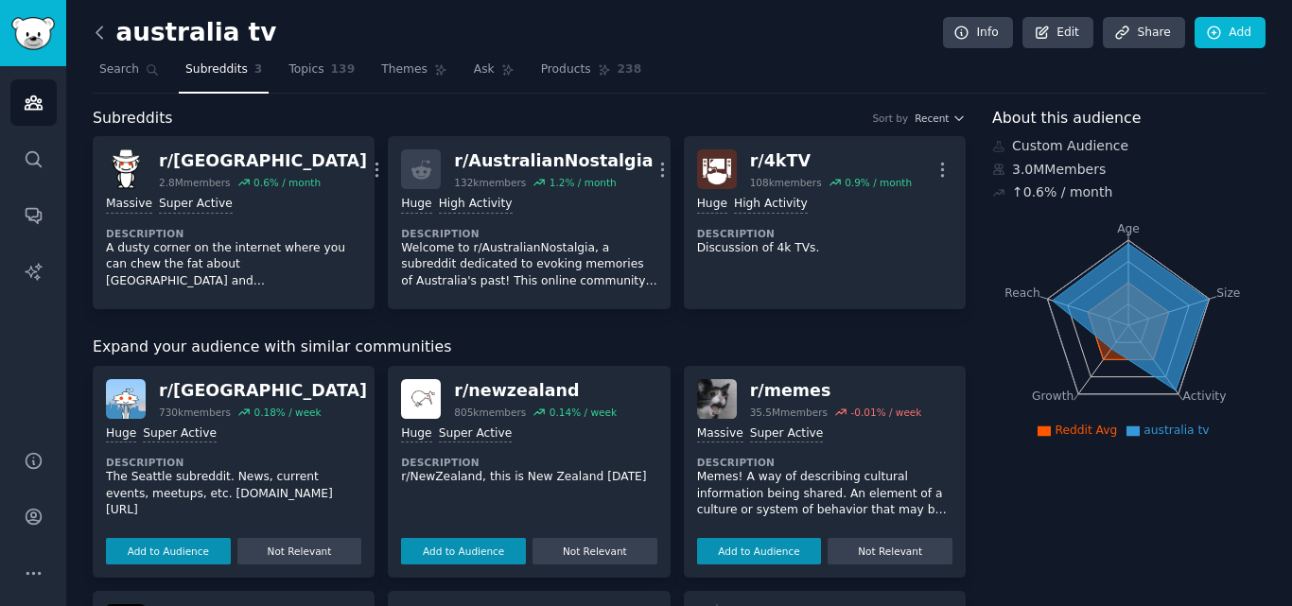
click at [104, 30] on icon at bounding box center [100, 33] width 20 height 20
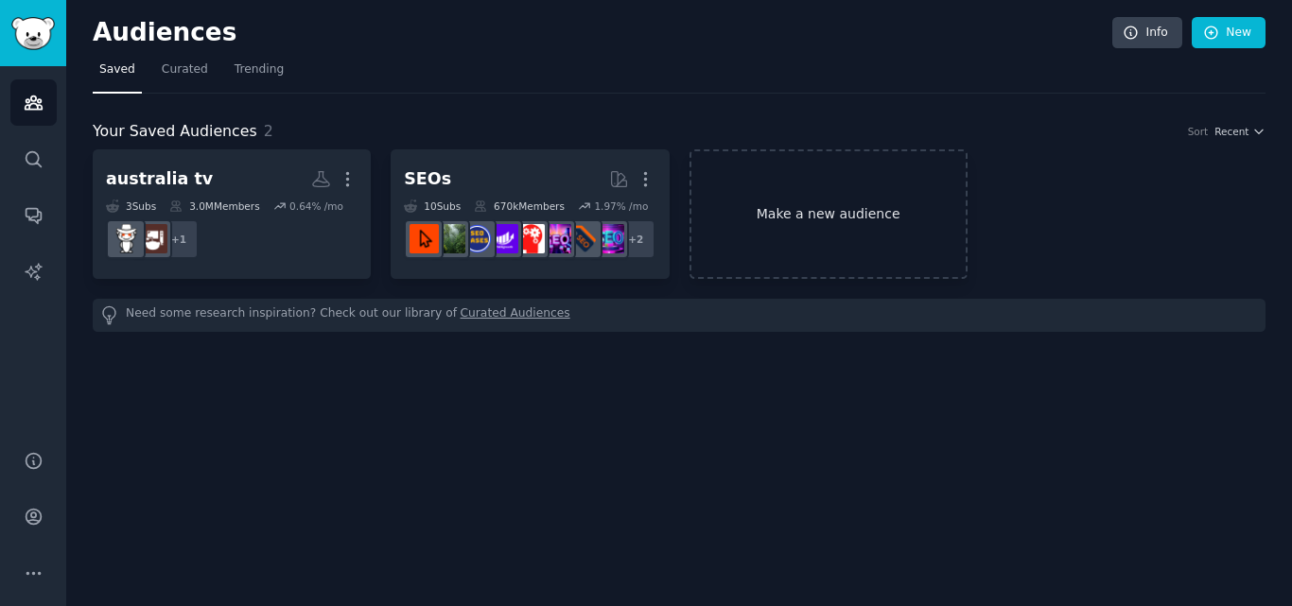
click at [784, 216] on link "Make a new audience" at bounding box center [828, 214] width 278 height 130
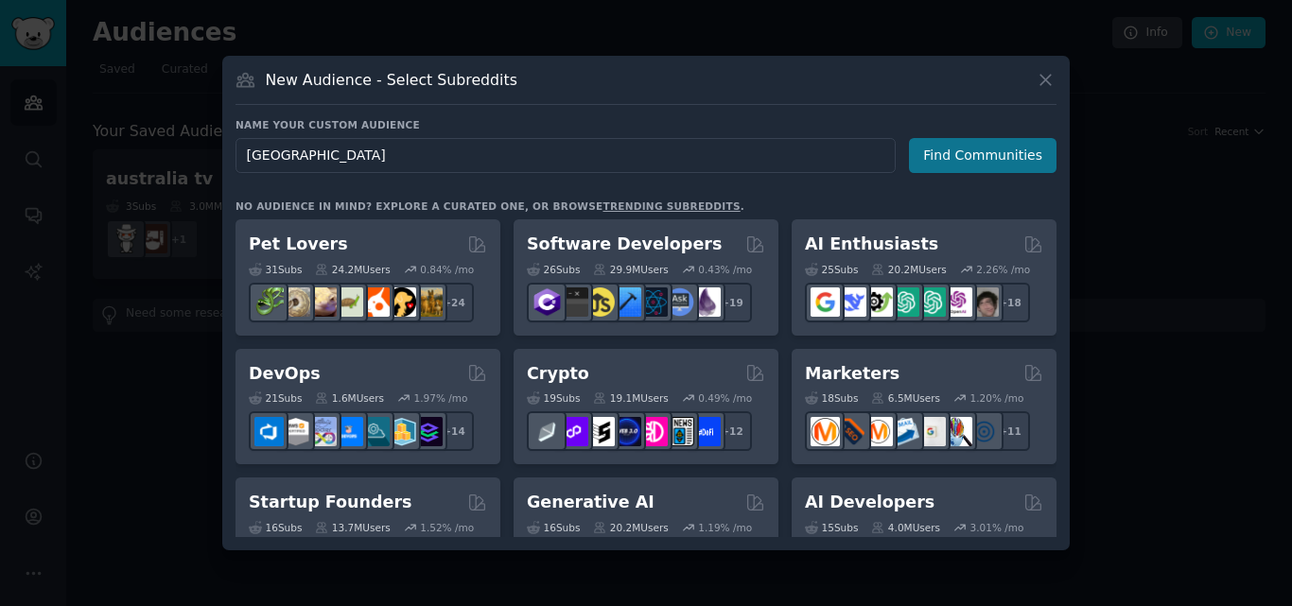
type input "australia"
click at [961, 162] on button "Find Communities" at bounding box center [983, 155] width 148 height 35
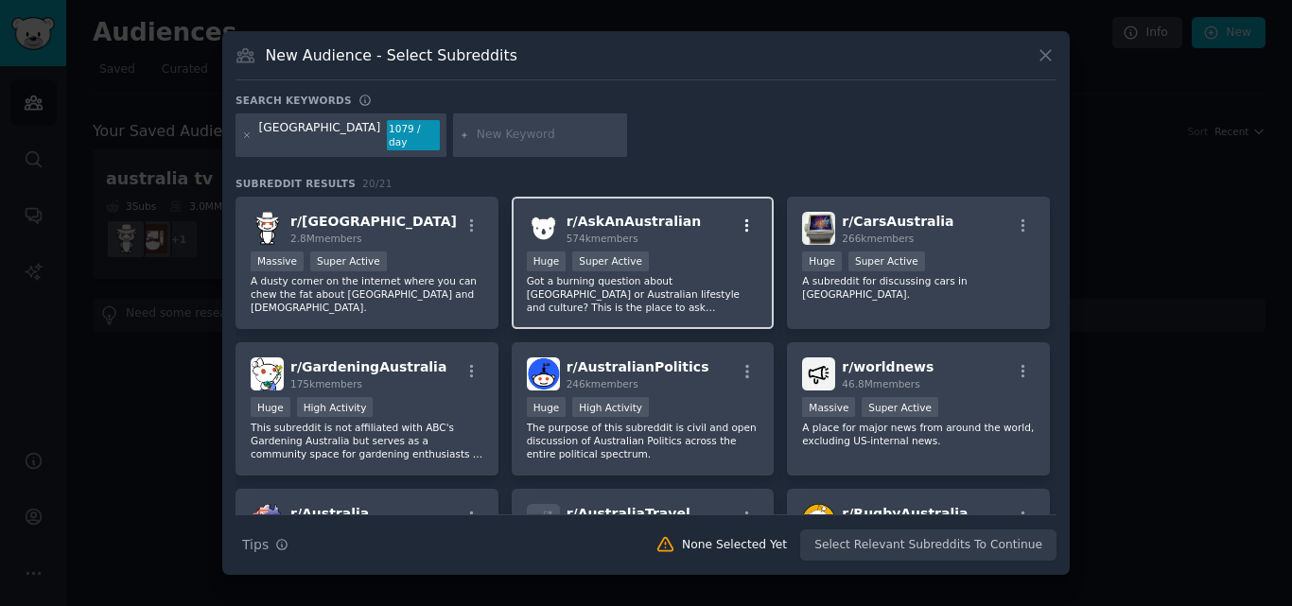
click at [740, 218] on icon "button" at bounding box center [747, 226] width 17 height 17
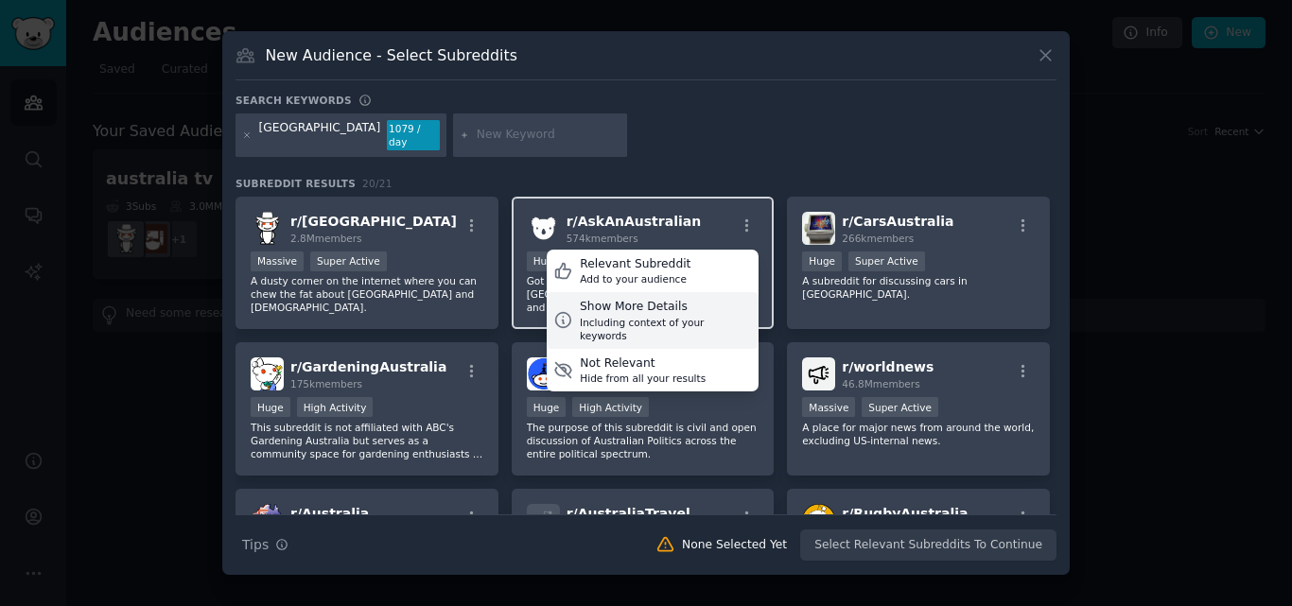
click at [665, 307] on div "Show More Details" at bounding box center [666, 307] width 172 height 17
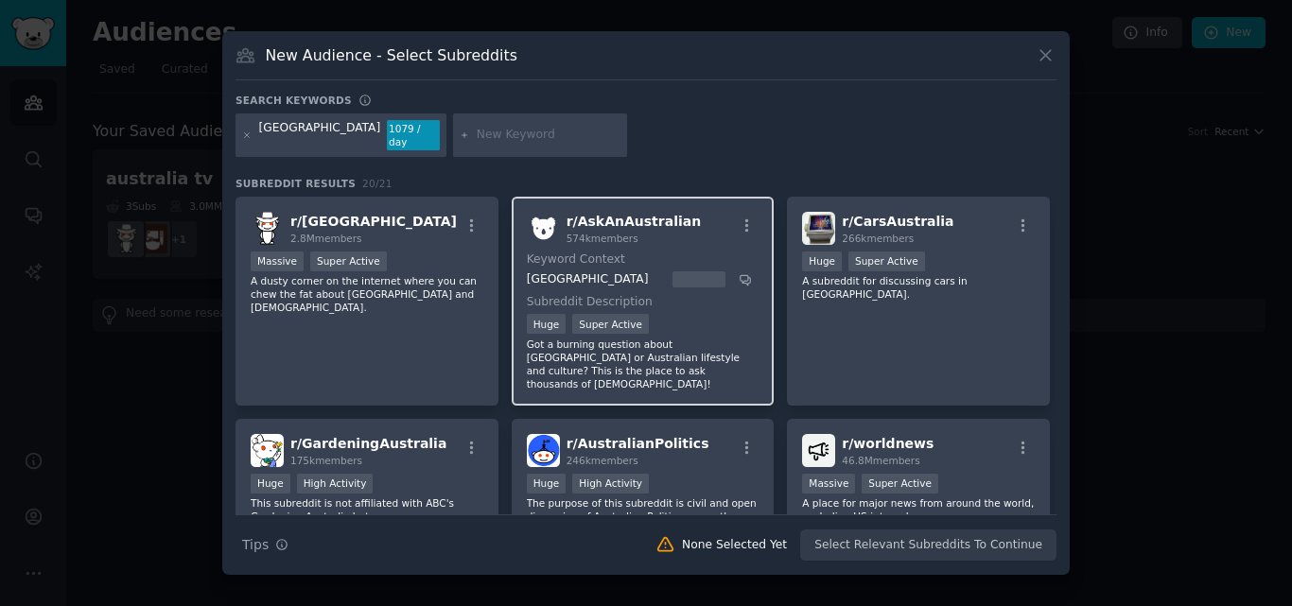
click at [609, 243] on div "r/ AskAnAustralian 574k members Keyword Context australia Subreddit Description…" at bounding box center [643, 301] width 263 height 209
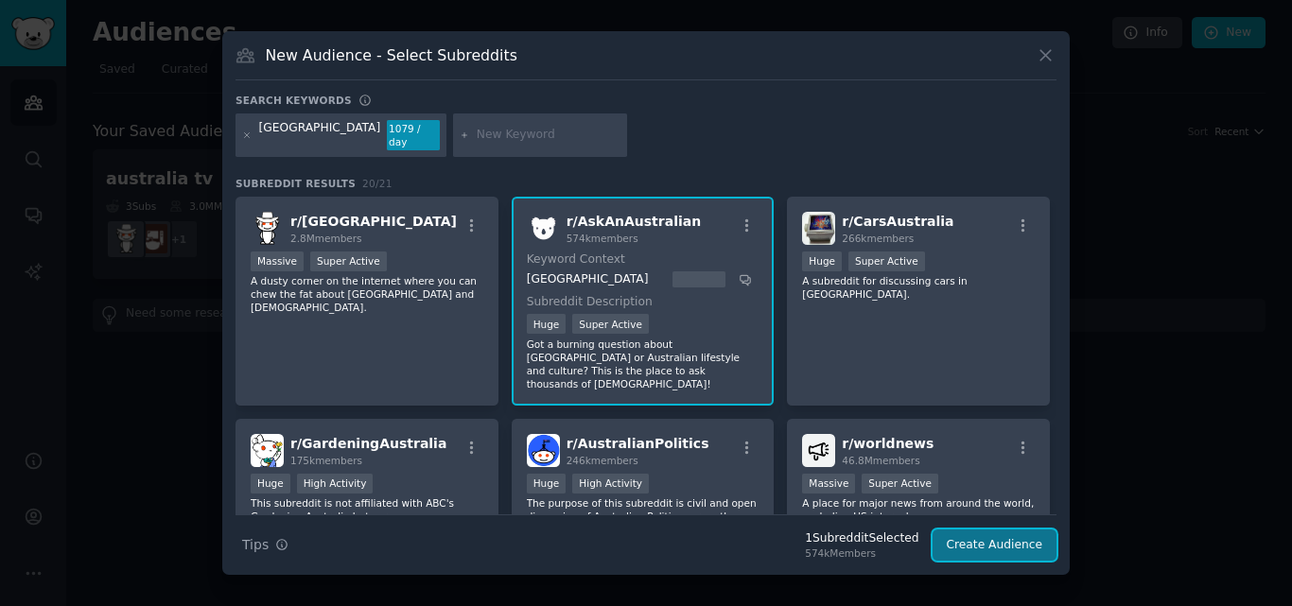
click at [984, 540] on button "Create Audience" at bounding box center [994, 546] width 125 height 32
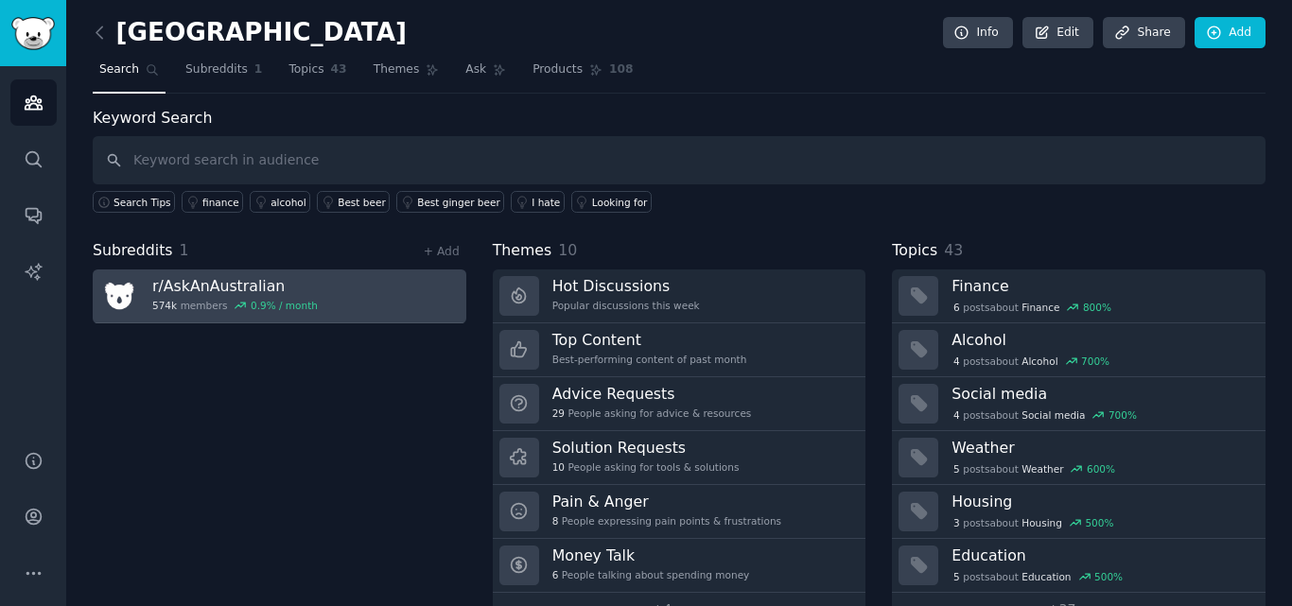
click at [189, 300] on div "574k members 0.9 % / month" at bounding box center [235, 305] width 166 height 13
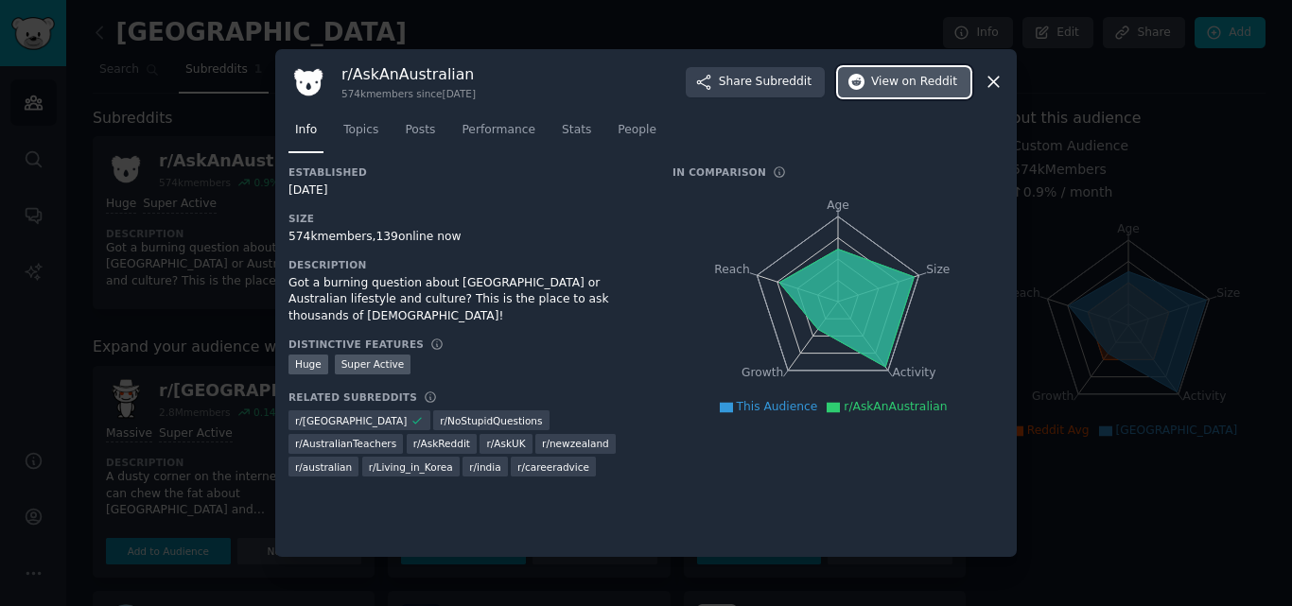
click at [935, 79] on span "on Reddit" at bounding box center [929, 82] width 55 height 17
click at [1001, 80] on icon at bounding box center [994, 82] width 20 height 20
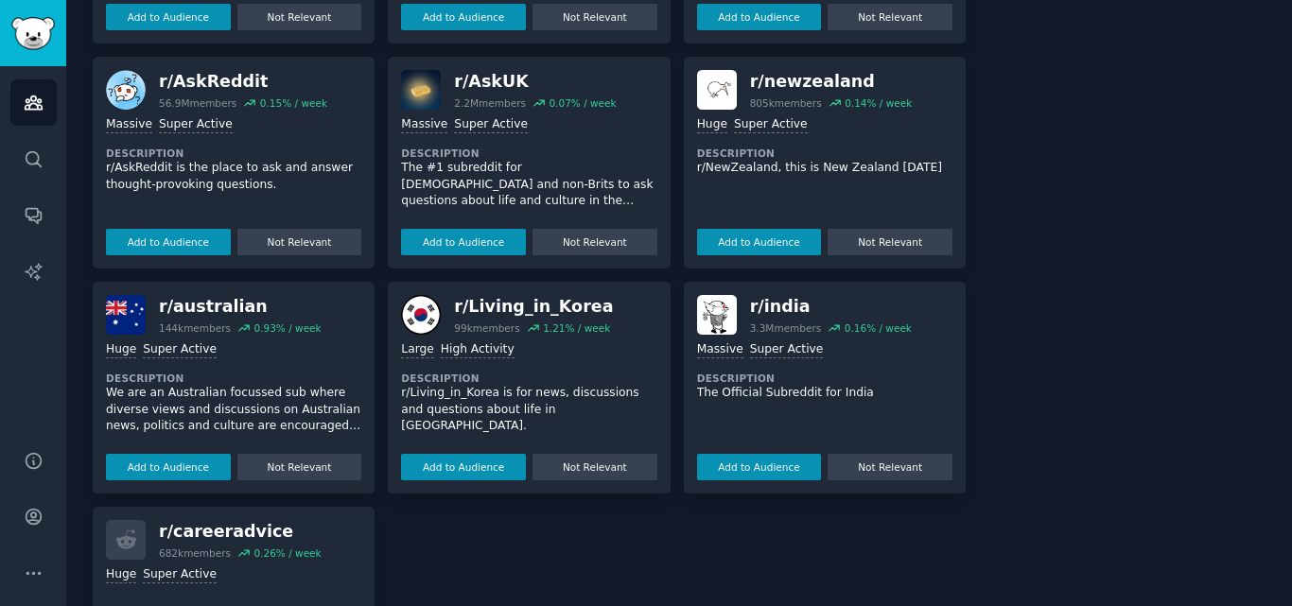
scroll to position [567, 0]
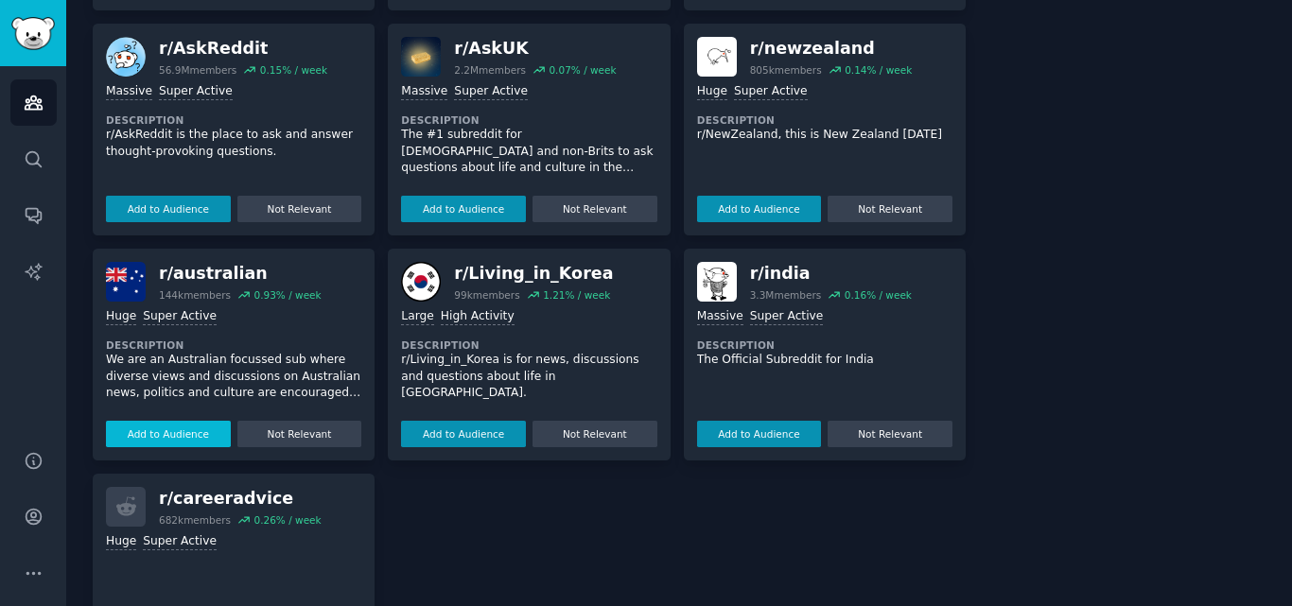
click at [162, 434] on button "Add to Audience" at bounding box center [168, 434] width 125 height 26
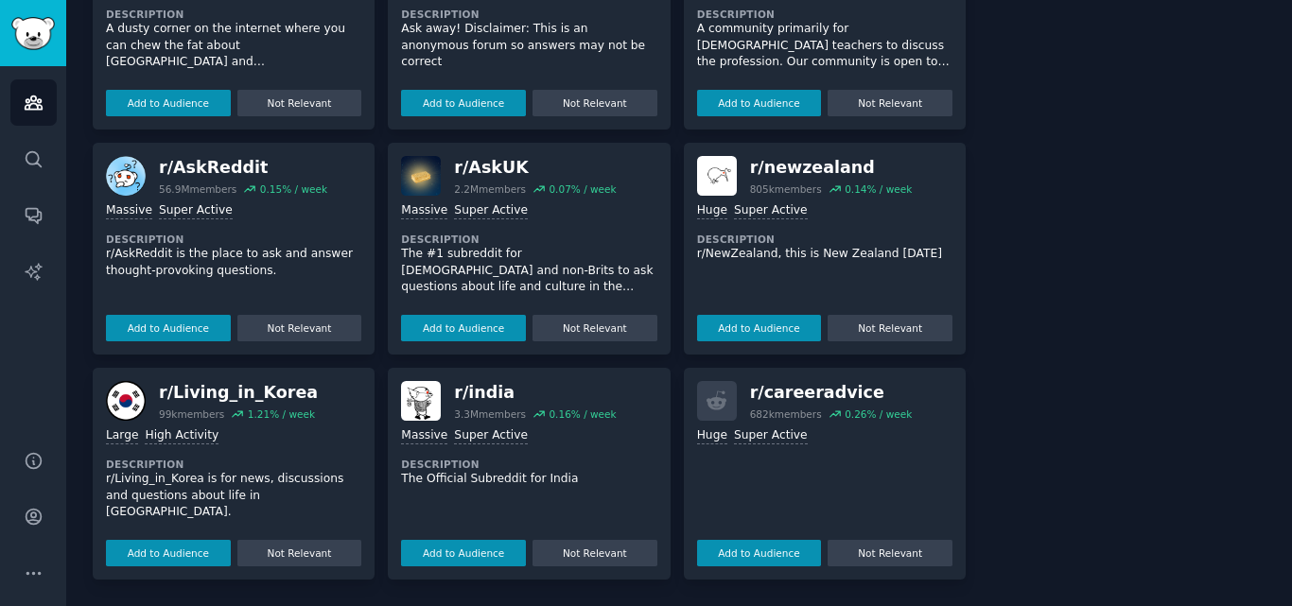
scroll to position [0, 0]
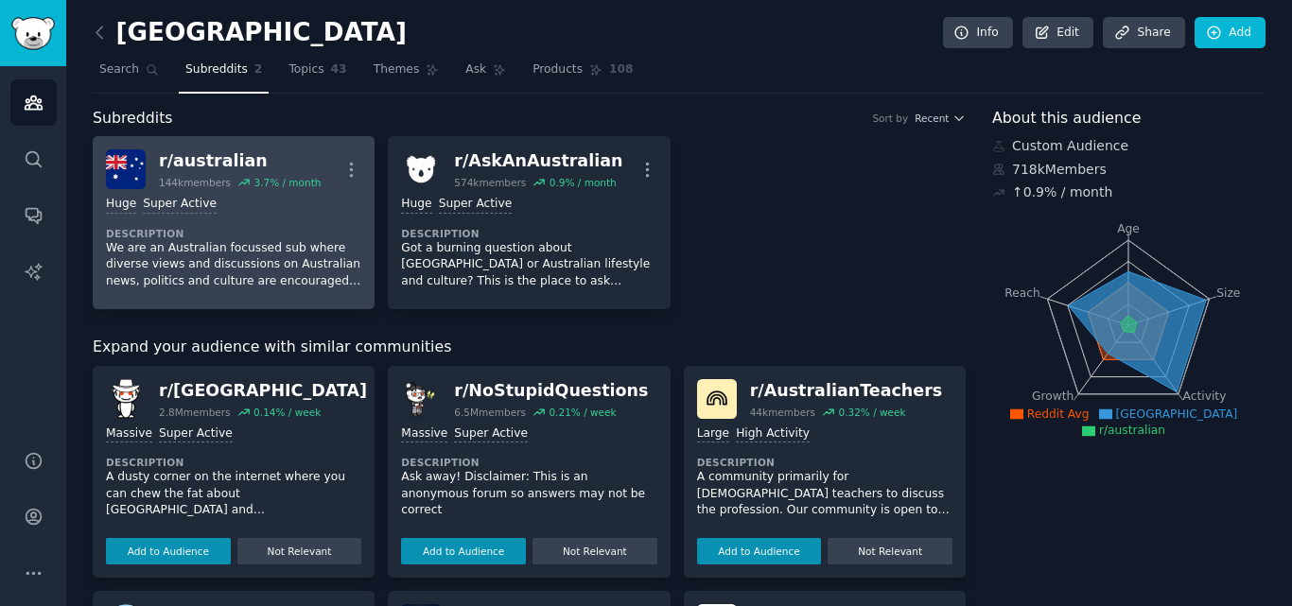
click at [256, 210] on div "Huge Super Active" at bounding box center [233, 205] width 255 height 18
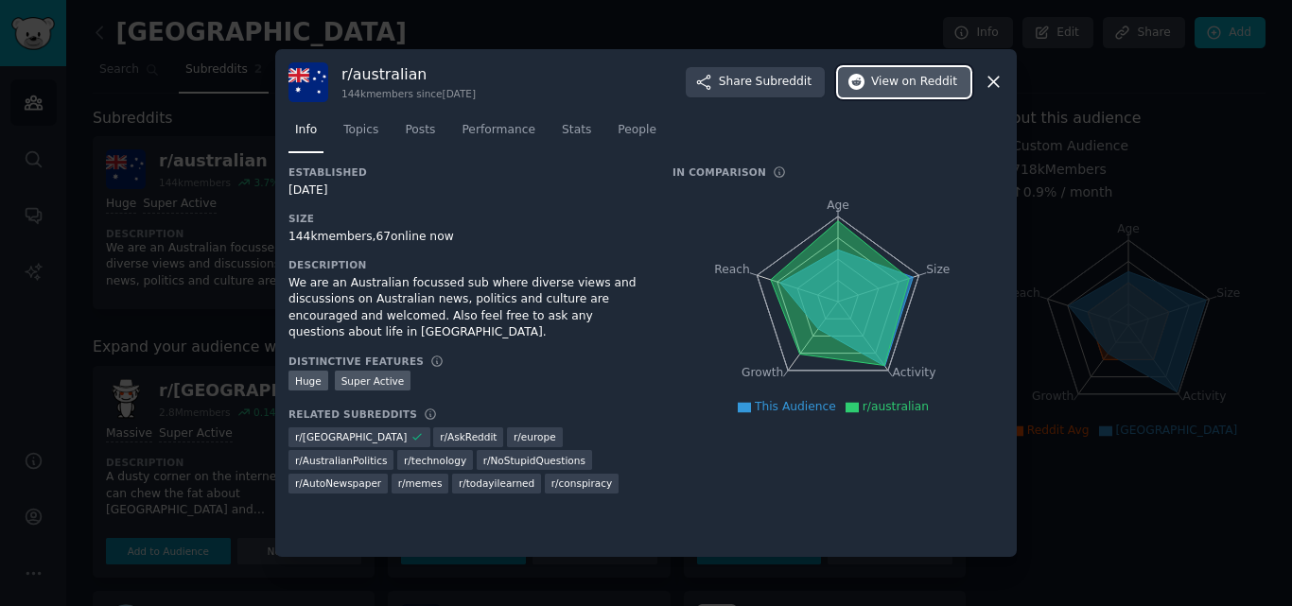
click at [909, 87] on span "on Reddit" at bounding box center [929, 82] width 55 height 17
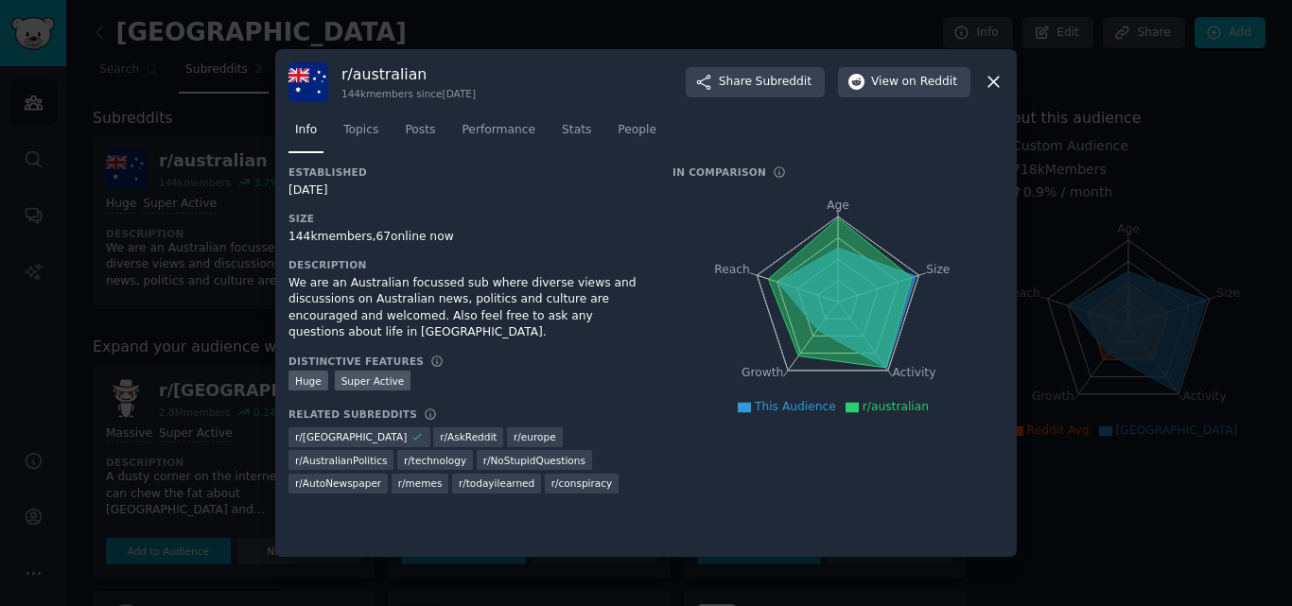
click at [988, 81] on icon at bounding box center [994, 82] width 20 height 20
click at [996, 84] on icon at bounding box center [993, 83] width 10 height 10
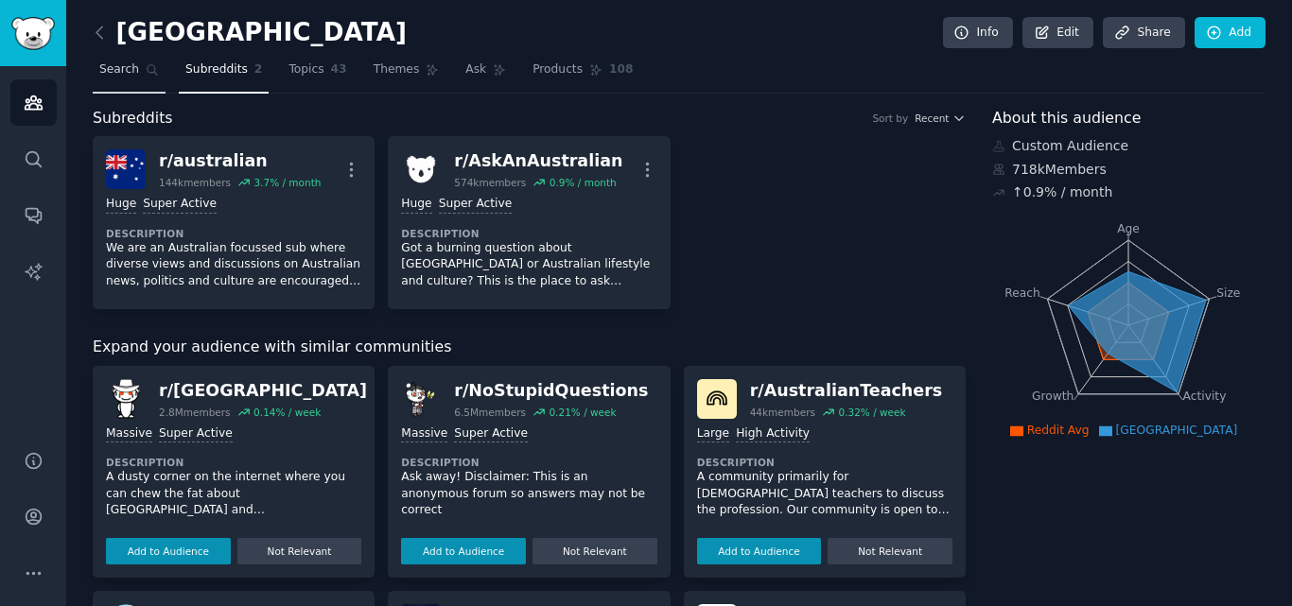
click at [137, 67] on link "Search" at bounding box center [129, 74] width 73 height 39
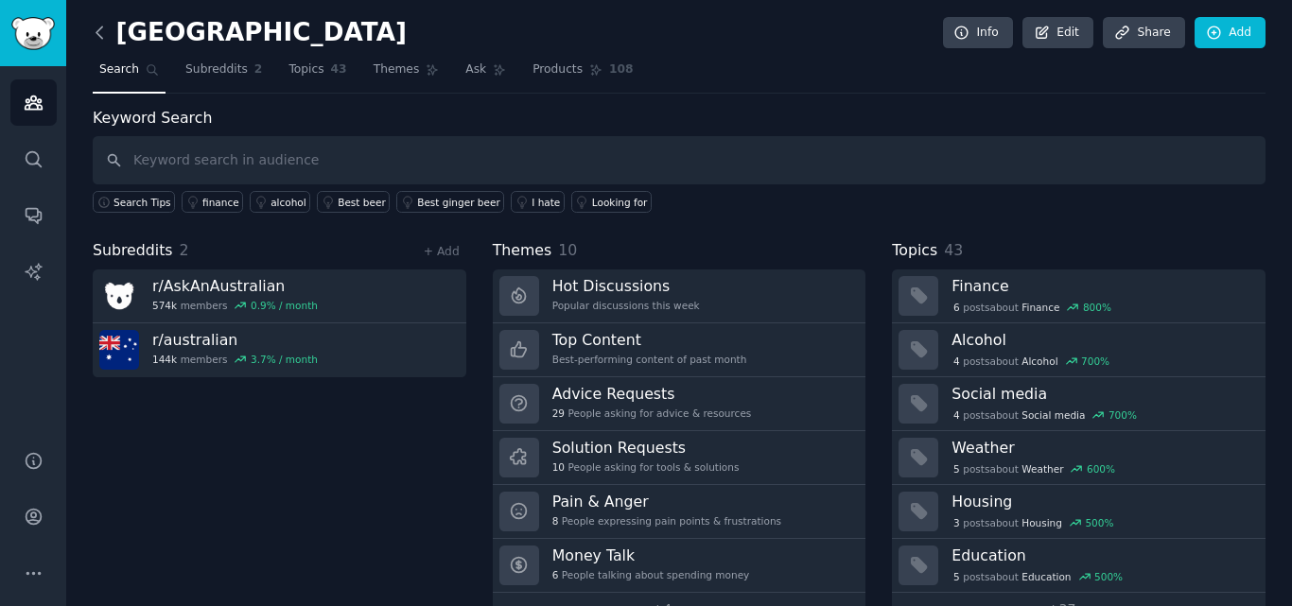
click at [100, 34] on icon at bounding box center [100, 33] width 20 height 20
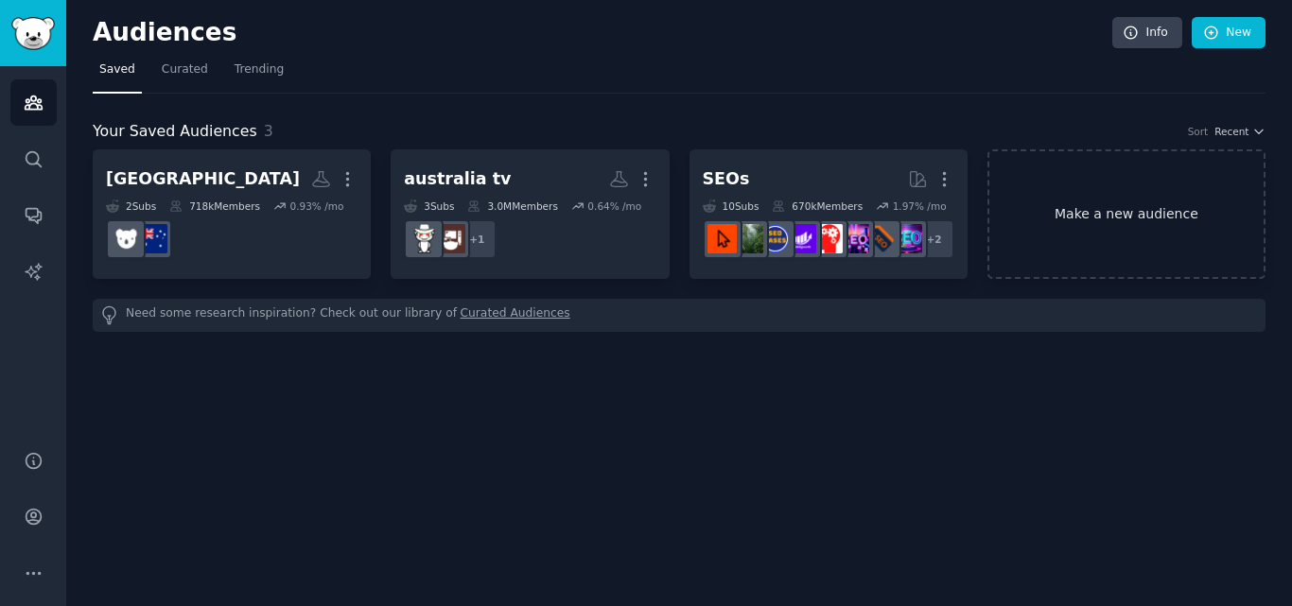
click at [1137, 201] on link "Make a new audience" at bounding box center [1126, 214] width 278 height 130
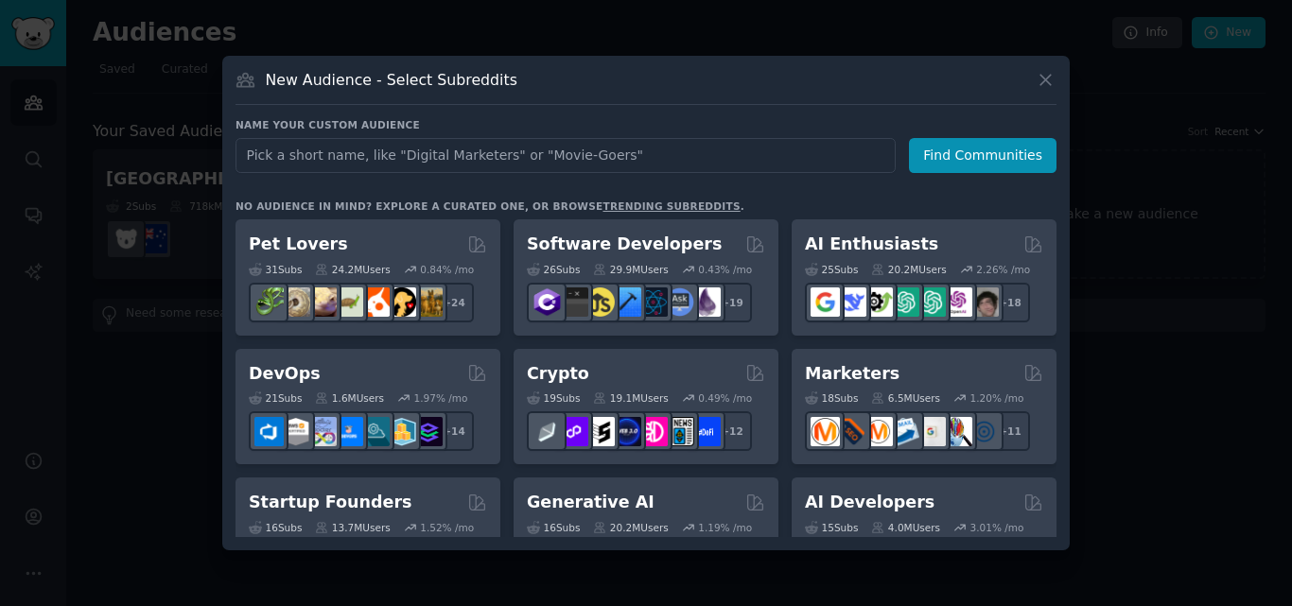
click at [348, 163] on input "text" at bounding box center [565, 155] width 660 height 35
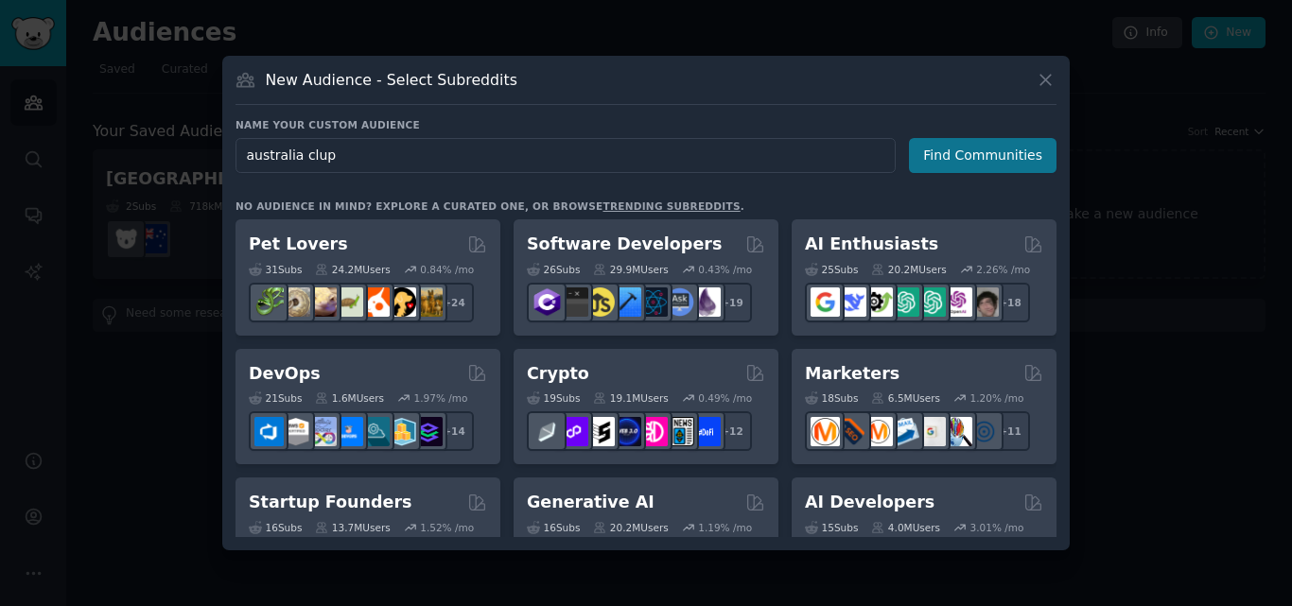
type input "australia clup"
click at [993, 150] on button "Find Communities" at bounding box center [983, 155] width 148 height 35
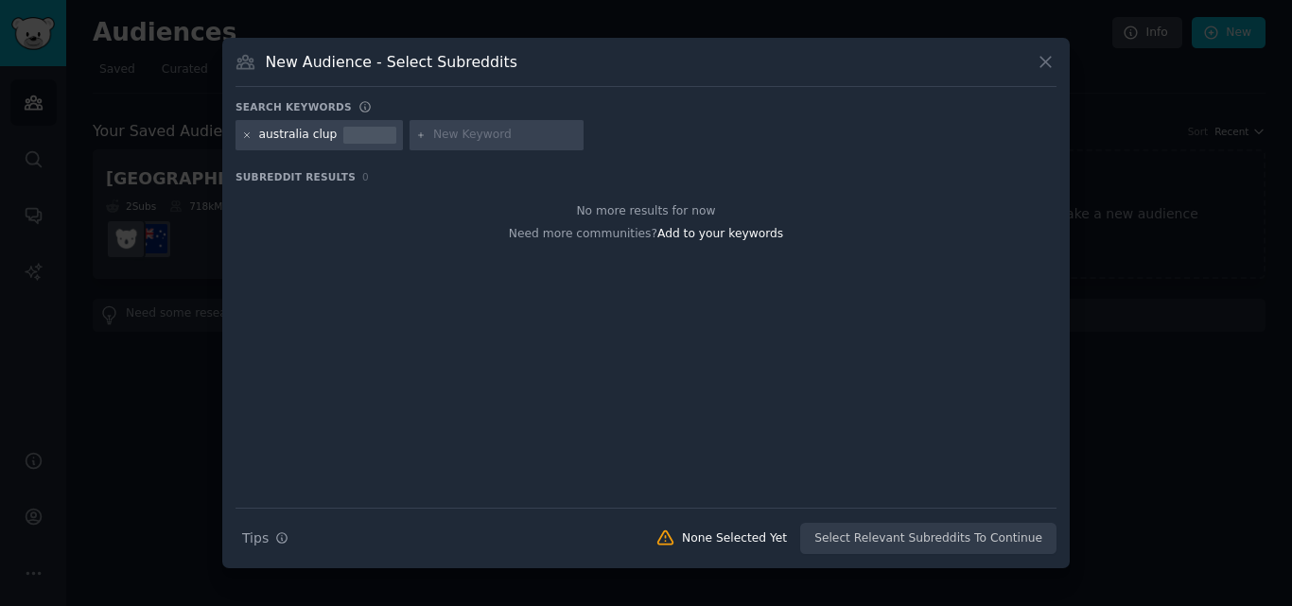
click at [249, 135] on icon at bounding box center [247, 136] width 10 height 10
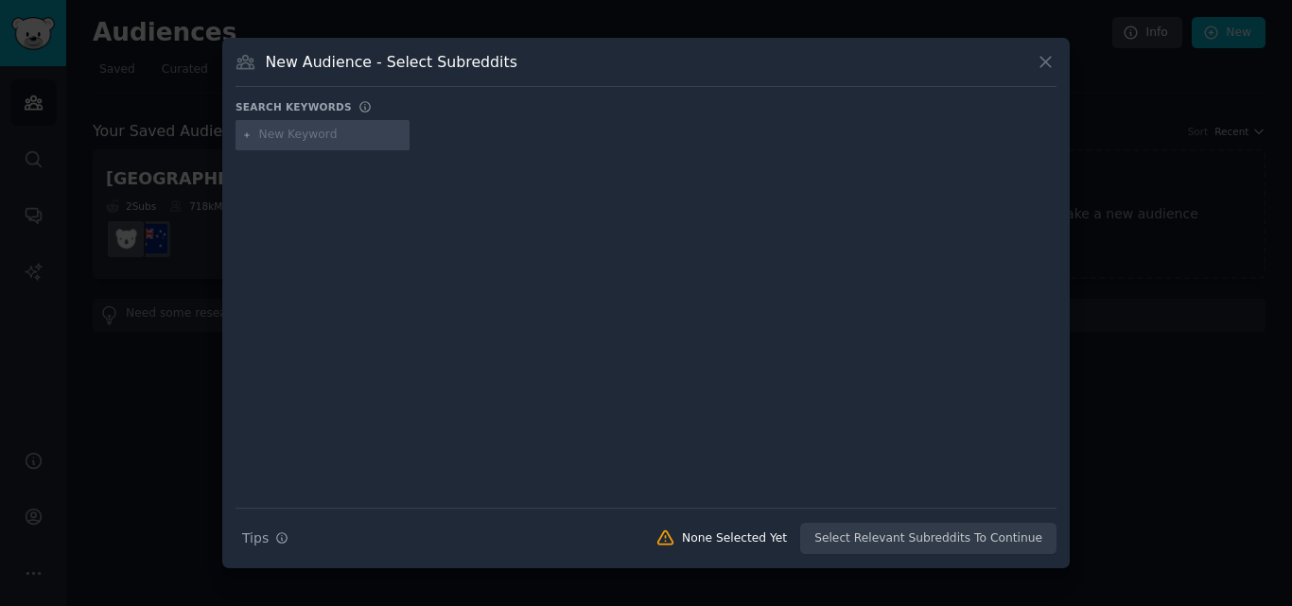
click at [276, 135] on input "text" at bounding box center [331, 135] width 144 height 17
type input "australiasport"
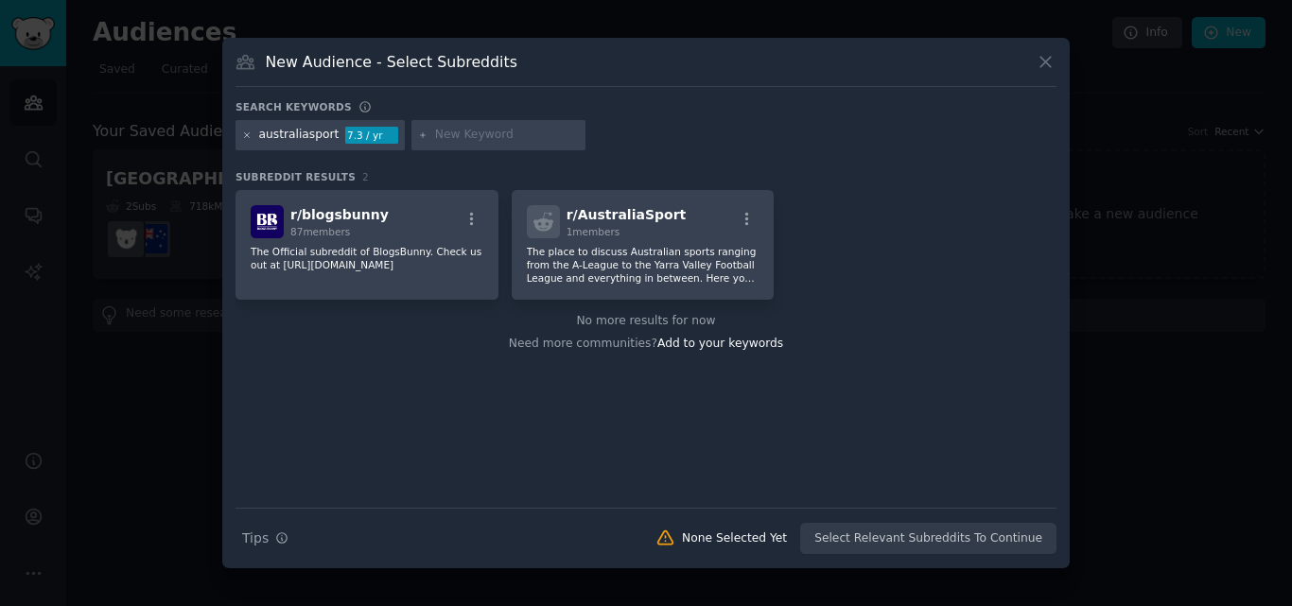
click at [248, 136] on icon at bounding box center [247, 134] width 5 height 5
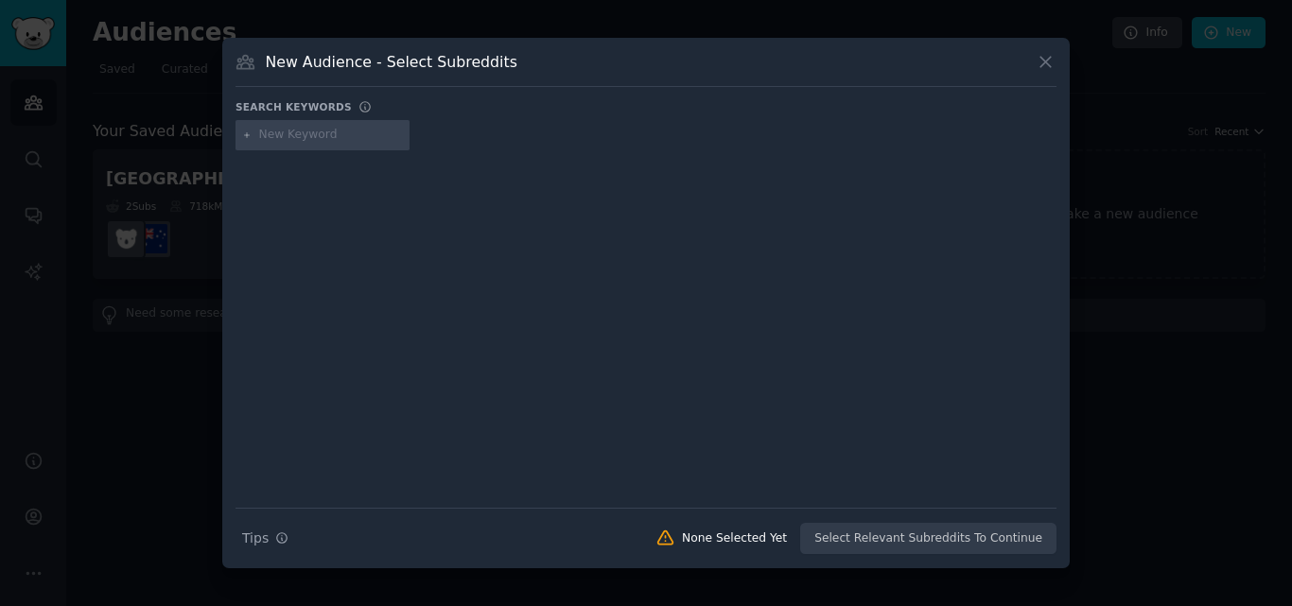
click at [275, 135] on input "text" at bounding box center [331, 135] width 144 height 17
type input "australian"
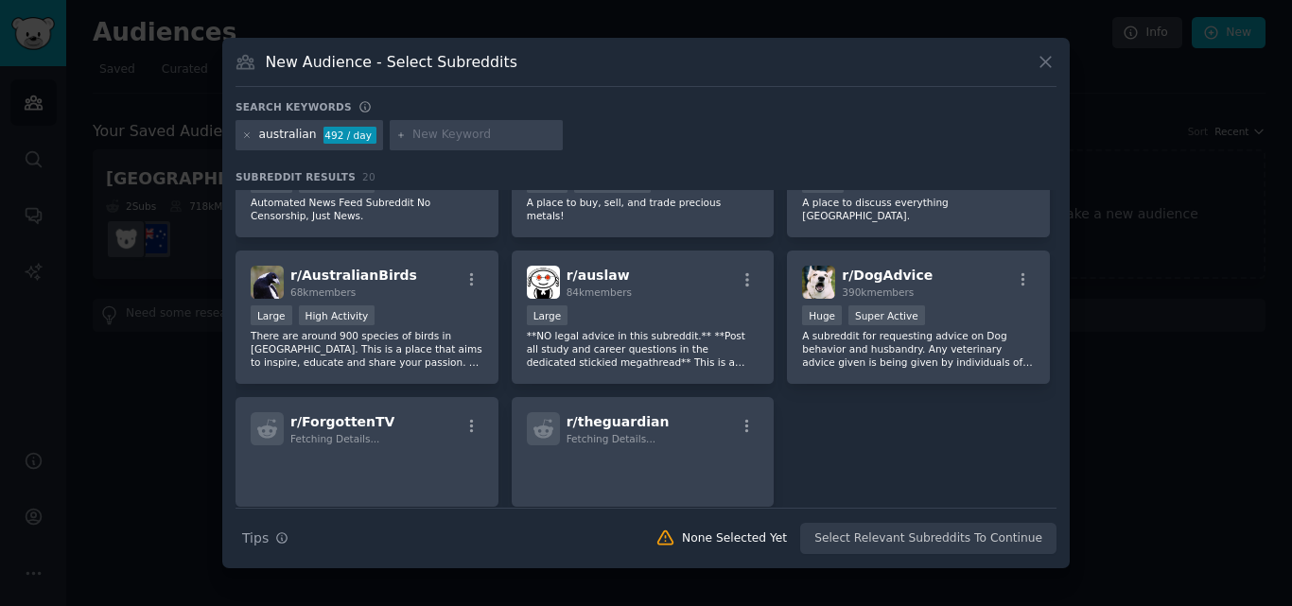
scroll to position [662, 0]
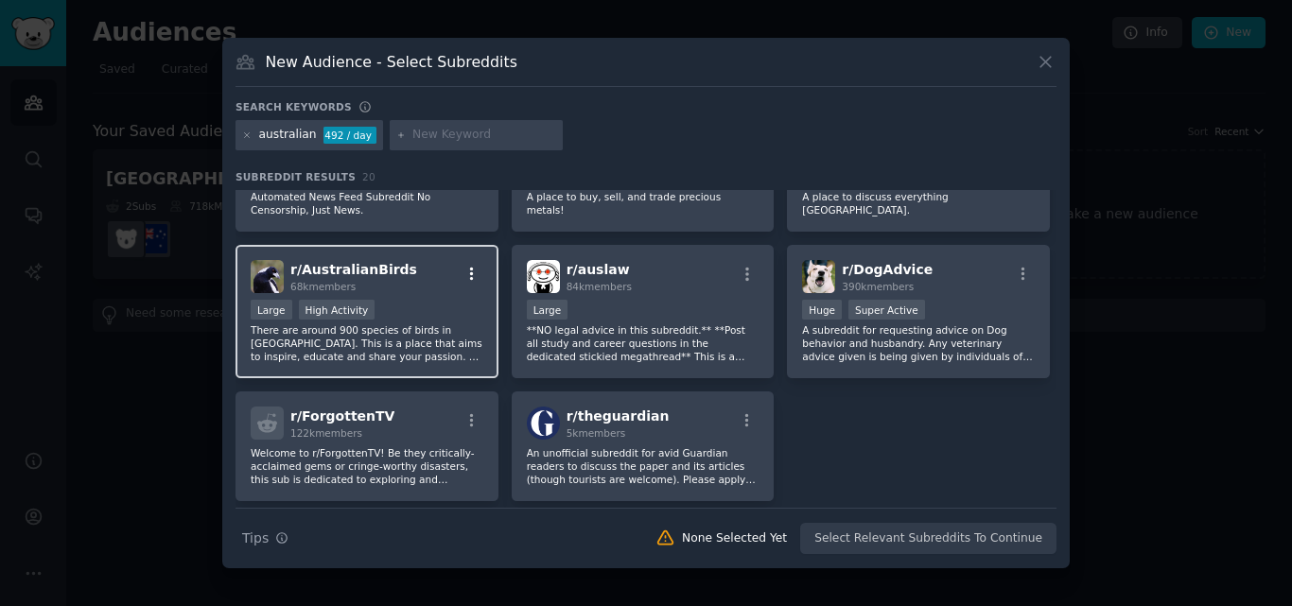
click at [467, 270] on icon "button" at bounding box center [471, 274] width 17 height 17
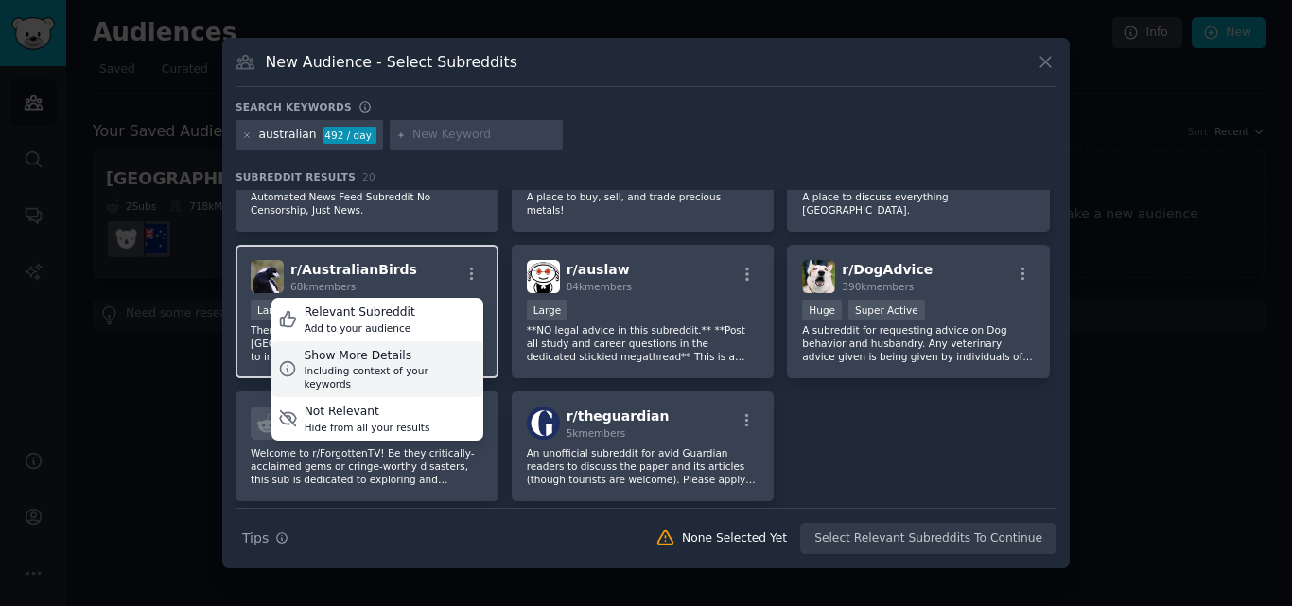
click at [395, 361] on div "Show More Details" at bounding box center [390, 356] width 172 height 17
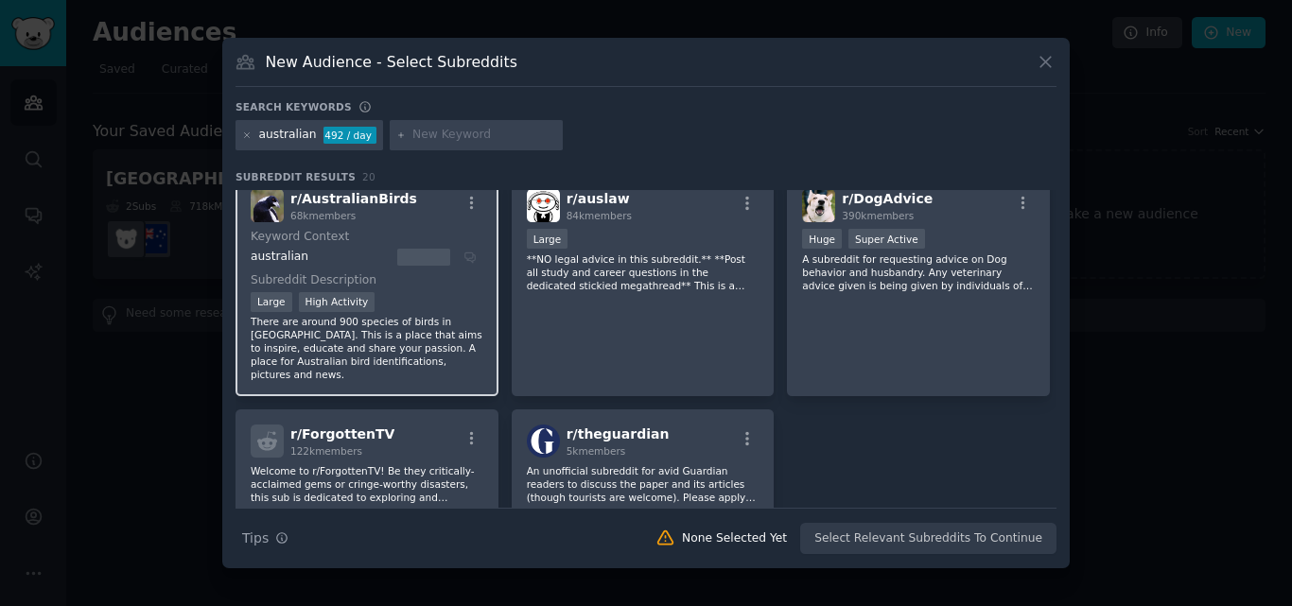
scroll to position [703, 0]
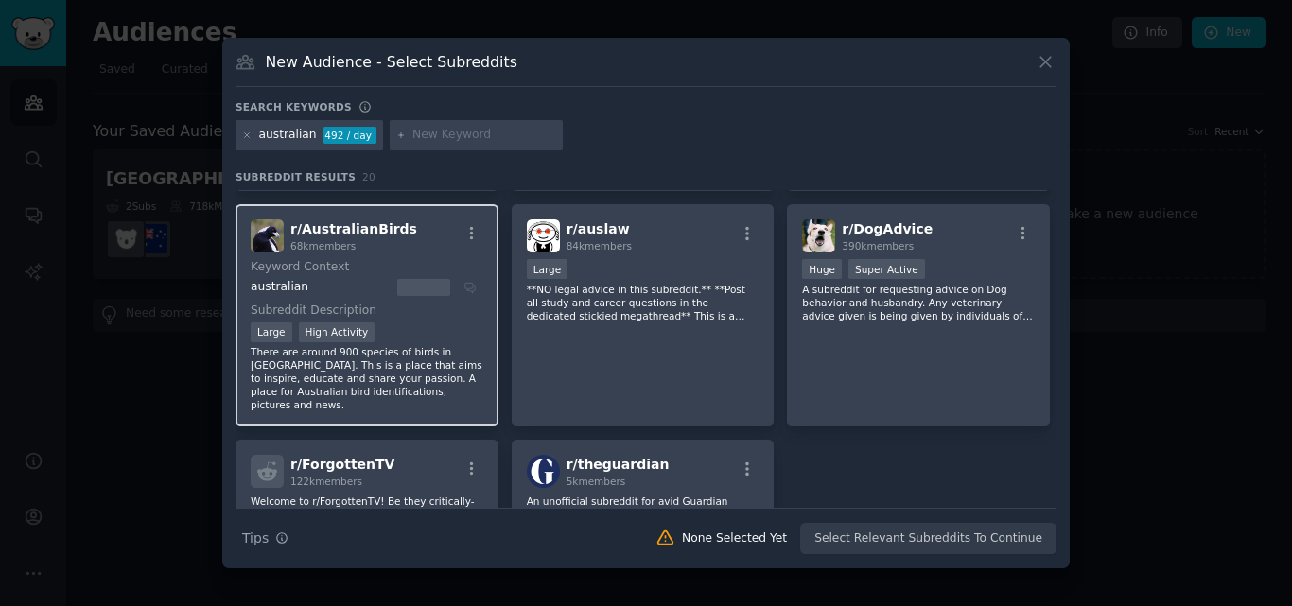
click at [375, 286] on div "australian" at bounding box center [321, 287] width 140 height 17
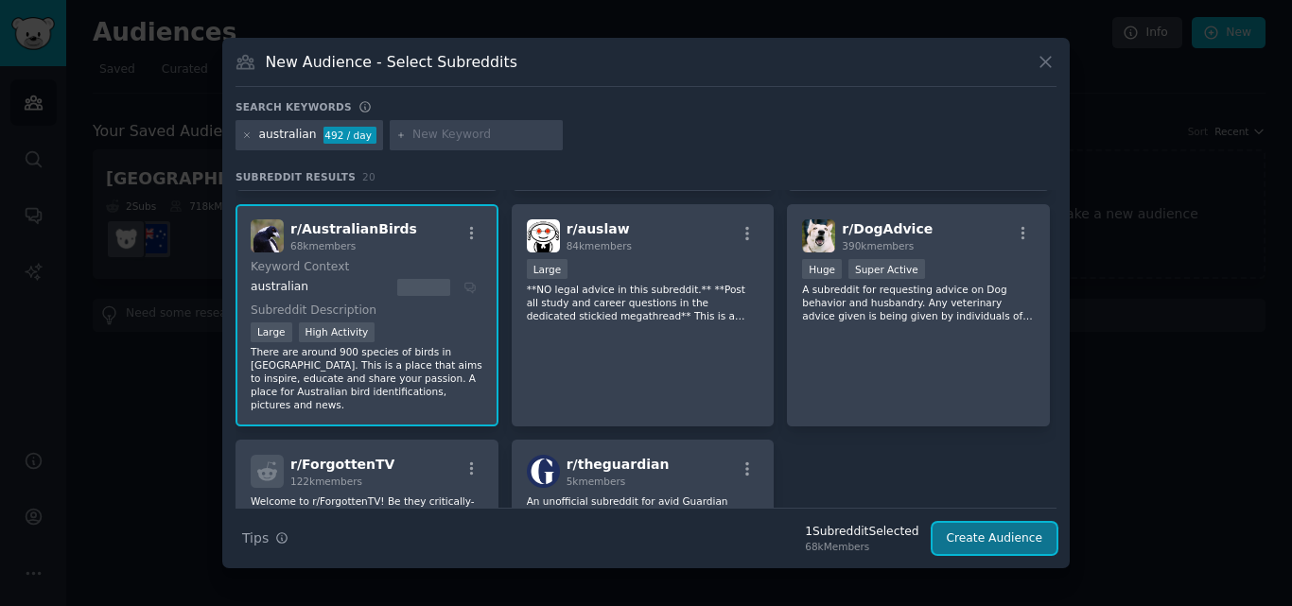
click at [990, 533] on button "Create Audience" at bounding box center [994, 539] width 125 height 32
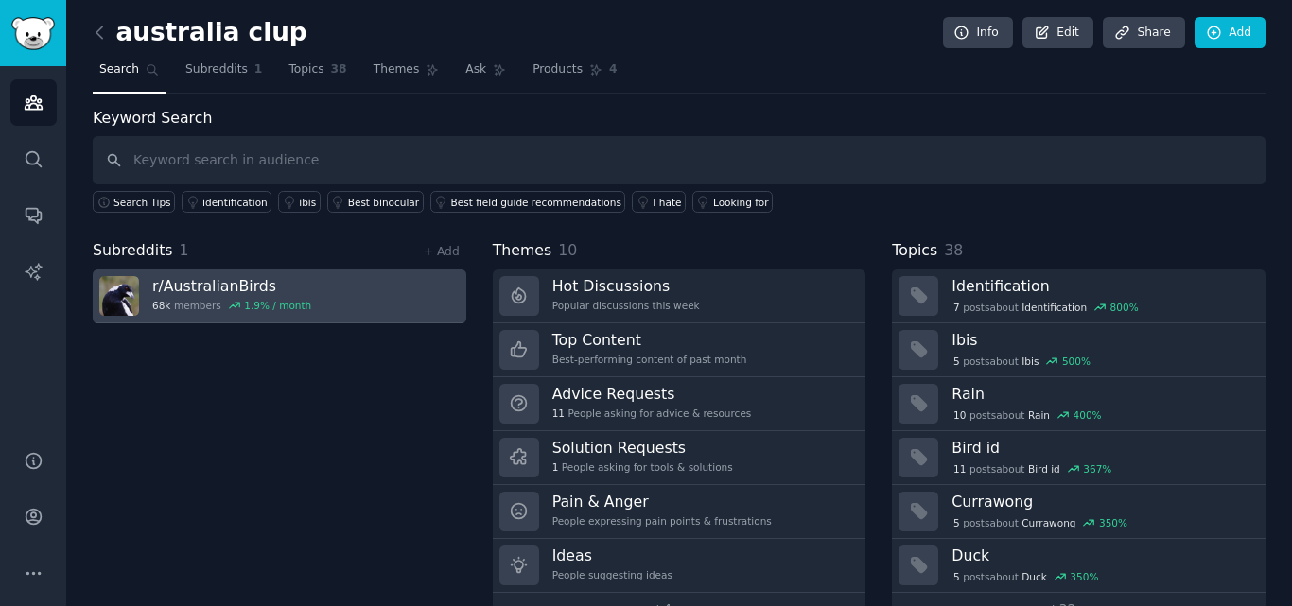
click at [357, 302] on link "r/ AustralianBirds 68k members 1.9 % / month" at bounding box center [280, 297] width 374 height 54
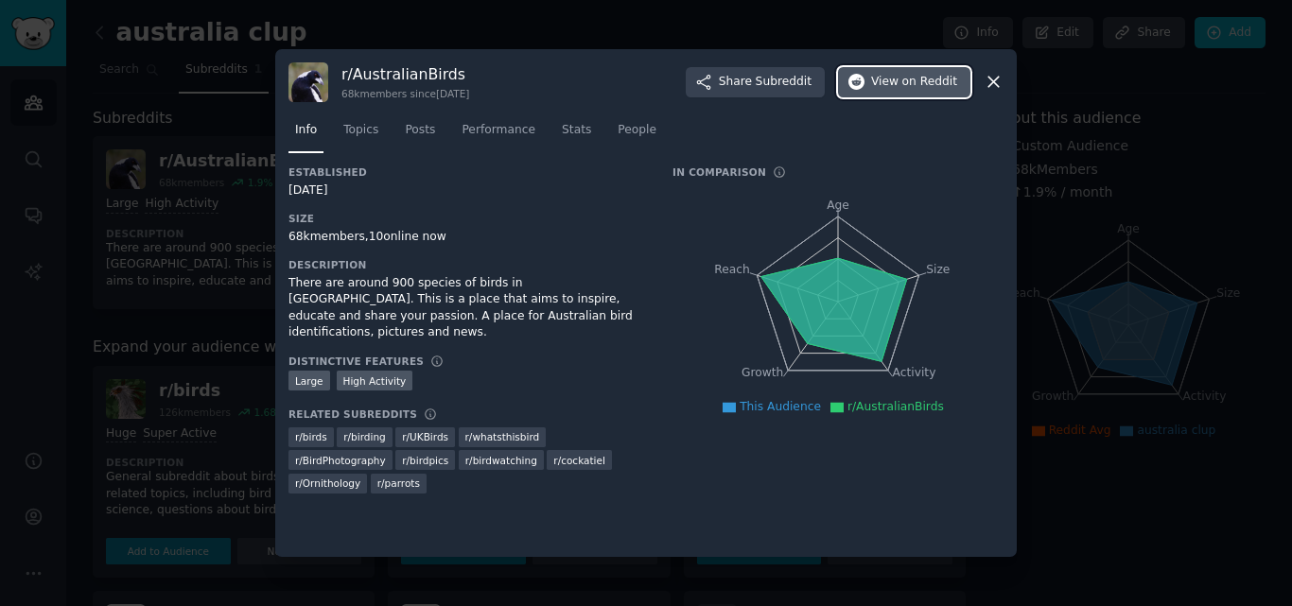
click at [885, 86] on span "View on Reddit" at bounding box center [914, 82] width 86 height 17
click at [997, 84] on icon at bounding box center [994, 82] width 20 height 20
